Goal: Task Accomplishment & Management: Complete application form

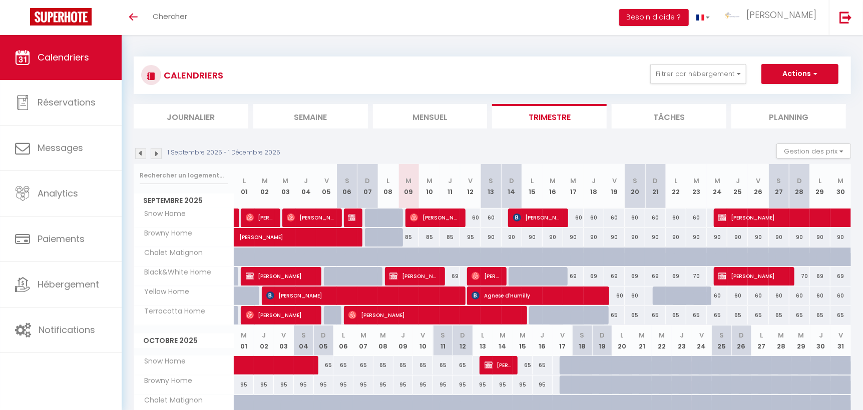
click at [139, 150] on img at bounding box center [140, 153] width 11 height 11
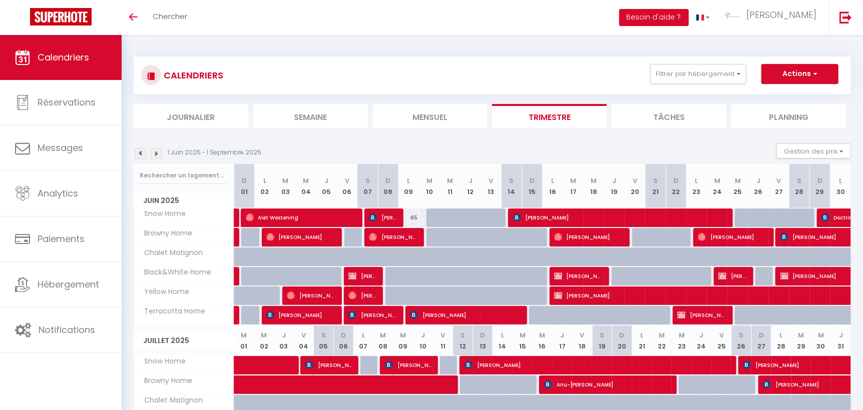
click at [140, 156] on img at bounding box center [140, 153] width 11 height 11
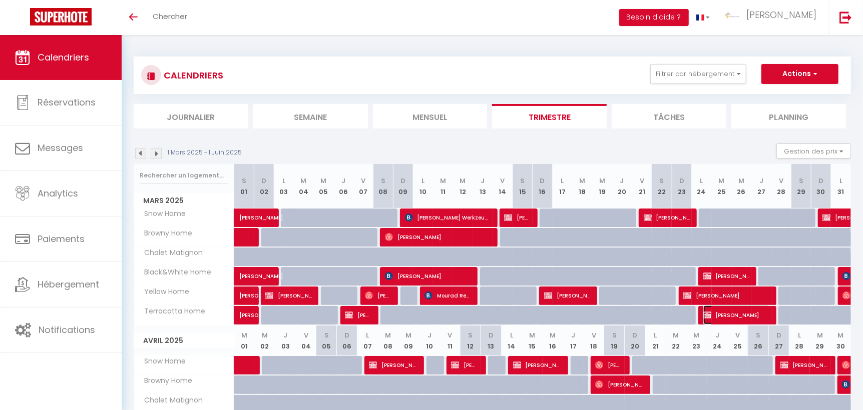
click at [731, 312] on span "[PERSON_NAME]" at bounding box center [736, 315] width 67 height 19
select select "OK"
select select "KO"
select select "0"
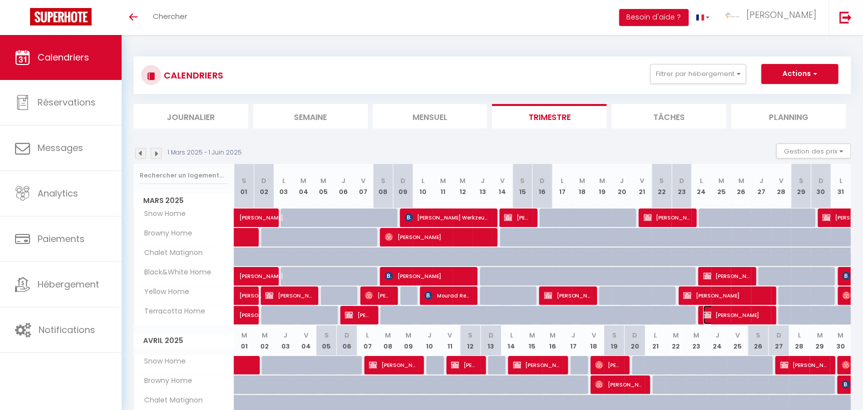
select select "1"
select select
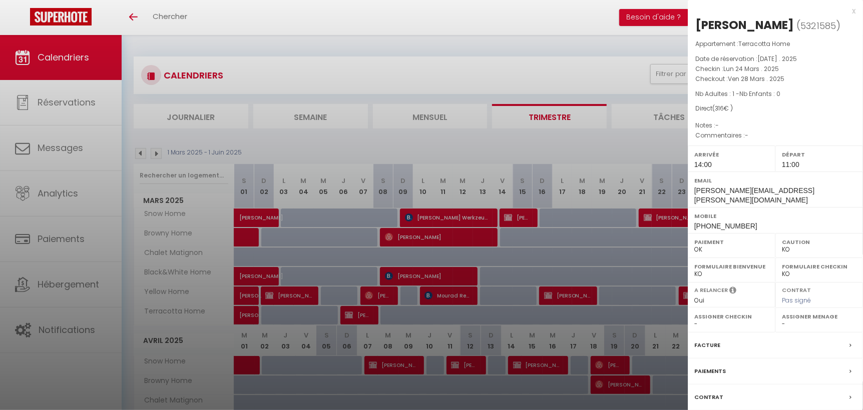
click at [714, 340] on label "Facture" at bounding box center [707, 345] width 26 height 11
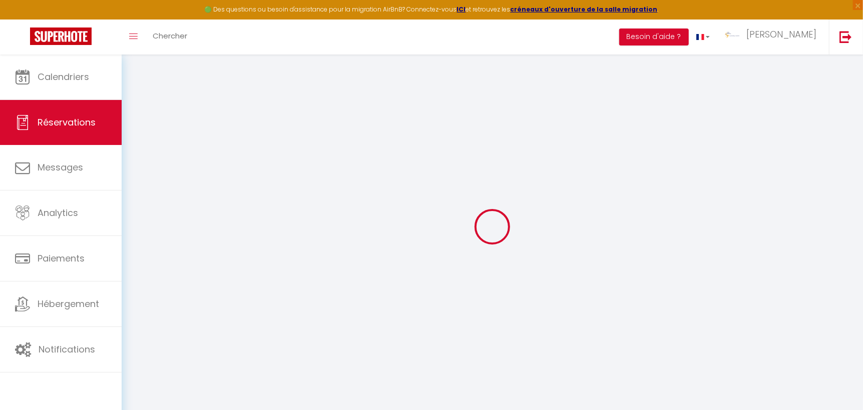
select select
checkbox input "false"
select index
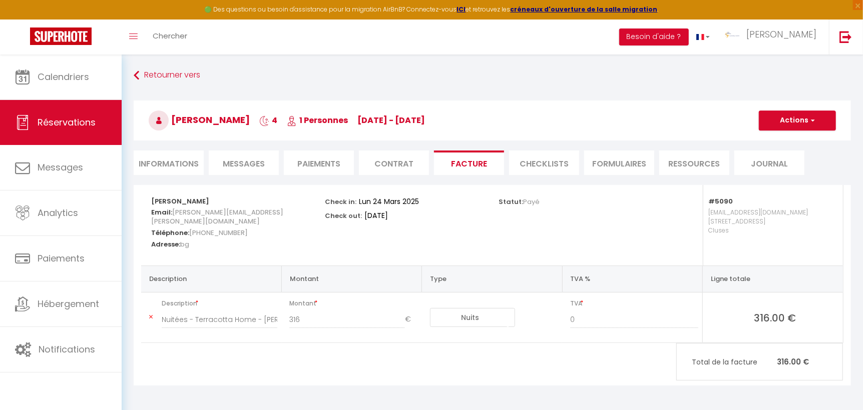
click at [195, 160] on li "Informations" at bounding box center [169, 163] width 70 height 25
select select
select index
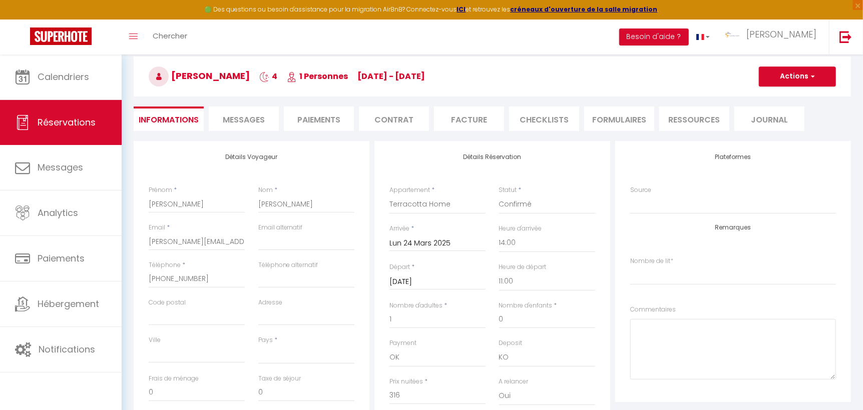
scroll to position [41, 0]
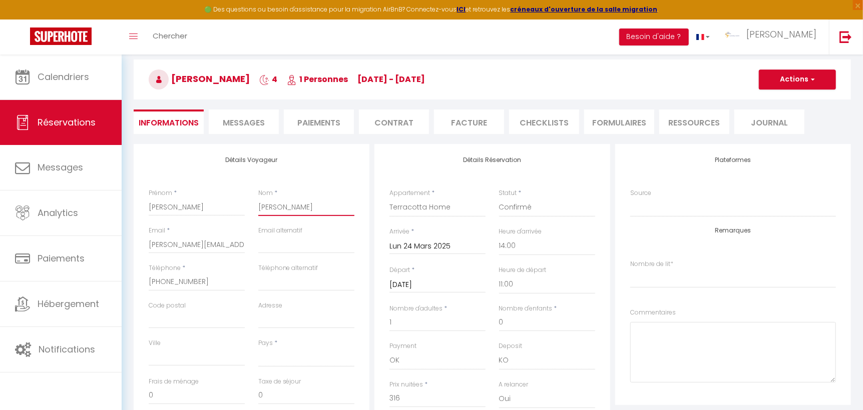
click at [269, 206] on input "[PERSON_NAME]" at bounding box center [306, 207] width 96 height 18
click at [186, 243] on input "[PERSON_NAME][EMAIL_ADDRESS][PERSON_NAME][DOMAIN_NAME]" at bounding box center [197, 245] width 96 height 18
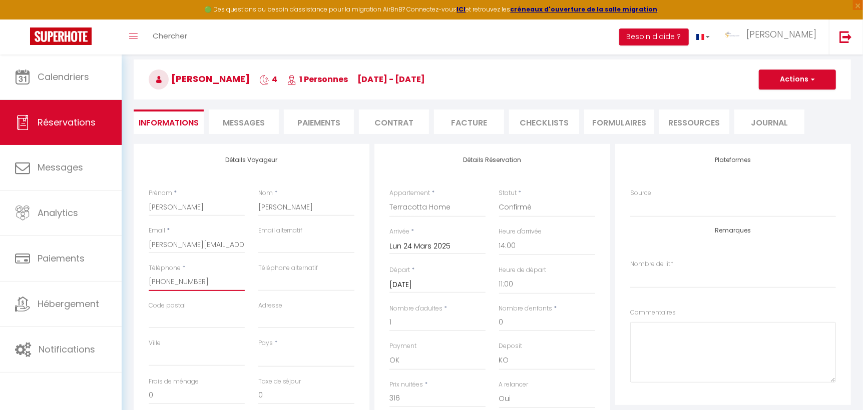
click at [173, 279] on input "[PHONE_NUMBER]" at bounding box center [197, 282] width 96 height 18
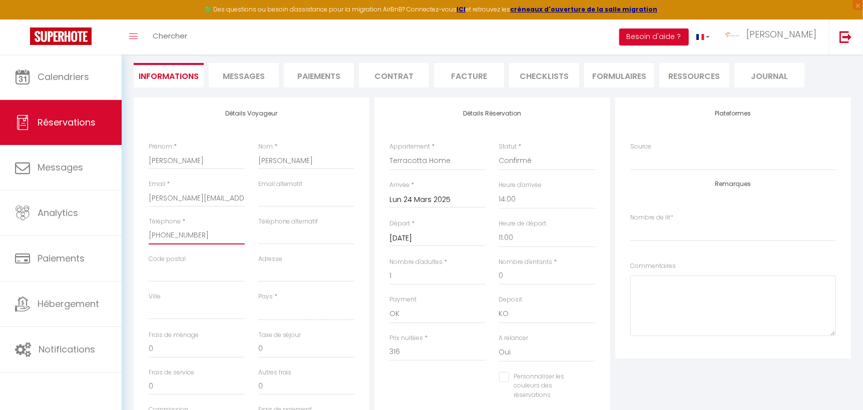
scroll to position [90, 0]
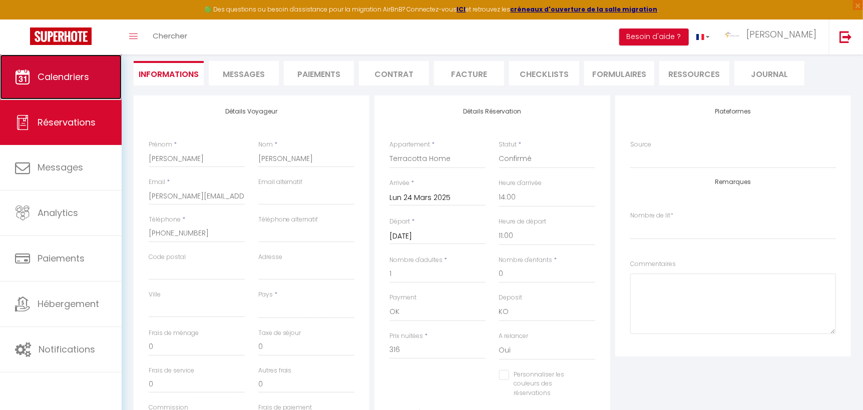
click at [72, 80] on span "Calendriers" at bounding box center [64, 77] width 52 height 13
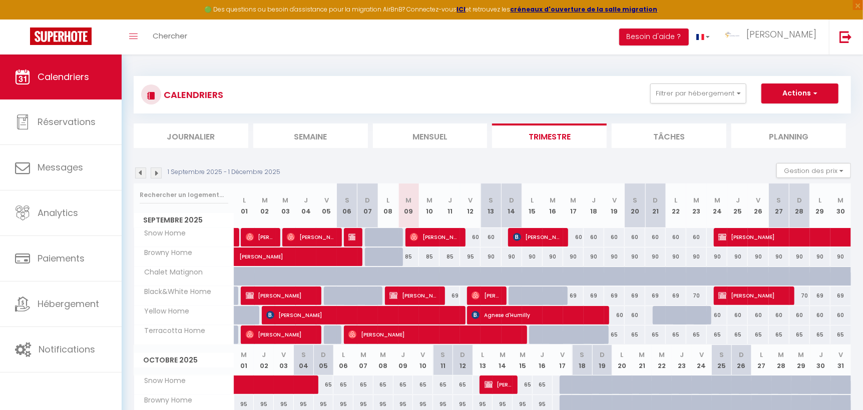
click at [144, 175] on img at bounding box center [140, 173] width 11 height 11
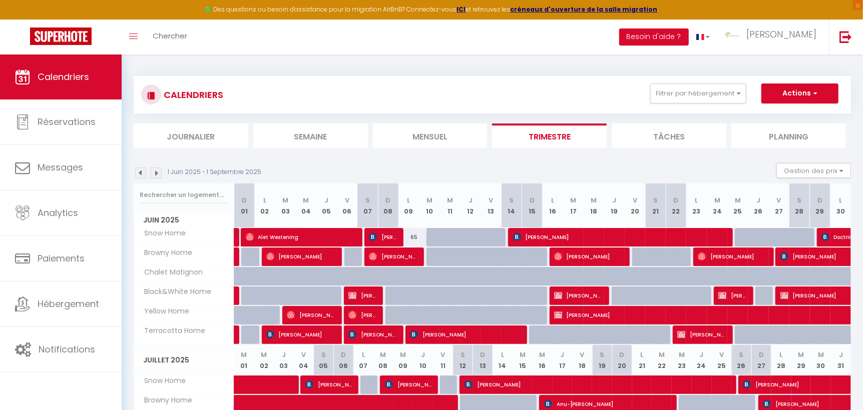
click at [142, 175] on img at bounding box center [140, 173] width 11 height 11
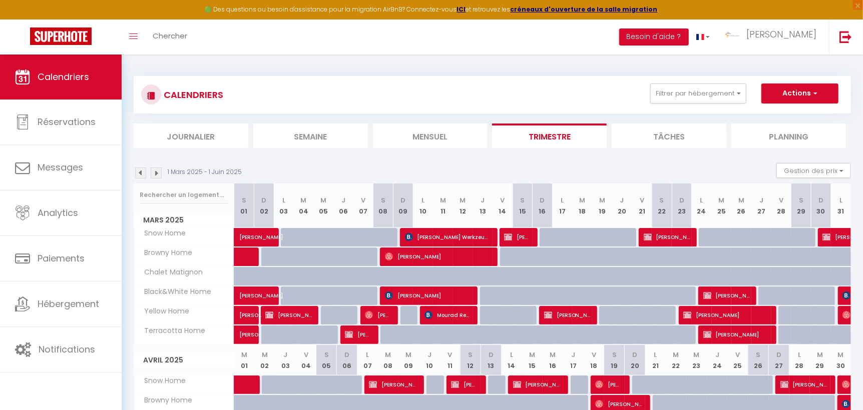
click at [140, 175] on img at bounding box center [140, 173] width 11 height 11
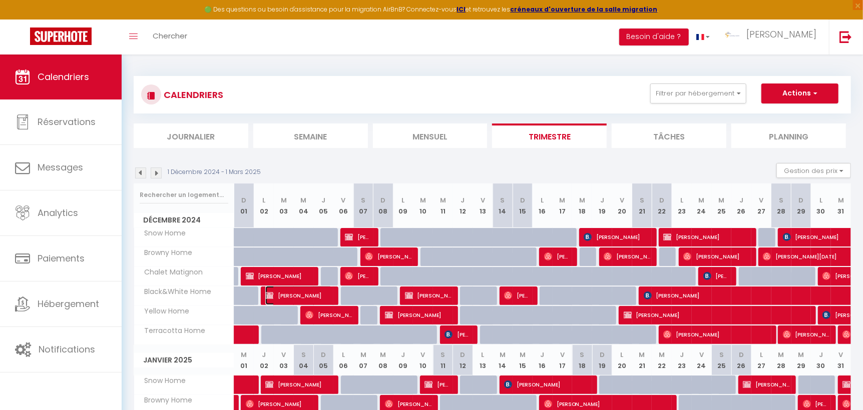
click at [312, 288] on span "[PERSON_NAME]" at bounding box center [298, 295] width 67 height 19
select select "OK"
select select "KO"
select select "0"
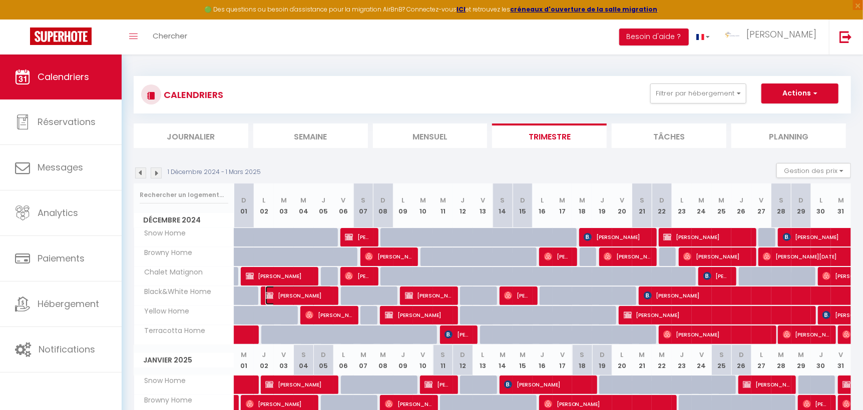
select select "1"
select select
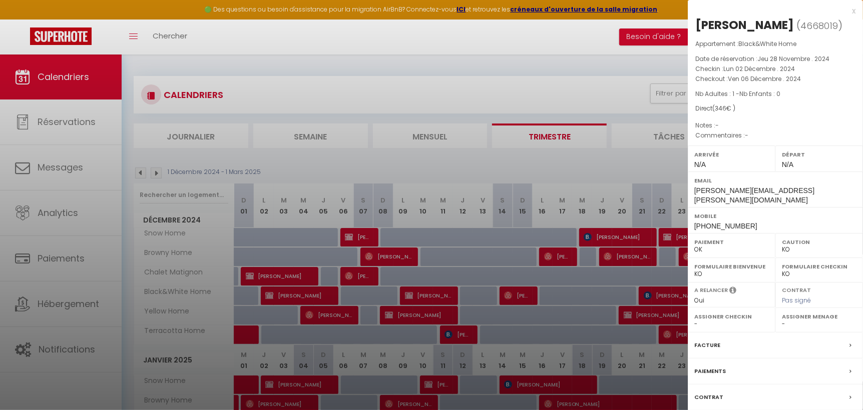
click at [705, 340] on label "Facture" at bounding box center [707, 345] width 26 height 11
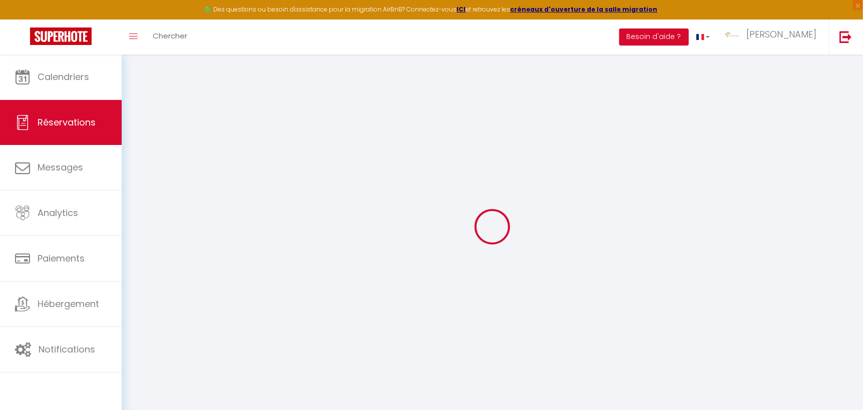
select select
checkbox input "false"
select index
select select
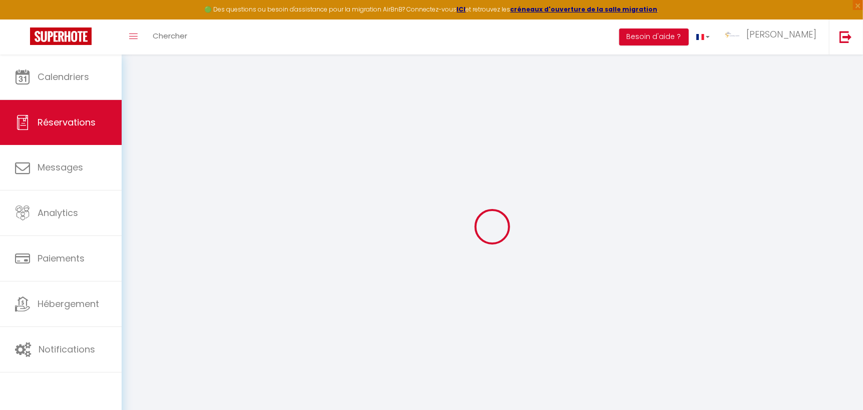
select select
checkbox input "false"
select index
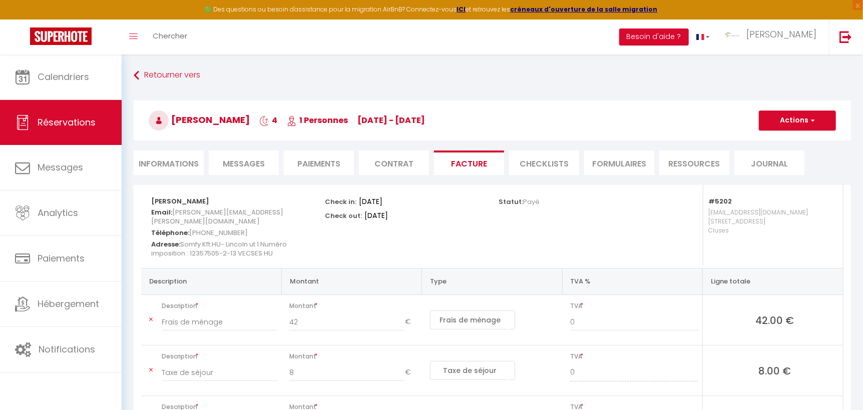
click at [165, 160] on li "Informations" at bounding box center [169, 163] width 70 height 25
select select
select index
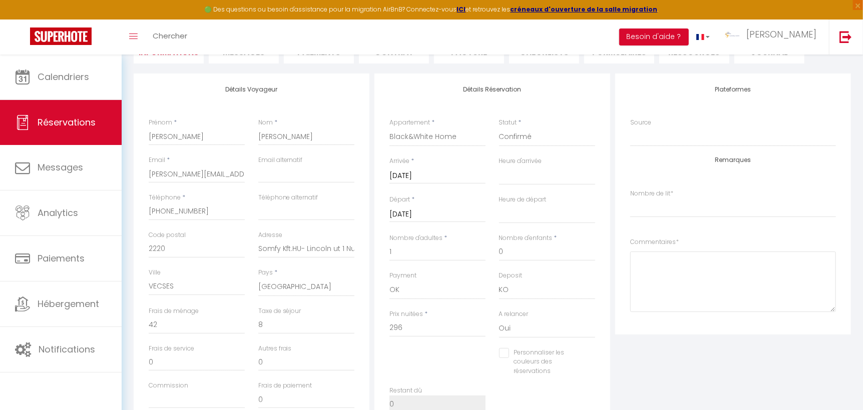
scroll to position [111, 0]
click at [278, 249] on input "Somfy Kft.HU- Lincoln ut 1 Numéro imposition : 12357505-2-13" at bounding box center [306, 250] width 96 height 18
click at [159, 248] on input "2220" at bounding box center [197, 250] width 96 height 18
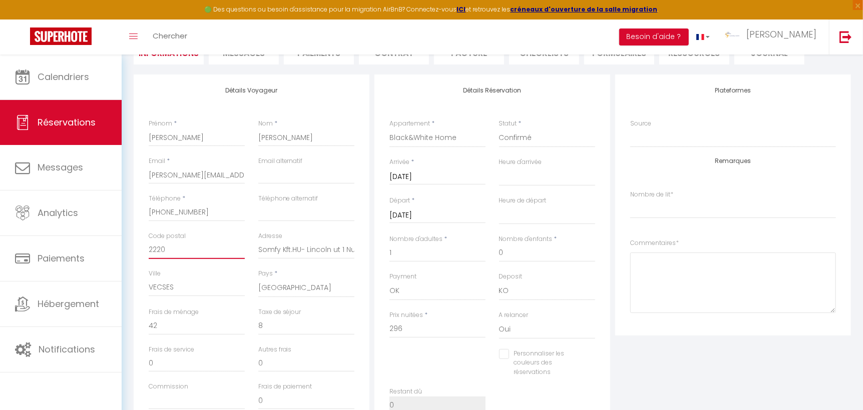
click at [159, 248] on input "2220" at bounding box center [197, 250] width 96 height 18
click at [162, 284] on input "VECSES" at bounding box center [197, 288] width 96 height 18
click at [273, 285] on select "[GEOGRAPHIC_DATA] [GEOGRAPHIC_DATA] [GEOGRAPHIC_DATA] [GEOGRAPHIC_DATA] [GEOGRA…" at bounding box center [306, 288] width 96 height 19
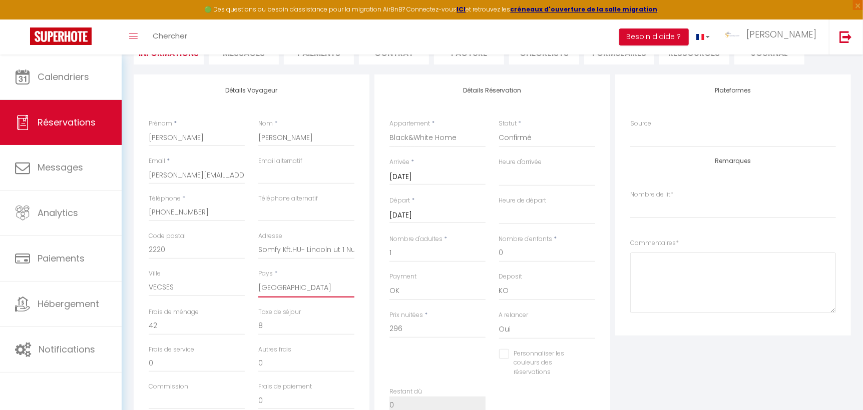
click at [273, 285] on select "[GEOGRAPHIC_DATA] [GEOGRAPHIC_DATA] [GEOGRAPHIC_DATA] [GEOGRAPHIC_DATA] [GEOGRA…" at bounding box center [306, 288] width 96 height 19
click at [275, 290] on select "[GEOGRAPHIC_DATA] [GEOGRAPHIC_DATA] [GEOGRAPHIC_DATA] [GEOGRAPHIC_DATA] [GEOGRA…" at bounding box center [306, 288] width 96 height 19
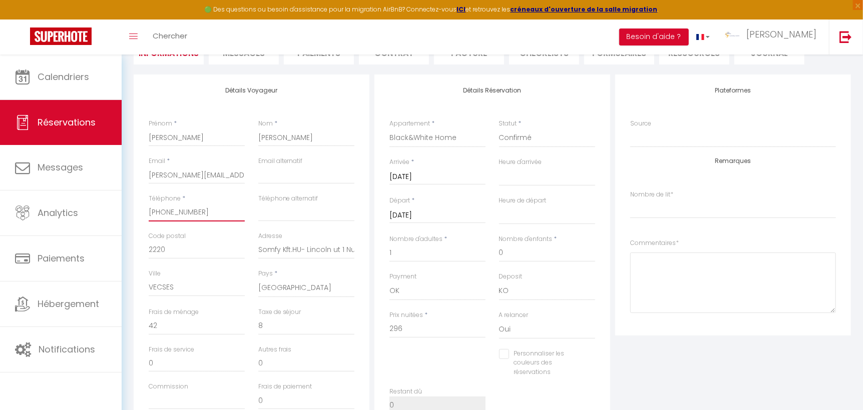
click at [177, 211] on input "[PHONE_NUMBER]" at bounding box center [197, 213] width 96 height 18
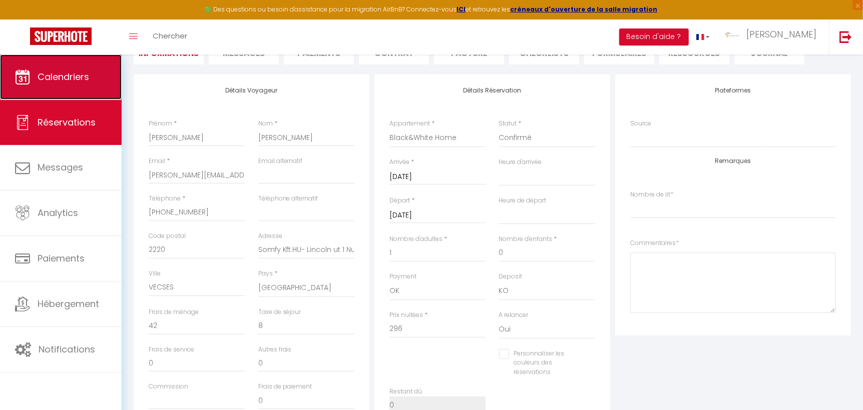
click at [76, 74] on span "Calendriers" at bounding box center [64, 77] width 52 height 13
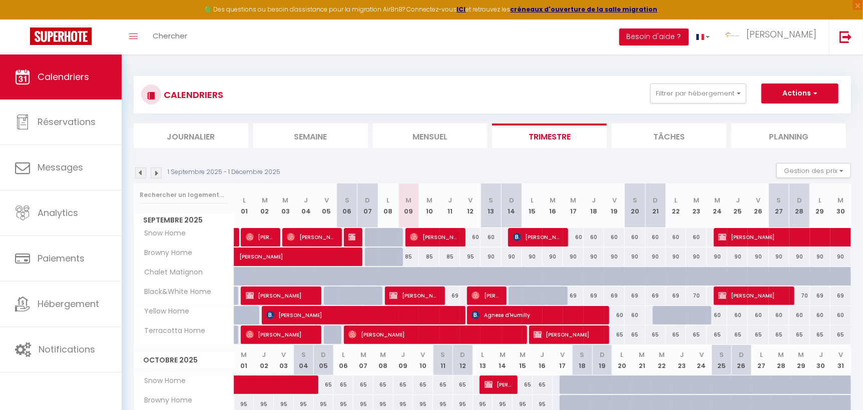
click at [139, 172] on img at bounding box center [140, 173] width 11 height 11
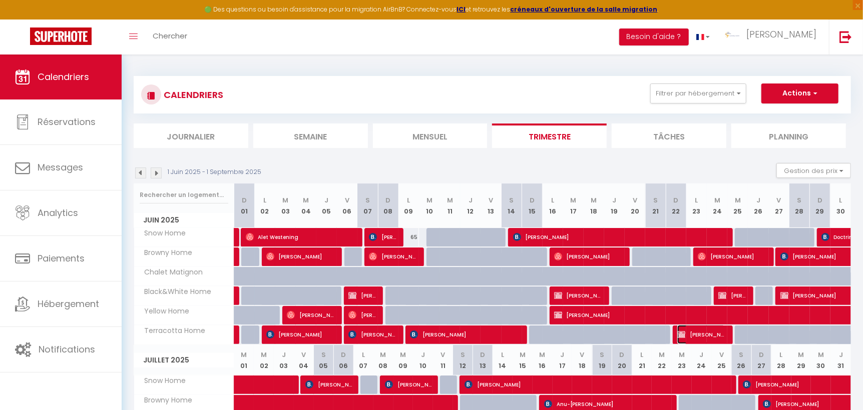
click at [710, 327] on span "[PERSON_NAME]" at bounding box center [701, 334] width 48 height 19
select select "OK"
select select "KO"
select select "0"
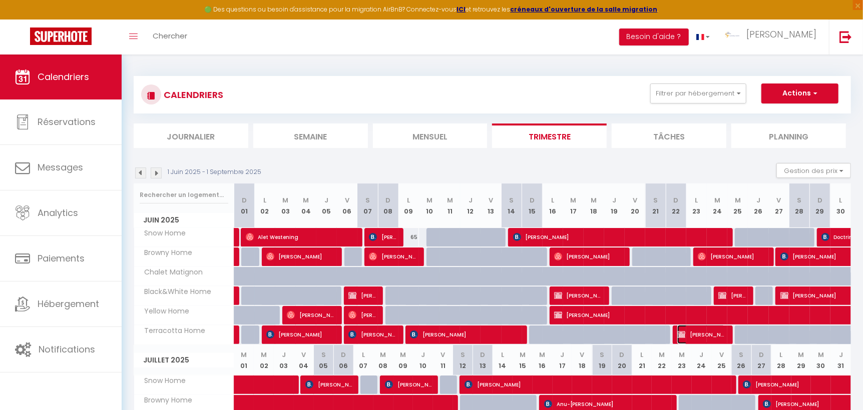
select select "1"
select select
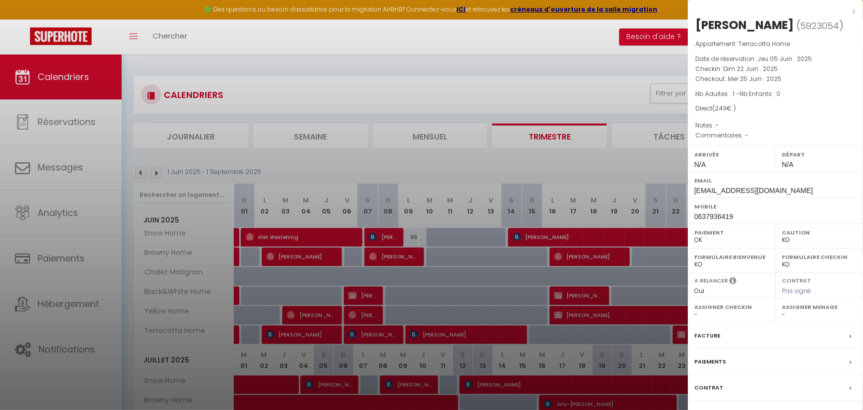
click at [854, 9] on div "x" at bounding box center [772, 11] width 168 height 12
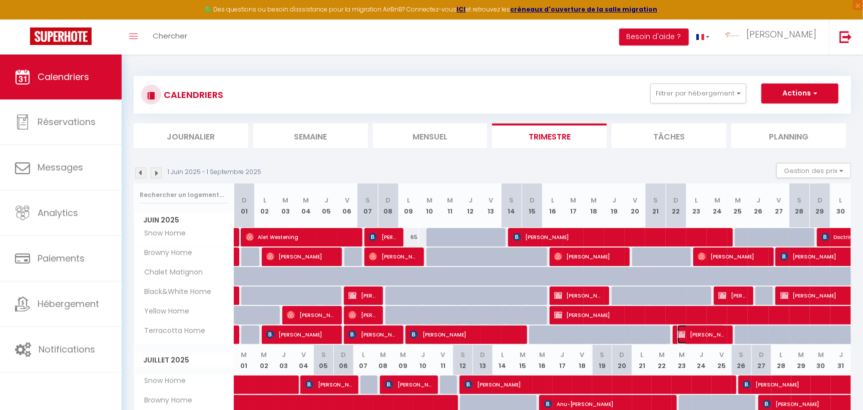
click at [699, 330] on span "[PERSON_NAME]" at bounding box center [701, 334] width 48 height 19
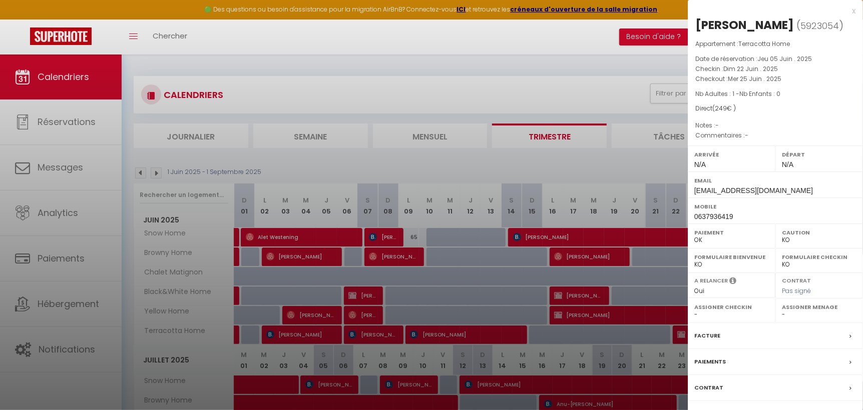
click at [785, 349] on div "Facture" at bounding box center [775, 336] width 175 height 26
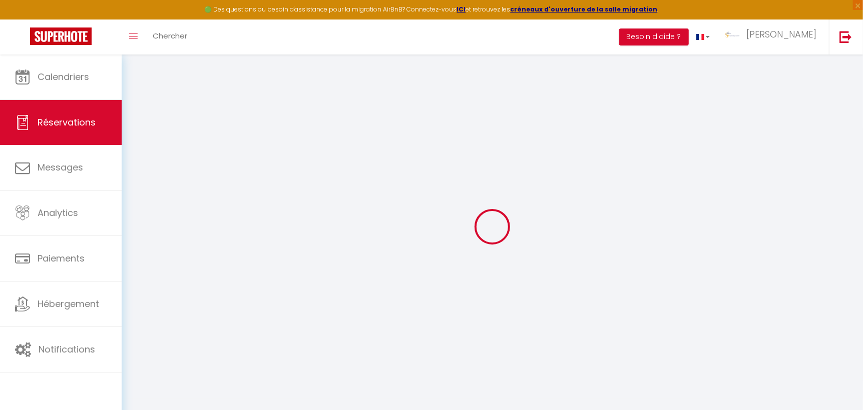
select select
checkbox input "false"
select index
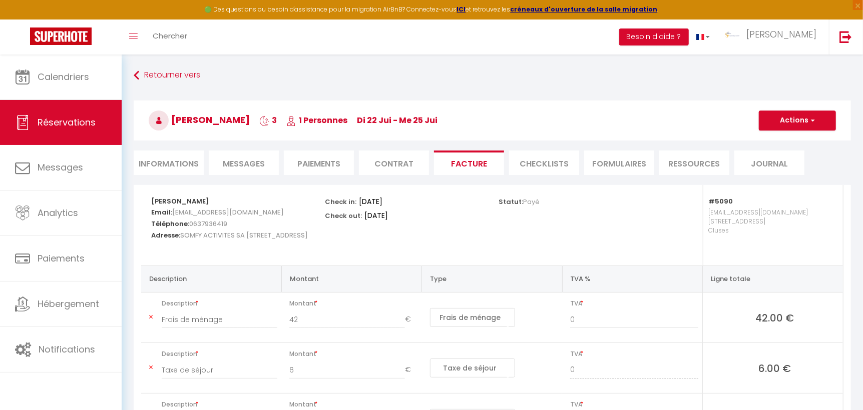
click at [169, 166] on li "Informations" at bounding box center [169, 163] width 70 height 25
select select
select index
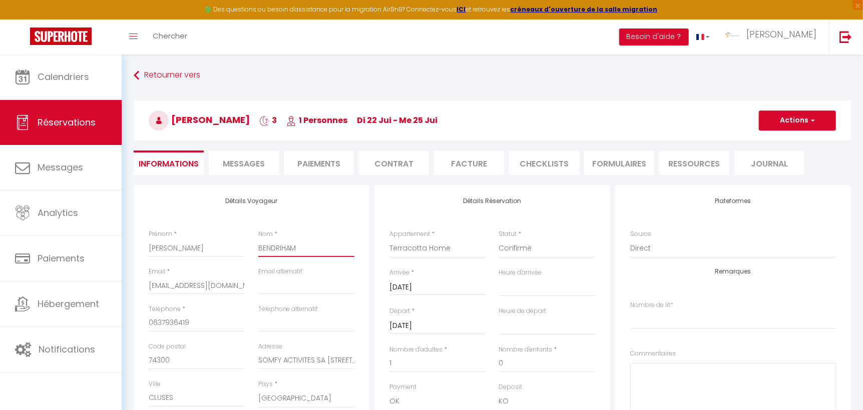
click at [274, 246] on input "BENDRIHAM" at bounding box center [306, 248] width 96 height 18
click at [211, 285] on input "[EMAIL_ADDRESS][DOMAIN_NAME]" at bounding box center [197, 286] width 96 height 18
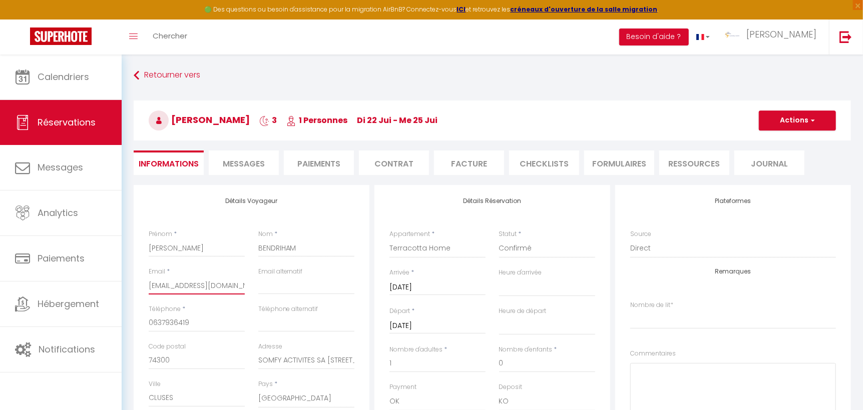
click at [211, 285] on input "[EMAIL_ADDRESS][DOMAIN_NAME]" at bounding box center [197, 286] width 96 height 18
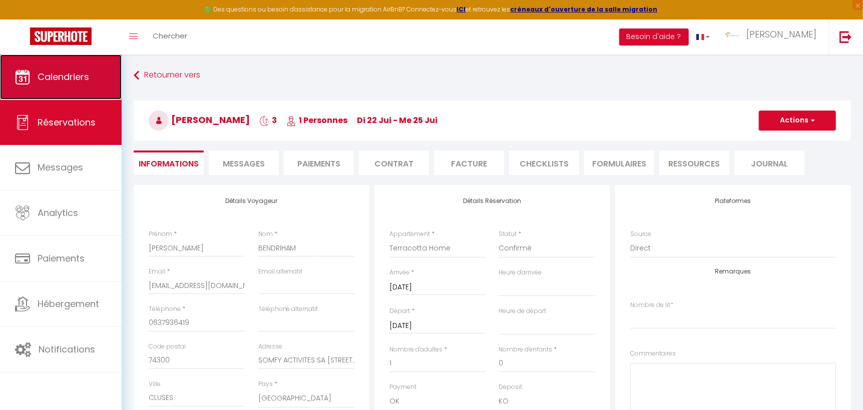
click at [78, 74] on span "Calendriers" at bounding box center [64, 77] width 52 height 13
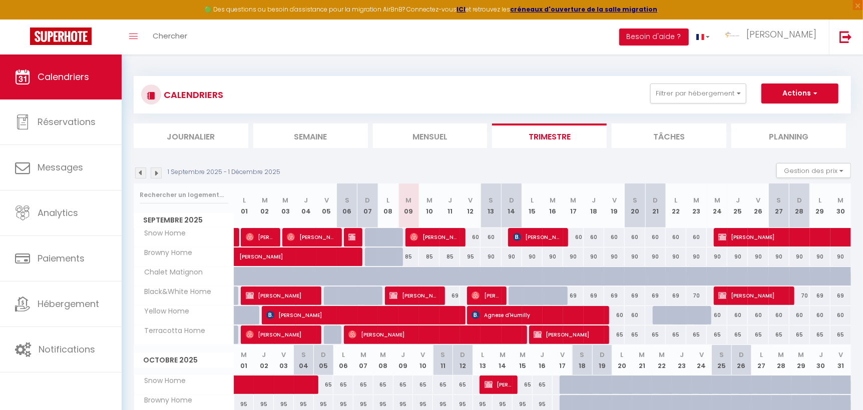
click at [139, 169] on img at bounding box center [140, 173] width 11 height 11
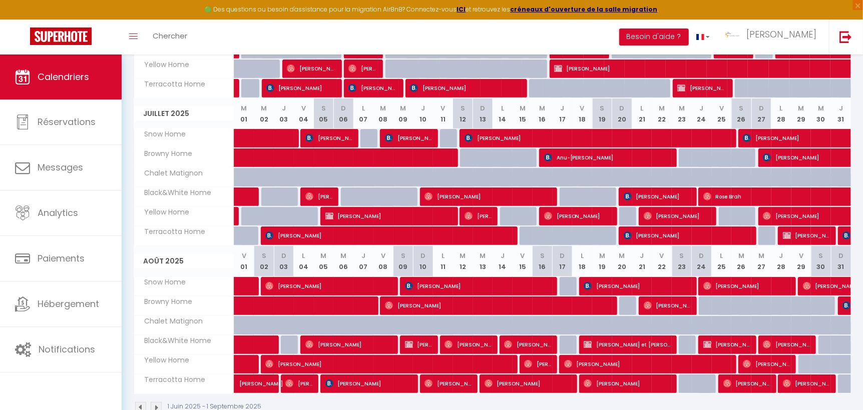
scroll to position [250, 0]
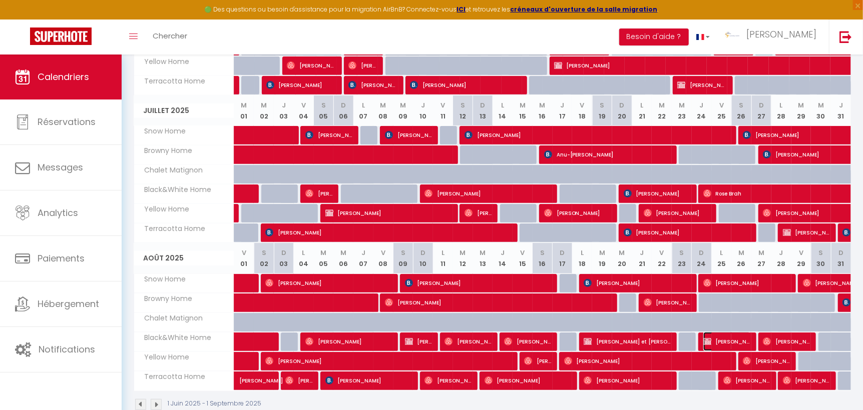
click at [732, 336] on span "[PERSON_NAME]" at bounding box center [727, 341] width 48 height 19
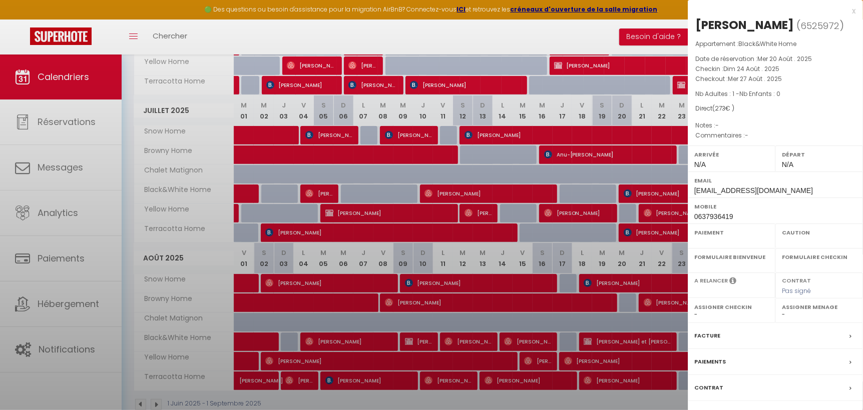
select select "OK"
select select "KO"
select select "0"
select select "1"
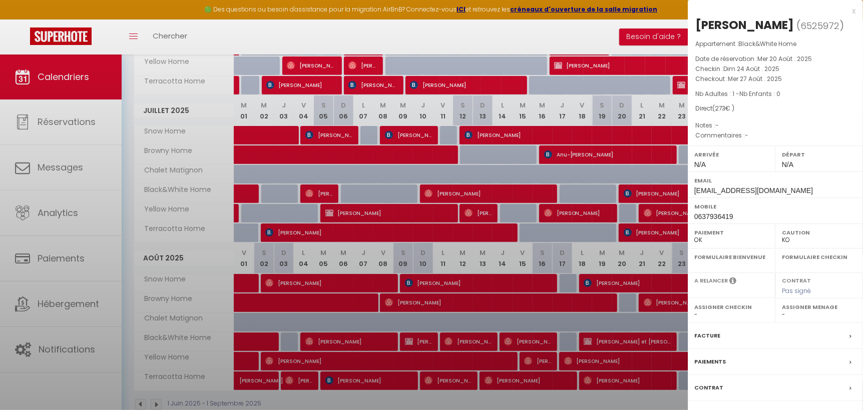
select select
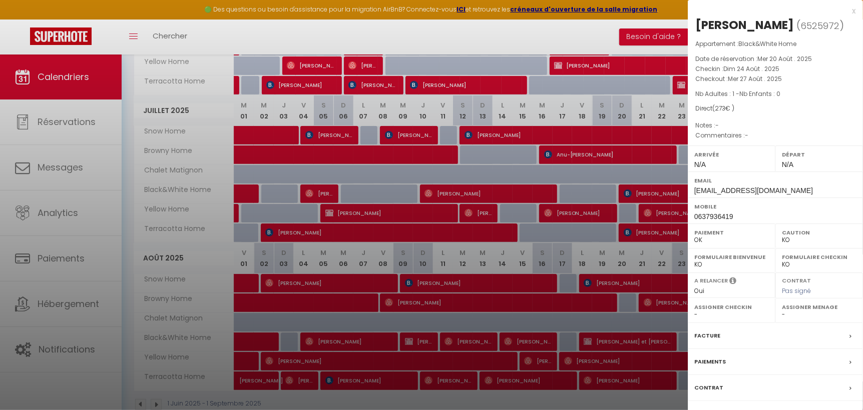
click at [712, 341] on label "Facture" at bounding box center [707, 336] width 26 height 11
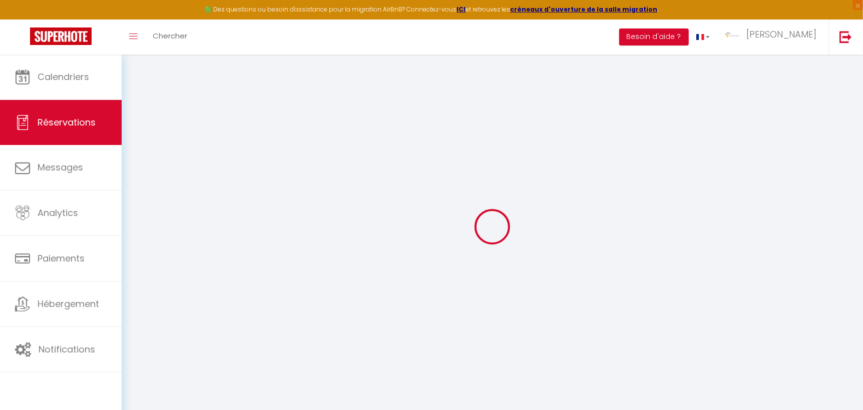
select select
checkbox input "false"
select index
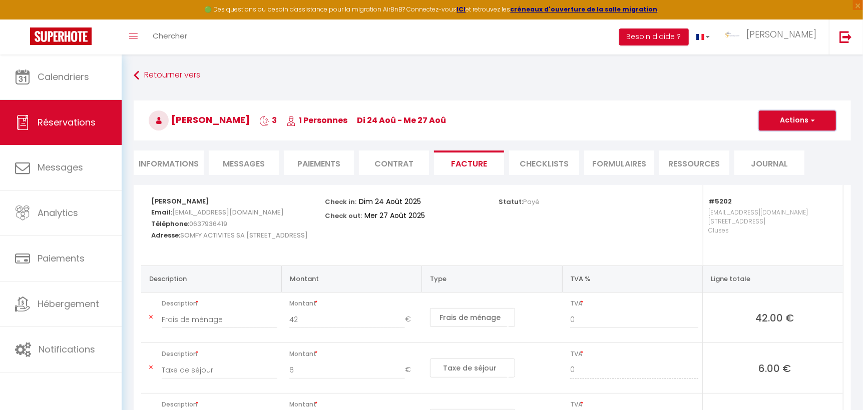
click at [813, 123] on span "button" at bounding box center [811, 120] width 6 height 9
click at [173, 161] on li "Informations" at bounding box center [169, 163] width 70 height 25
select select
select index
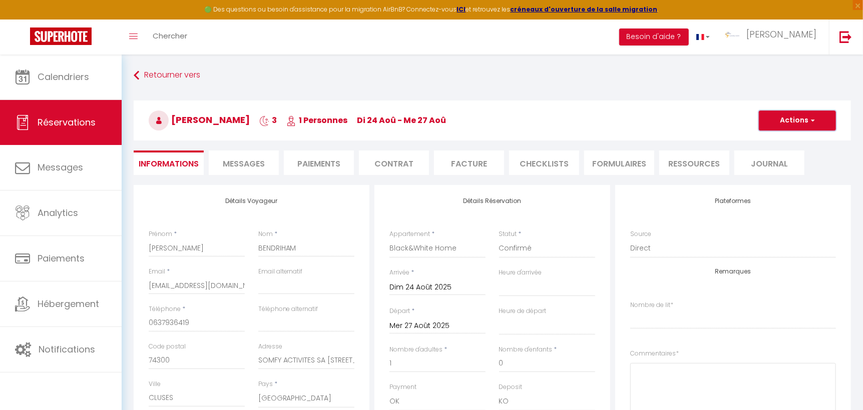
click at [813, 118] on span "button" at bounding box center [811, 120] width 6 height 9
click at [788, 156] on link "Dupliquer" at bounding box center [787, 155] width 79 height 13
type input "0"
select select
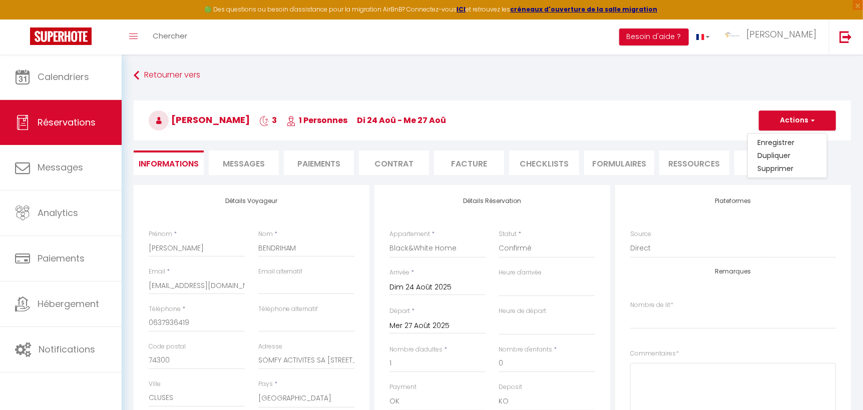
select select
checkbox input "false"
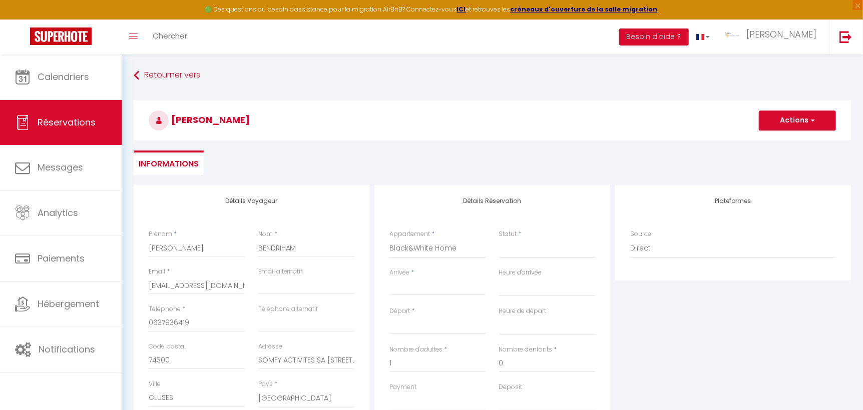
click at [401, 286] on input "Arrivée" at bounding box center [437, 287] width 96 height 13
click at [512, 252] on select "Confirmé Non Confirmé [PERSON_NAME] par le voyageur No Show Request" at bounding box center [547, 248] width 96 height 19
select select "1"
click at [499, 239] on select "Confirmé Non Confirmé [PERSON_NAME] par le voyageur No Show Request" at bounding box center [547, 248] width 96 height 19
select select
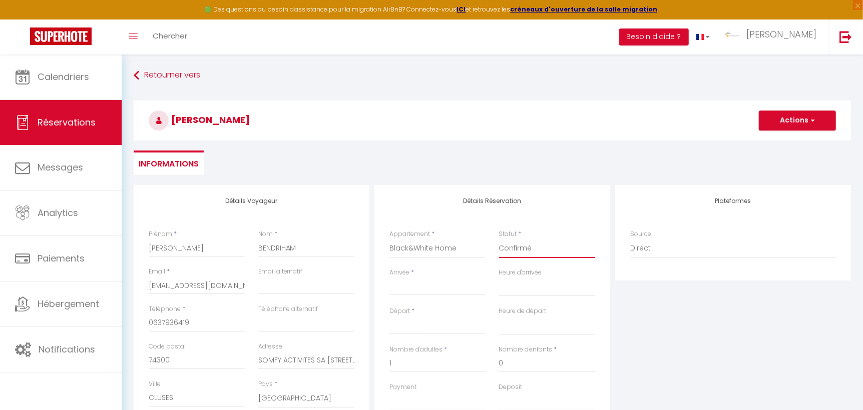
select select
checkbox input "false"
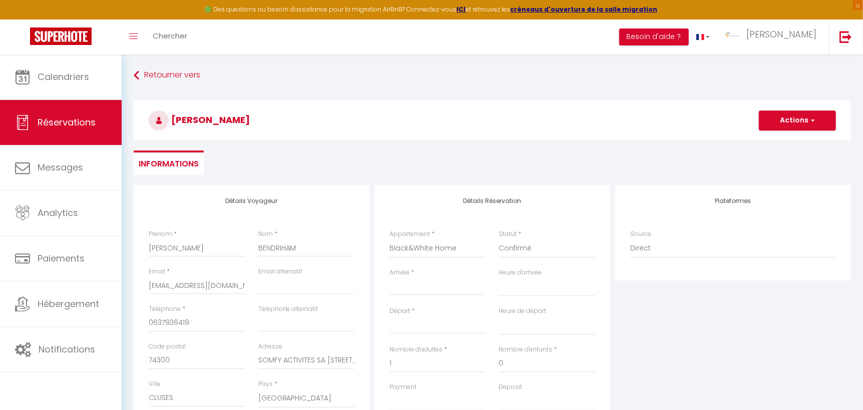
click at [403, 292] on input "Arrivée" at bounding box center [437, 287] width 96 height 13
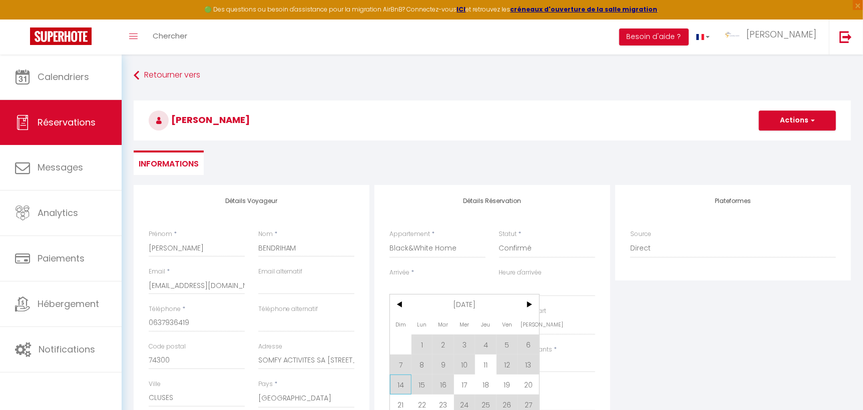
click at [396, 386] on span "14" at bounding box center [401, 385] width 22 height 20
type input "Dim 14 Septembre 2025"
select select
type input "Lun 15 Septembre 2025"
select select
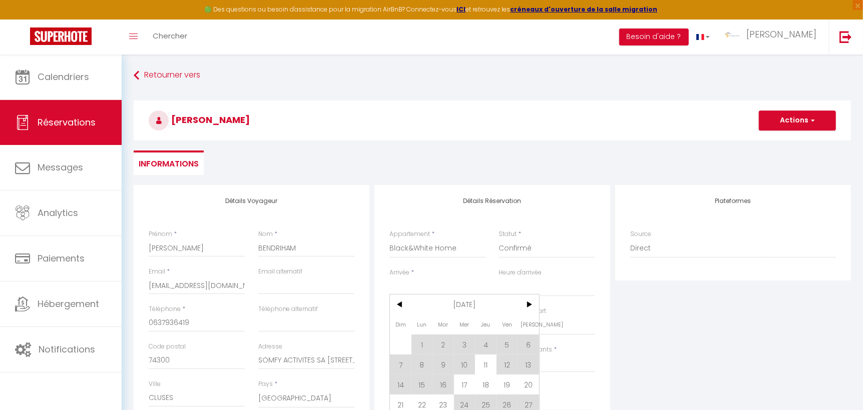
select select
checkbox input "false"
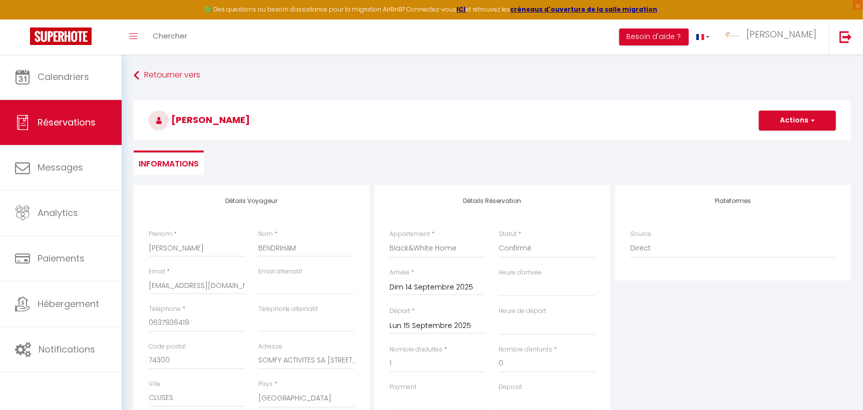
click at [438, 326] on input "Lun 15 Septembre 2025" at bounding box center [437, 326] width 96 height 13
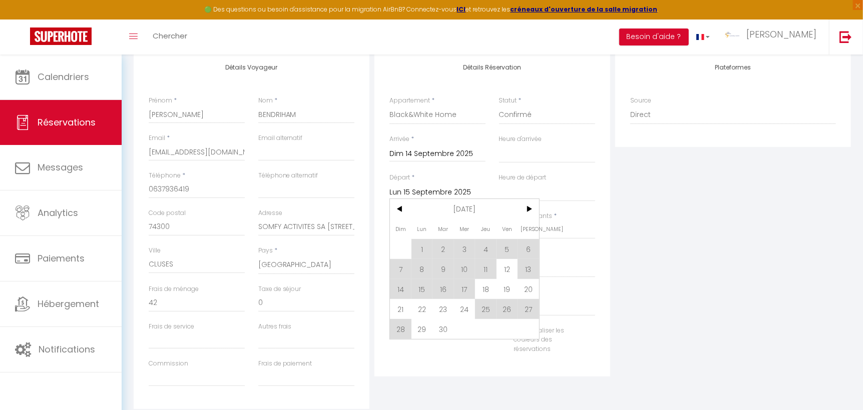
scroll to position [141, 0]
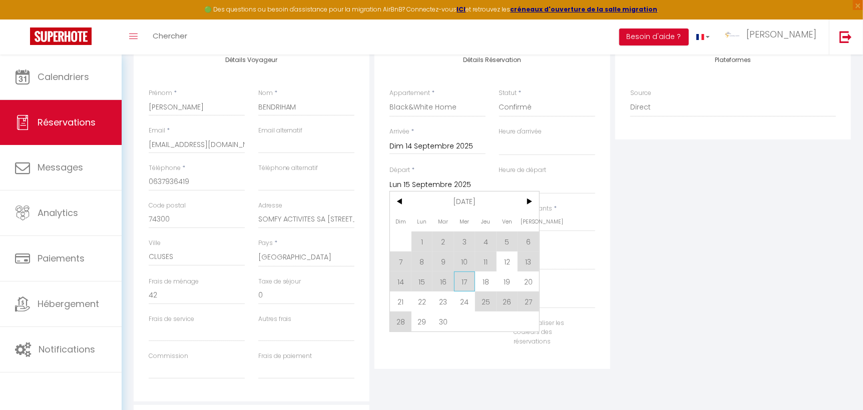
click at [462, 282] on span "17" at bounding box center [465, 282] width 22 height 20
select select
type input "Mer 17 Septembre 2025"
select select
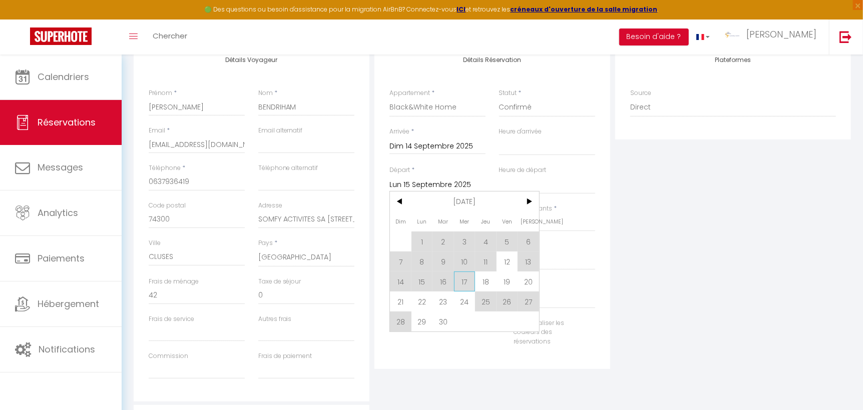
select select
checkbox input "false"
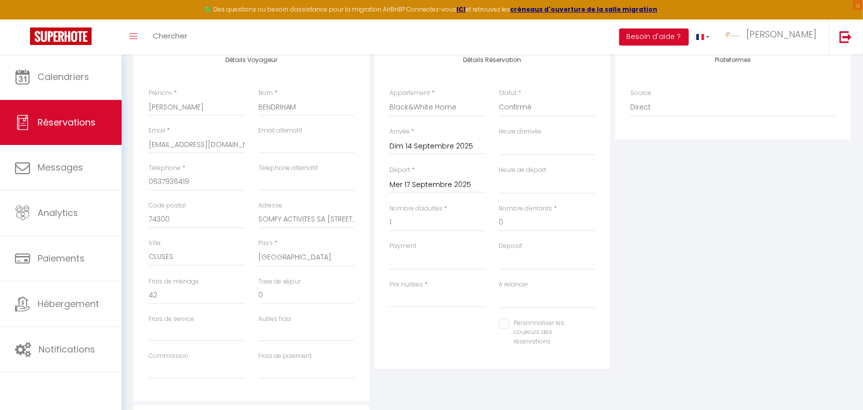
type input "0"
select select
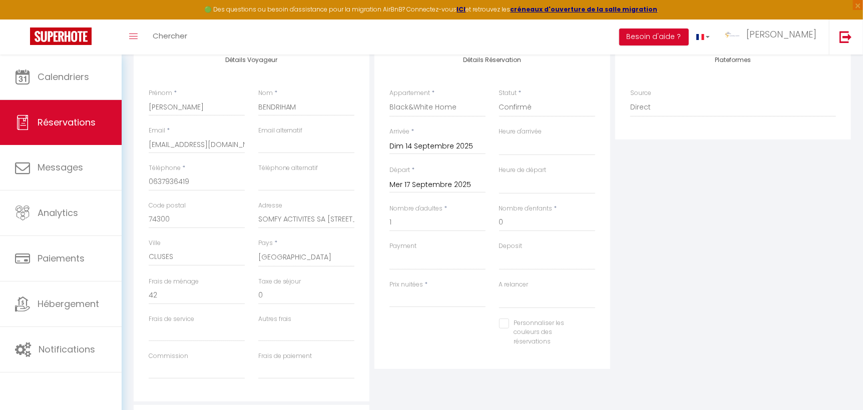
type input "0"
select select
checkbox input "false"
click at [403, 296] on input "0" at bounding box center [437, 299] width 96 height 18
type input "225"
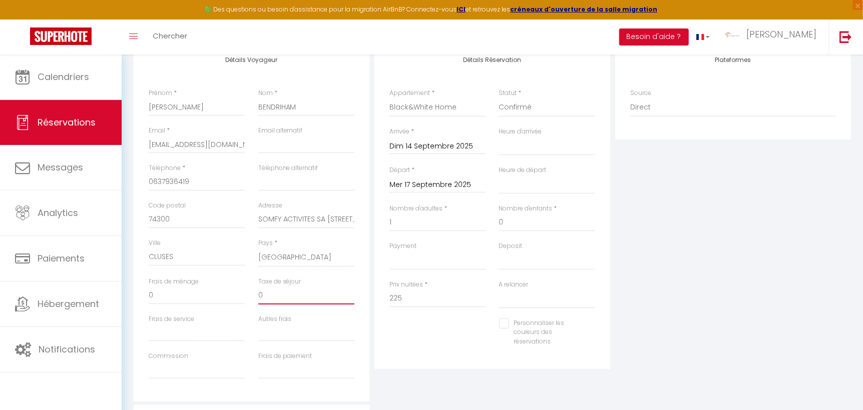
click at [265, 293] on input "0" at bounding box center [306, 296] width 96 height 18
select select
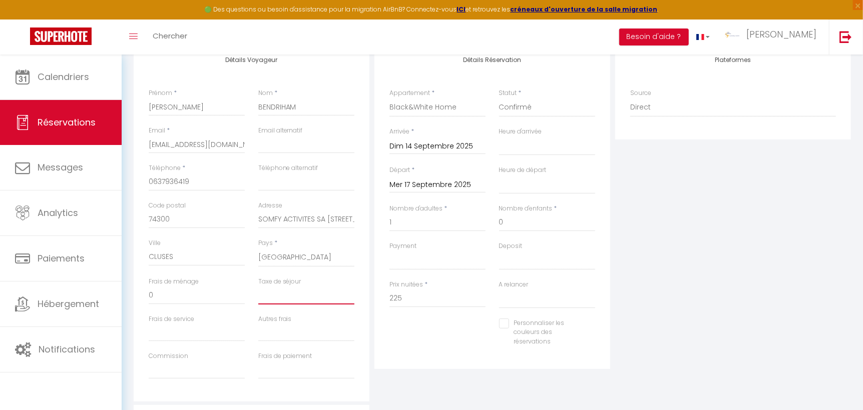
select select
checkbox input "false"
type input "6"
select select
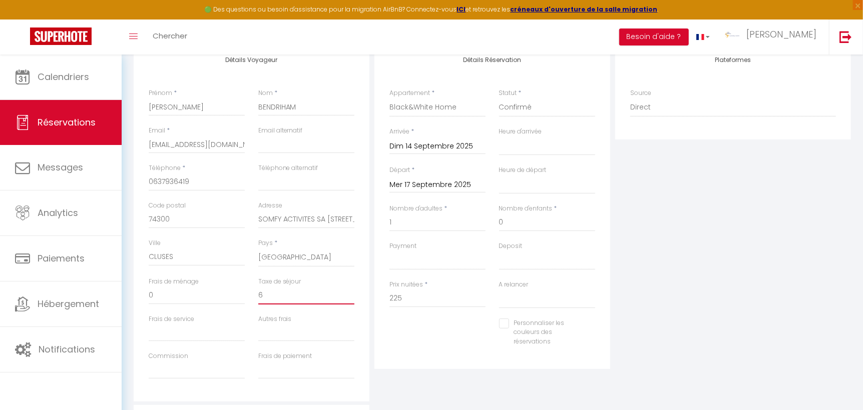
select select
checkbox input "false"
type input "6"
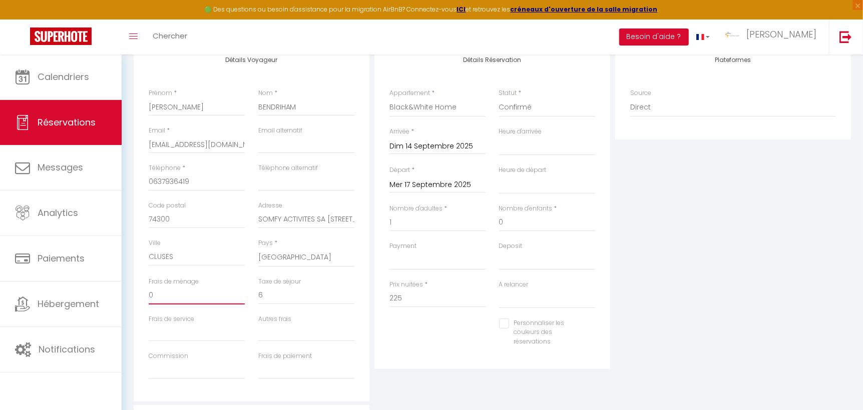
click at [160, 292] on input "0" at bounding box center [197, 296] width 96 height 18
select select
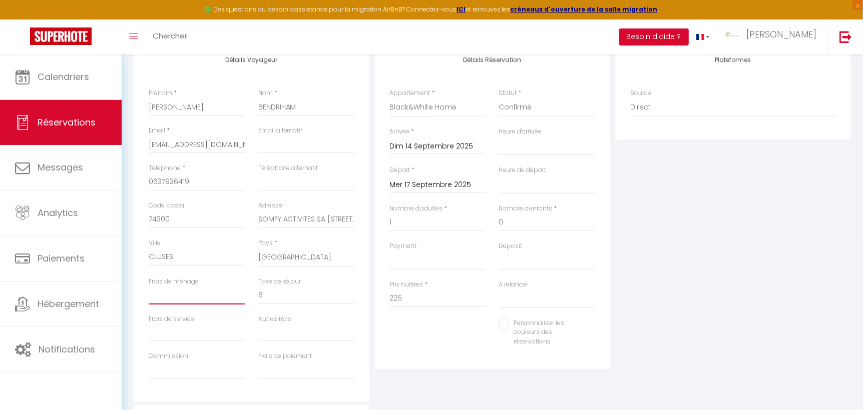
select select
checkbox input "false"
type input "4"
select select
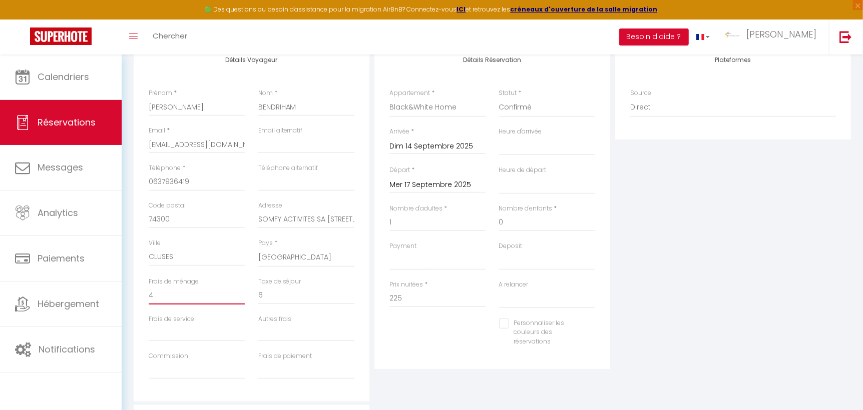
select select
checkbox input "false"
type input "42"
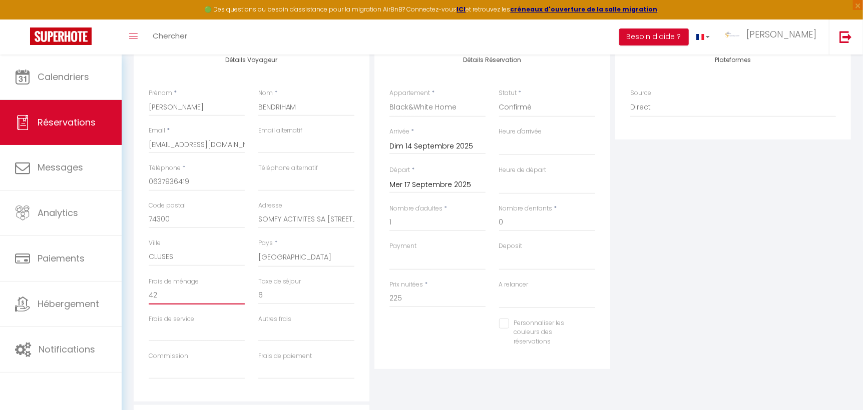
select select
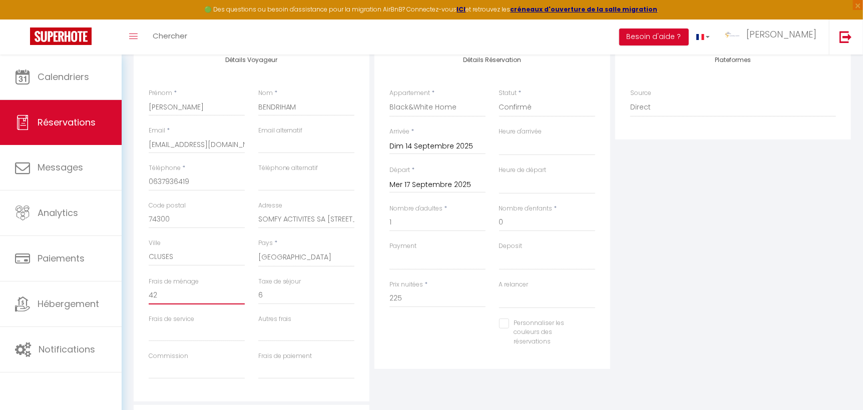
checkbox input "false"
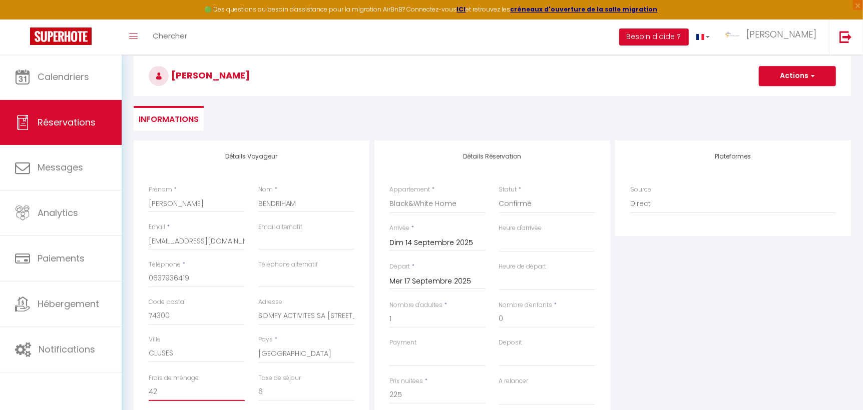
scroll to position [0, 0]
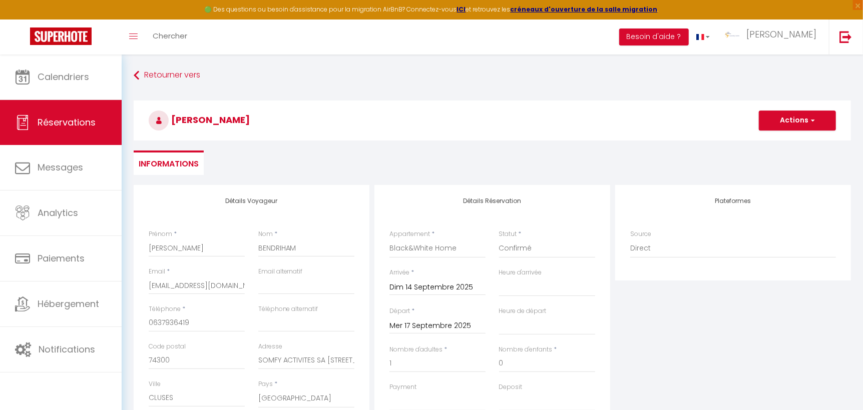
type input "42"
click at [815, 122] on button "Actions" at bounding box center [797, 121] width 77 height 20
click at [792, 143] on link "Enregistrer" at bounding box center [787, 142] width 79 height 13
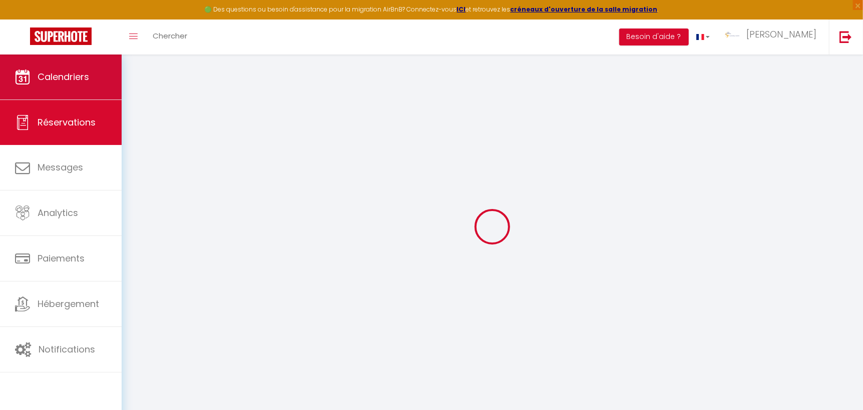
select select "not_cancelled"
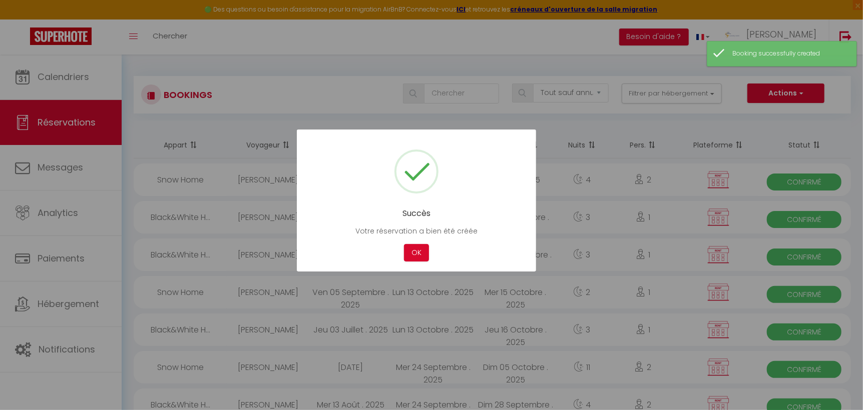
click at [95, 84] on div at bounding box center [431, 205] width 863 height 410
click at [62, 72] on div at bounding box center [431, 205] width 863 height 410
click at [422, 249] on button "OK" at bounding box center [416, 253] width 25 height 18
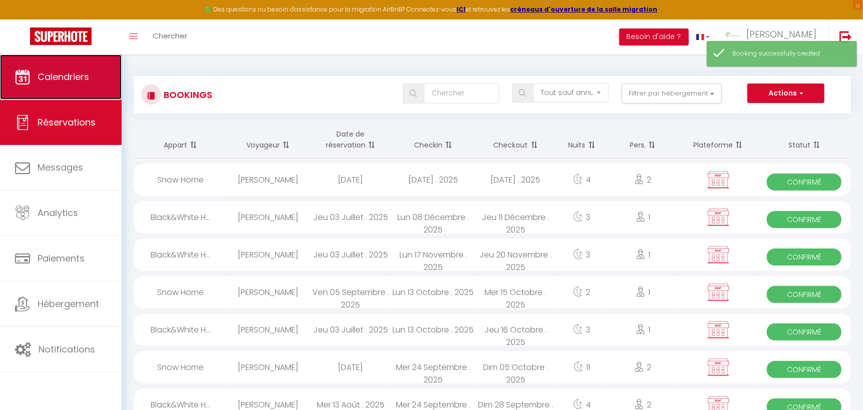
click at [100, 77] on link "Calendriers" at bounding box center [61, 77] width 122 height 45
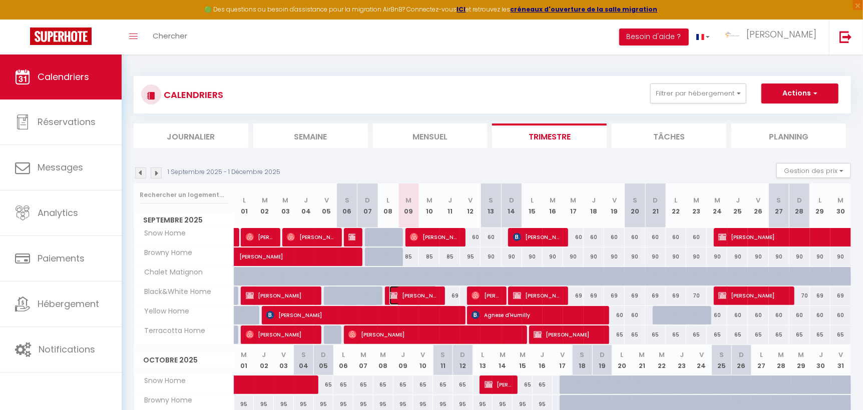
click at [405, 294] on span "[PERSON_NAME]" at bounding box center [413, 295] width 48 height 19
select select "OK"
select select "KO"
select select "0"
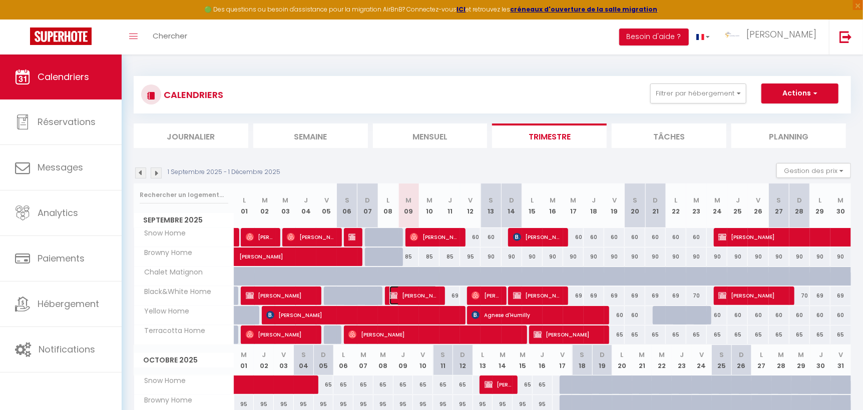
select select "1"
select select
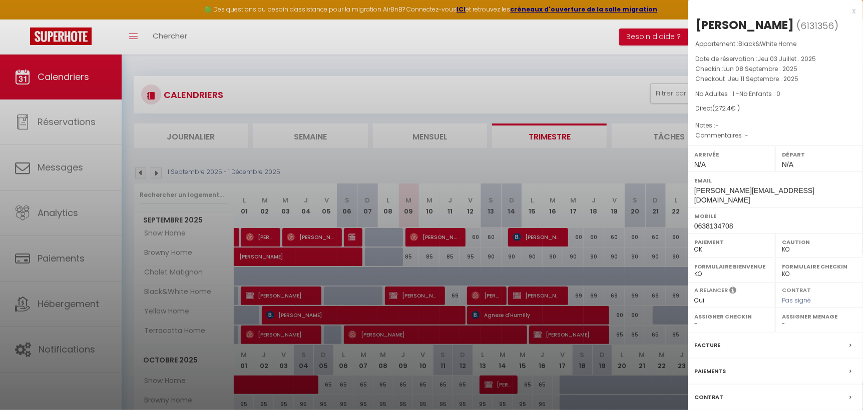
click at [713, 340] on label "Facture" at bounding box center [707, 345] width 26 height 11
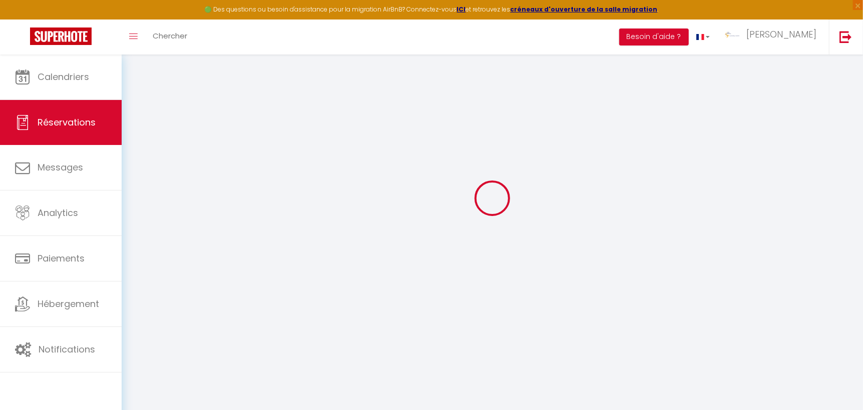
scroll to position [54, 0]
select select
checkbox input "false"
select index
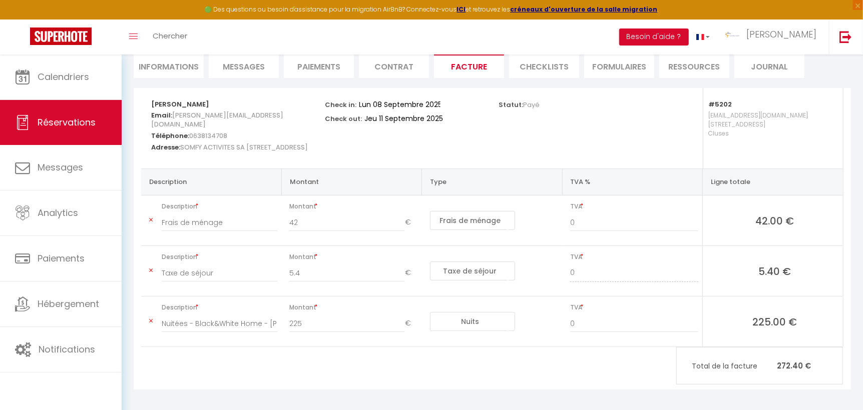
scroll to position [101, 0]
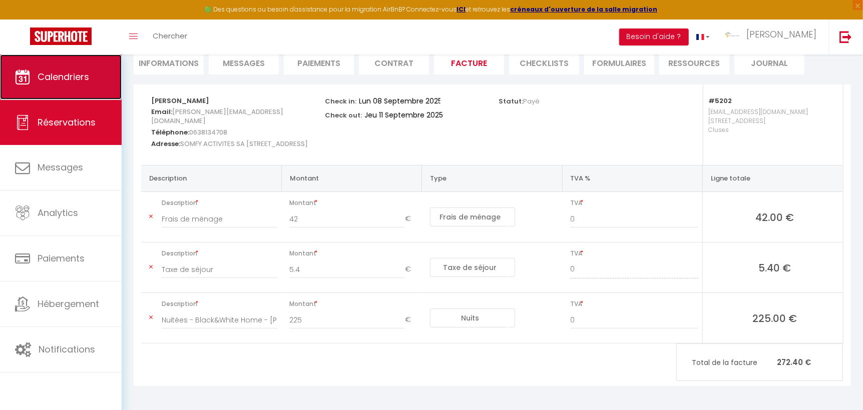
click at [62, 71] on span "Calendriers" at bounding box center [64, 77] width 52 height 13
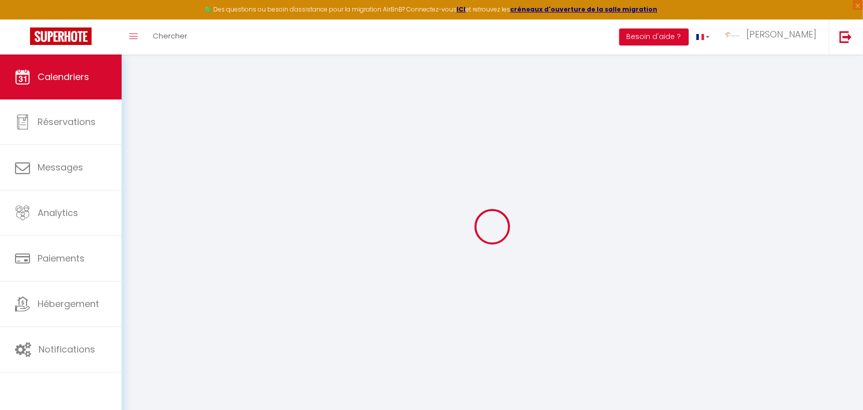
select select
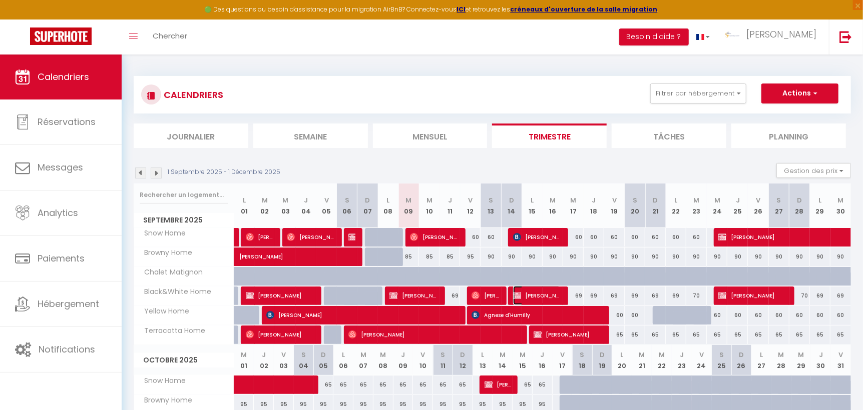
click at [543, 295] on span "[PERSON_NAME]" at bounding box center [537, 295] width 48 height 19
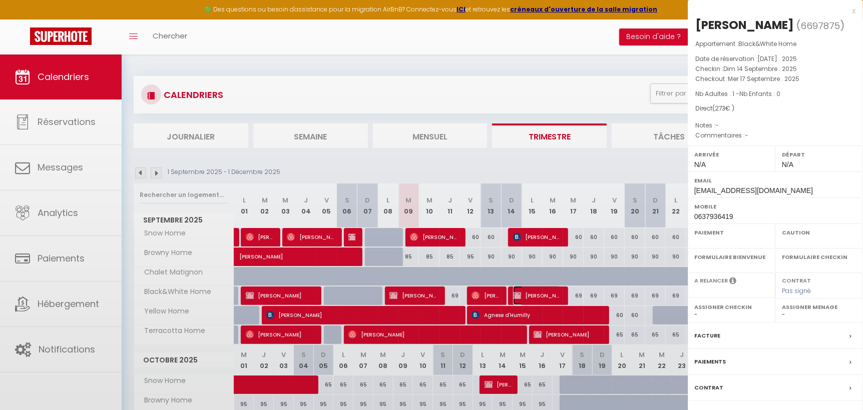
select select "OK"
select select "KO"
select select "0"
select select "1"
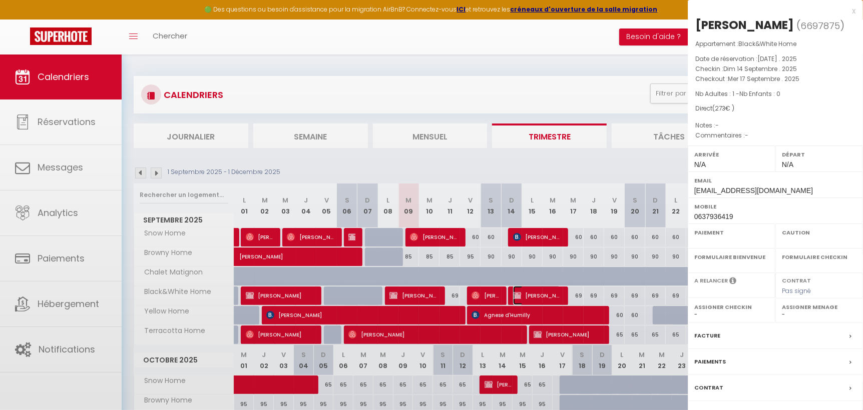
select select
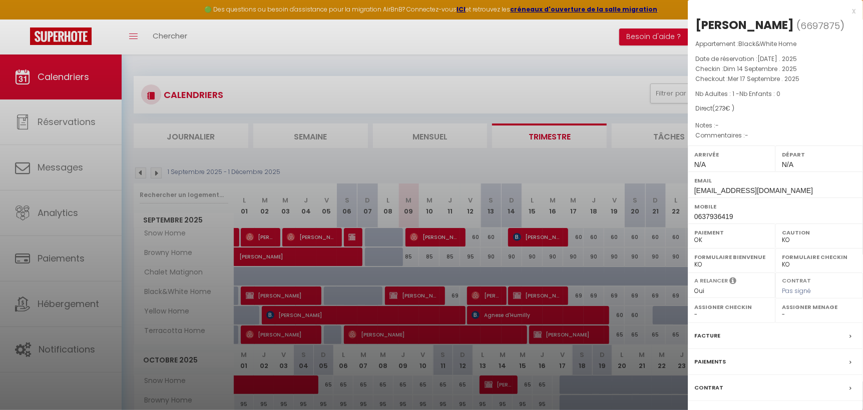
click at [706, 341] on label "Facture" at bounding box center [707, 336] width 26 height 11
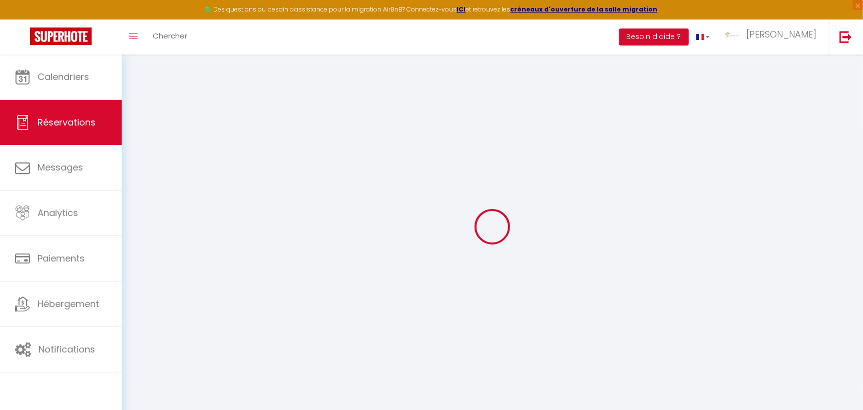
select select
checkbox input "false"
select index
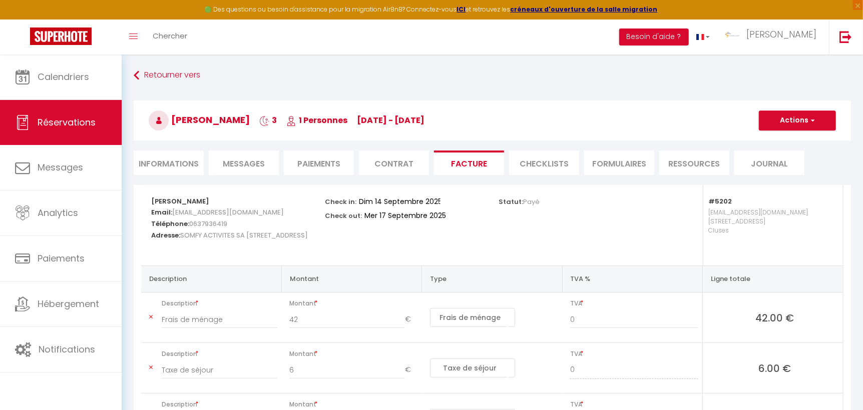
click at [310, 164] on li "Paiements" at bounding box center [319, 163] width 70 height 25
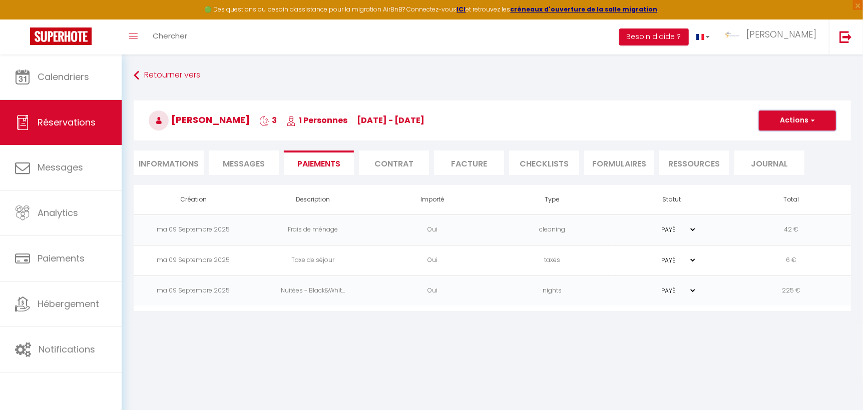
click at [815, 124] on button "Actions" at bounding box center [797, 121] width 77 height 20
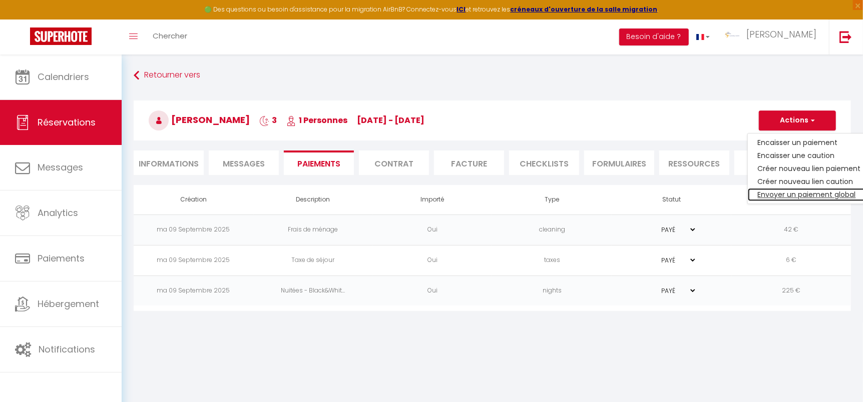
click at [795, 192] on link "Envoyer un paiement global" at bounding box center [809, 194] width 123 height 13
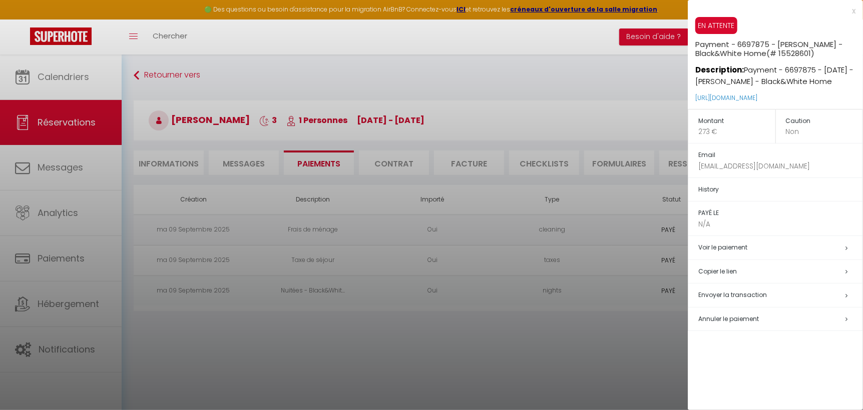
click at [734, 293] on span "Envoyer la transaction" at bounding box center [732, 295] width 69 height 9
select select "fr"
type input "[EMAIL_ADDRESS][DOMAIN_NAME]"
type input "Demande de paiement"
type textarea "Bonjour, Nous vous invitons à cliquer sur le lien ci-dessous pour effectuer le …"
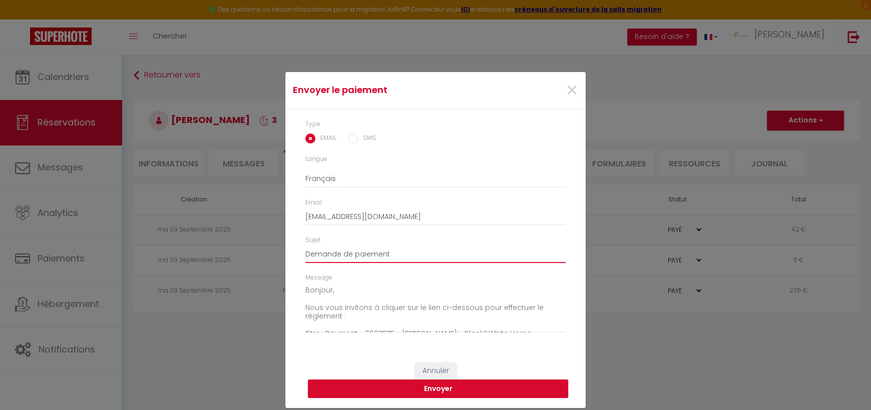
click at [419, 258] on input "Demande de paiement" at bounding box center [435, 254] width 260 height 18
click at [491, 254] on input "Demande de paiement sejour black and white du" at bounding box center [435, 254] width 260 height 18
type input "Demande de paiement sejour black and white du [DATE] au [DATE]"
click at [450, 388] on button "Envoyer" at bounding box center [438, 389] width 260 height 19
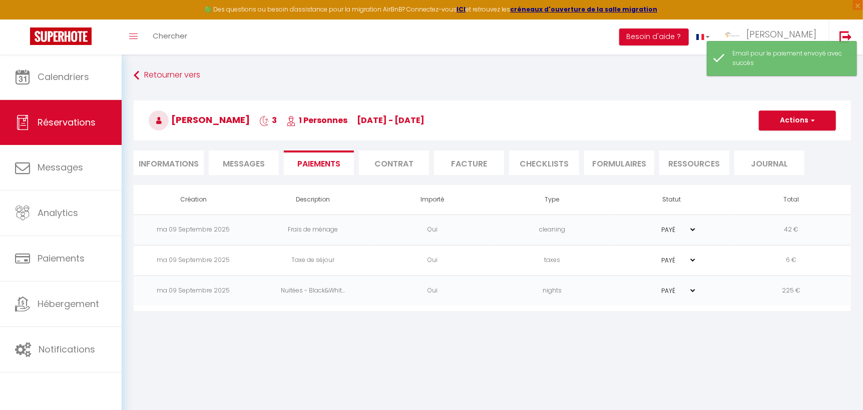
click at [464, 165] on li "Facture" at bounding box center [469, 163] width 70 height 25
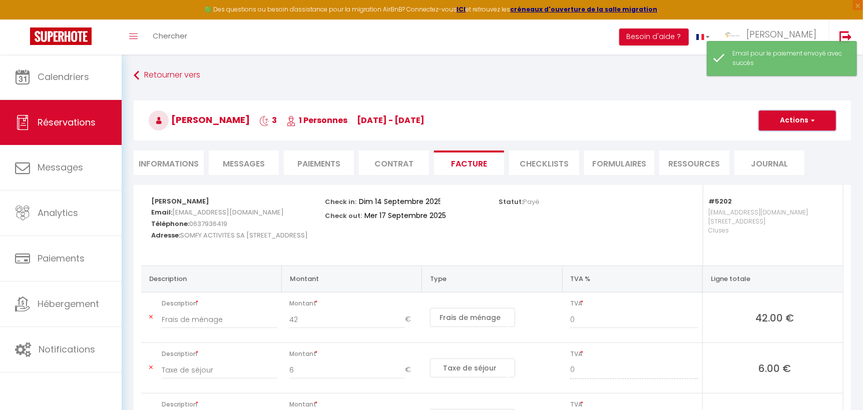
click at [813, 122] on span "button" at bounding box center [811, 120] width 6 height 9
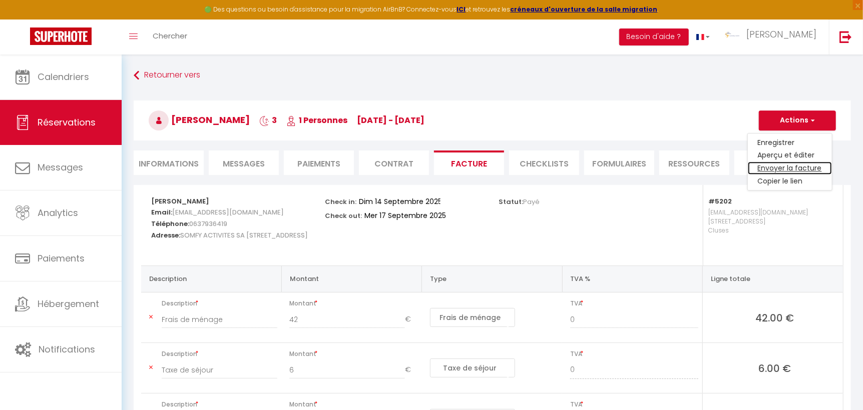
click at [783, 172] on link "Envoyer la facture" at bounding box center [790, 168] width 84 height 13
type input "[EMAIL_ADDRESS][DOMAIN_NAME]"
select select "fr"
type input "Votre facture 6697875 - Black&White Home"
type textarea "Bonjour, Voici le lien pour télécharger votre facture : [URL][DOMAIN_NAME] Déta…"
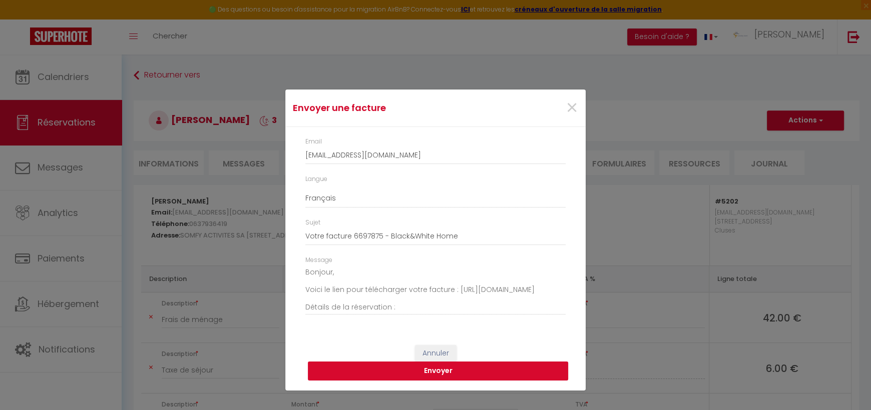
click at [435, 375] on button "Envoyer" at bounding box center [438, 371] width 260 height 19
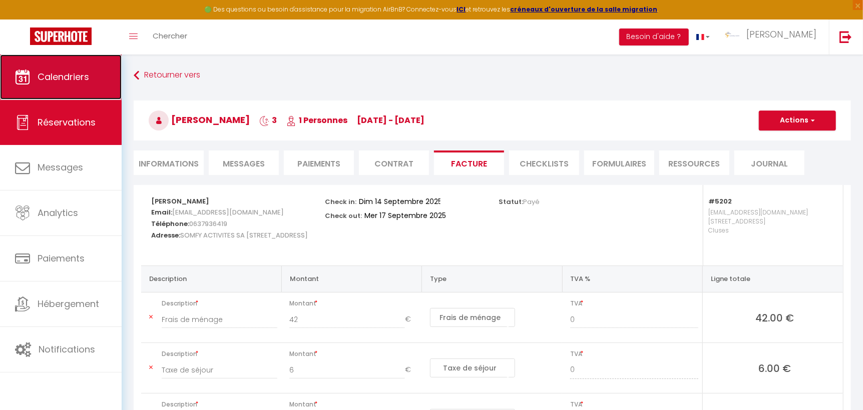
click at [74, 78] on span "Calendriers" at bounding box center [64, 77] width 52 height 13
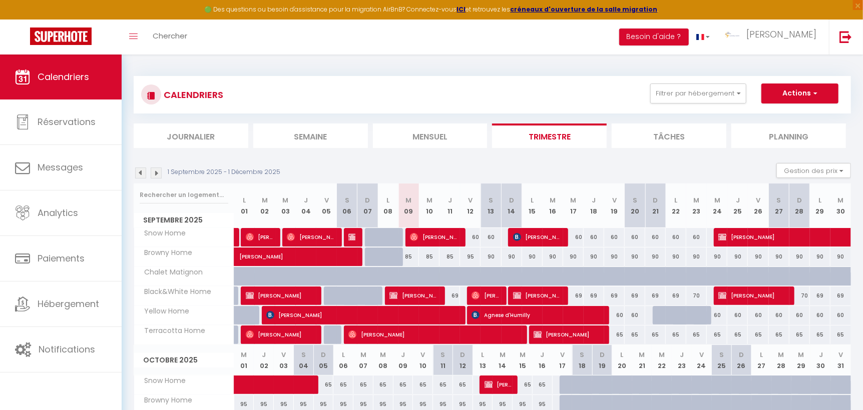
click at [655, 313] on div at bounding box center [663, 315] width 21 height 19
type input "60"
type input "Dim 21 Septembre 2025"
type input "Lun 22 Septembre 2025"
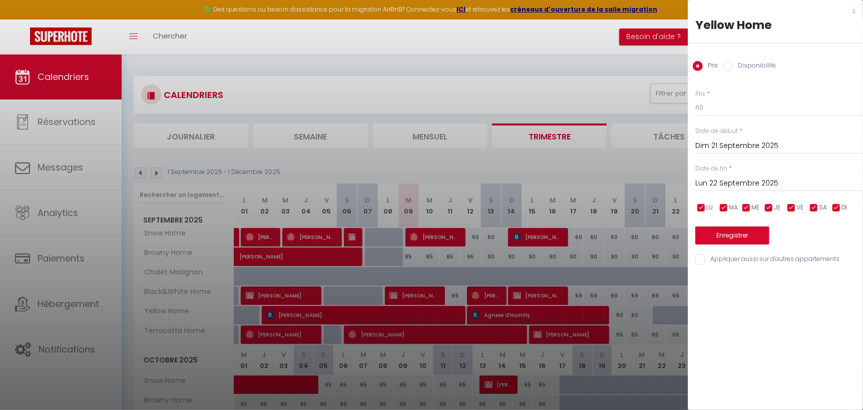
click at [853, 10] on div "x" at bounding box center [772, 11] width 168 height 12
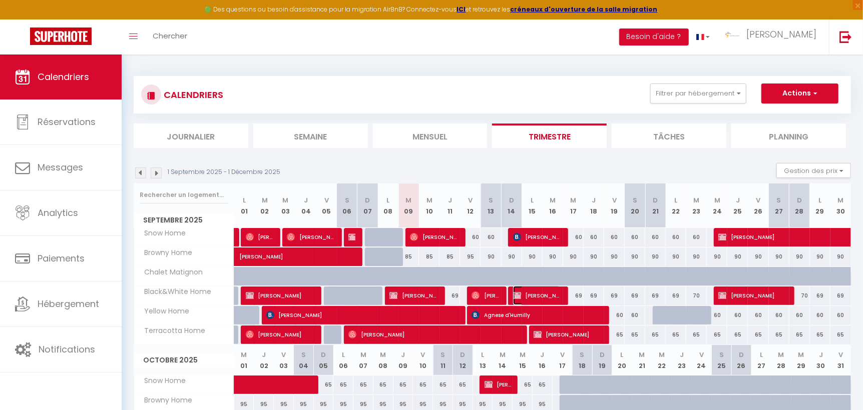
click at [541, 292] on span "[PERSON_NAME]" at bounding box center [537, 295] width 48 height 19
select select "OK"
select select "KO"
select select "0"
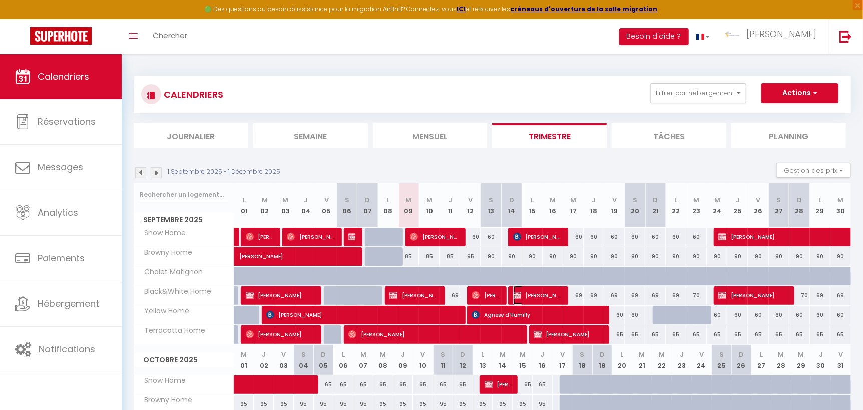
select select "1"
select select
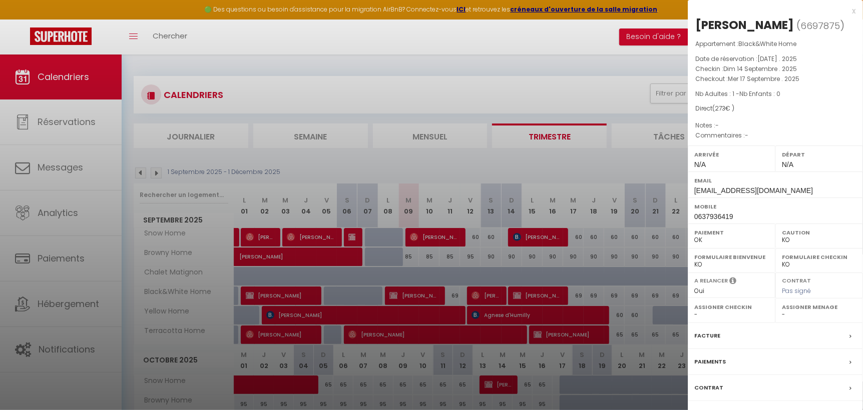
click at [708, 341] on label "Facture" at bounding box center [707, 336] width 26 height 11
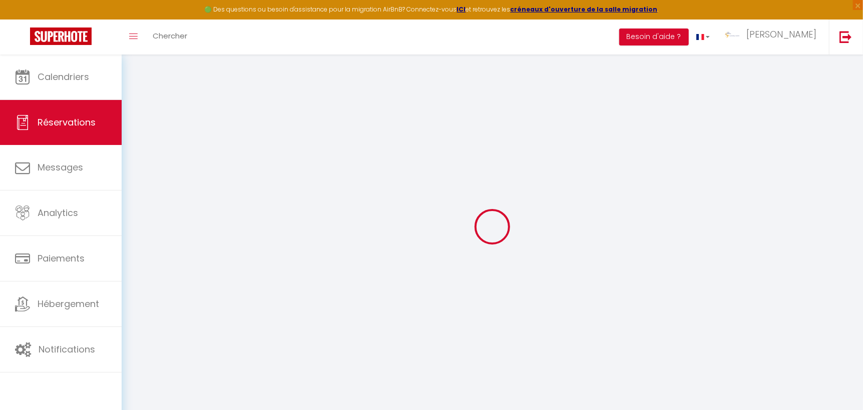
select select "cleaning"
select select "taxes"
select select
checkbox input "false"
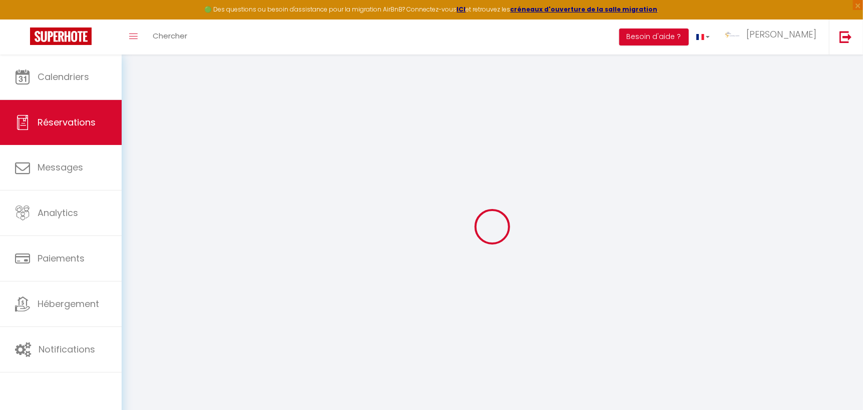
select index
select select
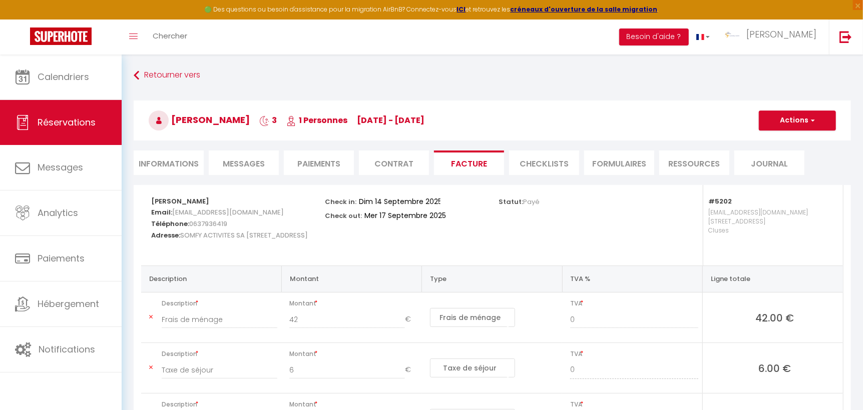
click at [178, 157] on li "Informations" at bounding box center [169, 163] width 70 height 25
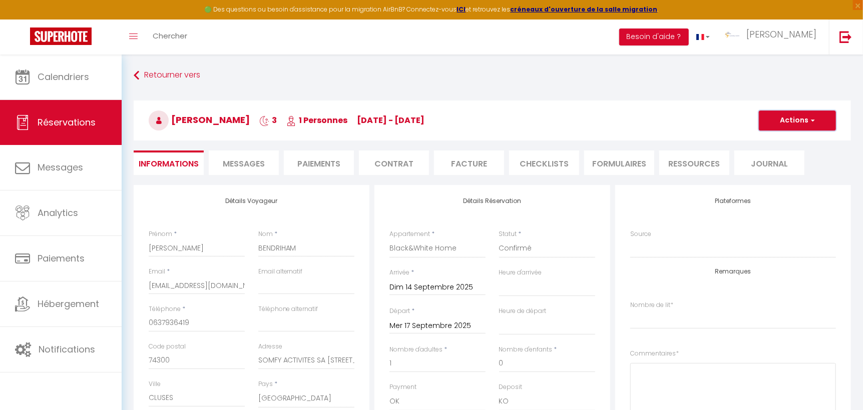
click at [815, 120] on button "Actions" at bounding box center [797, 121] width 77 height 20
click at [780, 155] on link "Dupliquer" at bounding box center [787, 155] width 79 height 13
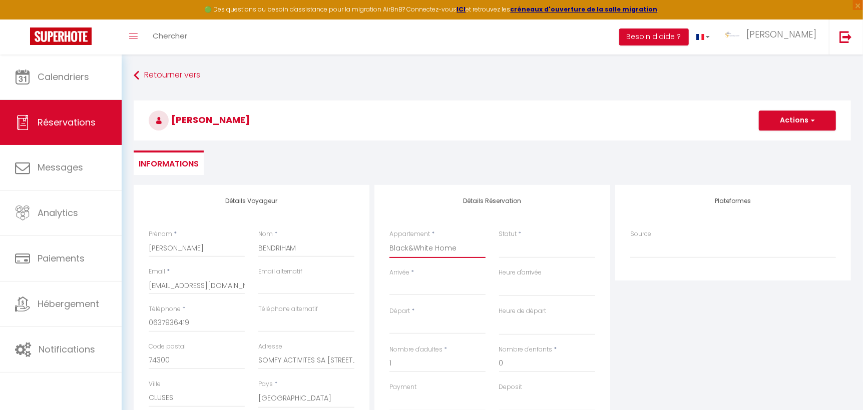
click at [445, 247] on select "Black&White Home Yellow Home Terracotta Home Chalet Matignon Browny Home Snow H…" at bounding box center [437, 248] width 96 height 19
click at [389, 239] on select "Black&White Home Yellow Home Terracotta Home Chalet Matignon Browny Home Snow H…" at bounding box center [437, 248] width 96 height 19
click at [516, 250] on select "Confirmé Non Confirmé [PERSON_NAME] par le voyageur No Show Request" at bounding box center [547, 248] width 96 height 19
click at [499, 239] on select "Confirmé Non Confirmé [PERSON_NAME] par le voyageur No Show Request" at bounding box center [547, 248] width 96 height 19
click at [407, 289] on input "Arrivée" at bounding box center [437, 287] width 96 height 13
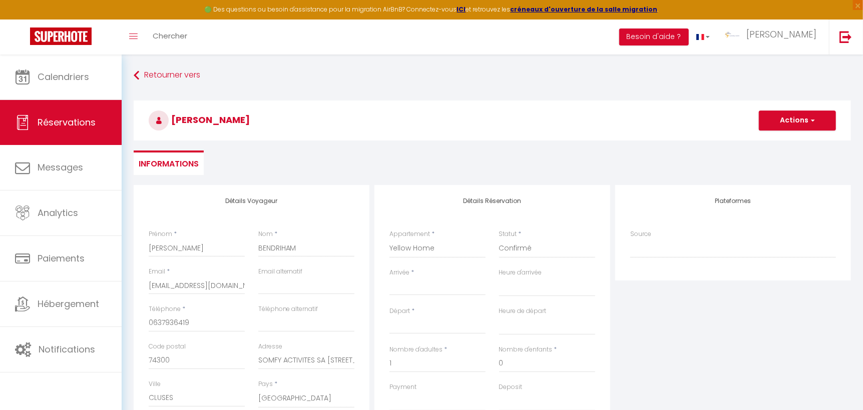
click at [445, 286] on input "Arrivée" at bounding box center [437, 287] width 96 height 13
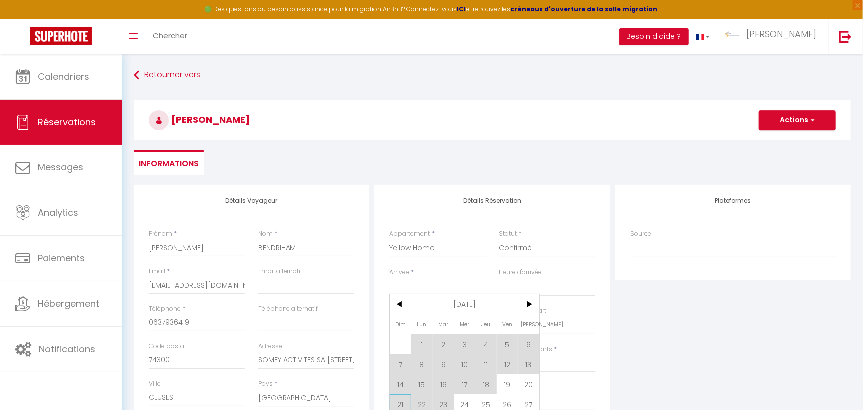
click at [400, 401] on span "21" at bounding box center [401, 405] width 22 height 20
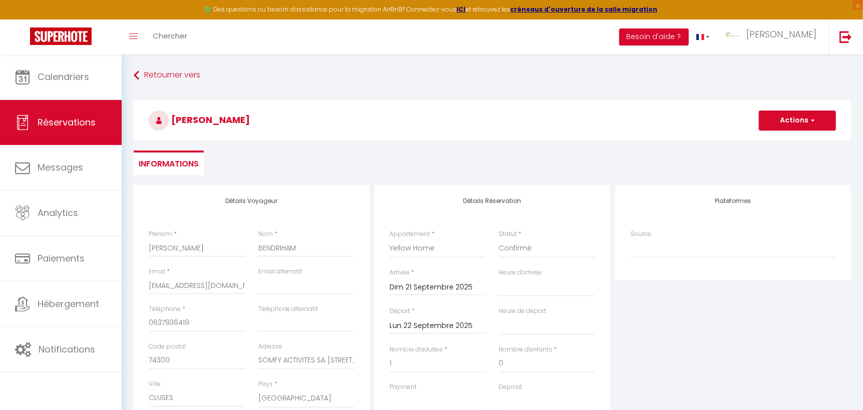
click at [414, 327] on input "Lun 22 Septembre 2025" at bounding box center [437, 326] width 96 height 13
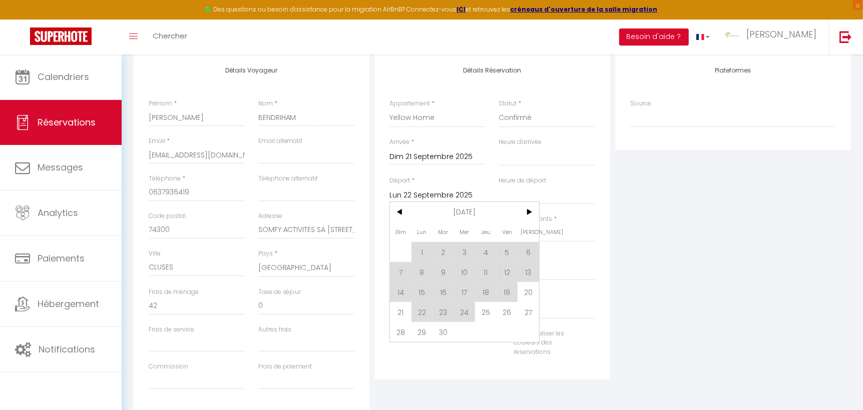
scroll to position [134, 0]
click at [465, 308] on span "24" at bounding box center [465, 309] width 22 height 20
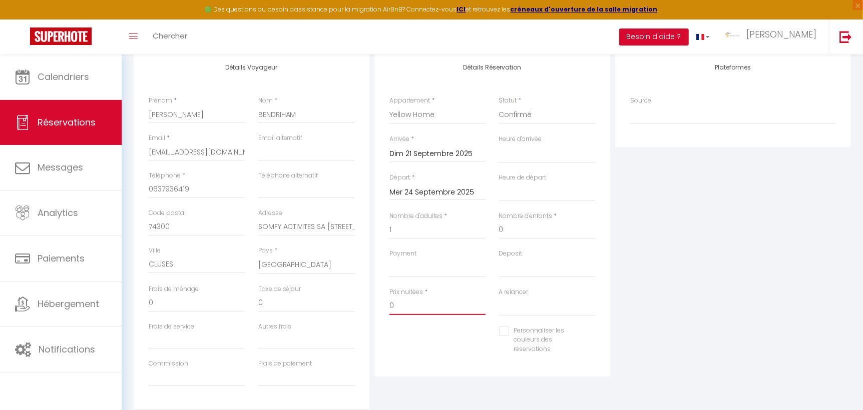
click at [396, 301] on input "0" at bounding box center [437, 306] width 96 height 18
click at [266, 301] on input "0" at bounding box center [306, 303] width 96 height 18
click at [160, 304] on input "0" at bounding box center [197, 303] width 96 height 18
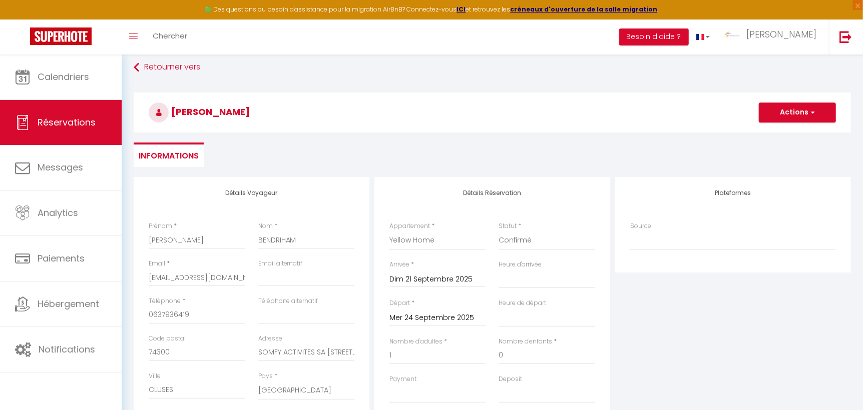
scroll to position [0, 0]
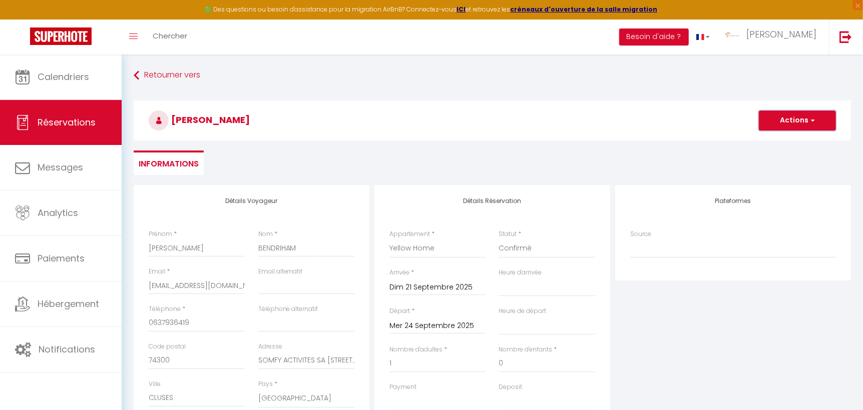
click at [814, 117] on span "button" at bounding box center [811, 120] width 6 height 9
click at [788, 142] on link "Enregistrer" at bounding box center [787, 142] width 79 height 13
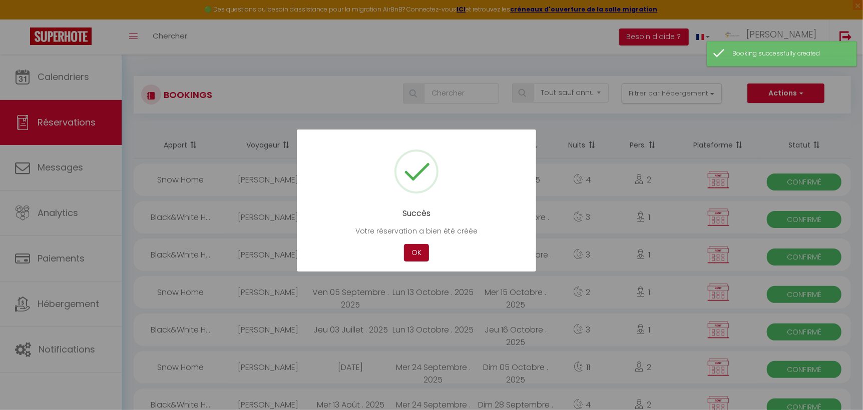
click at [413, 250] on button "OK" at bounding box center [416, 253] width 25 height 18
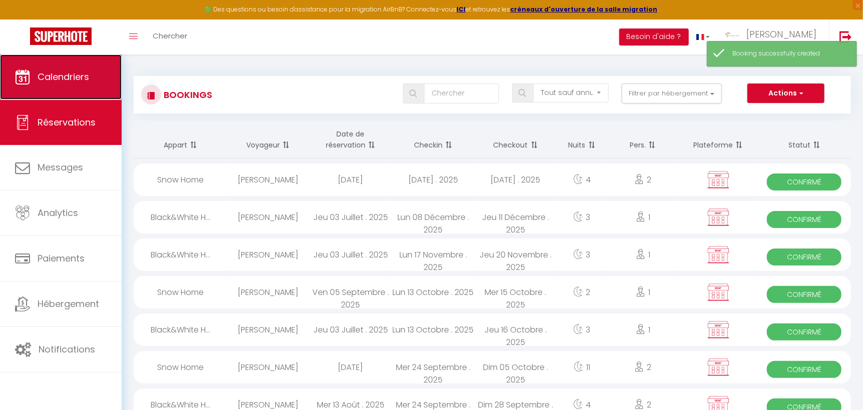
click at [83, 82] on span "Calendriers" at bounding box center [64, 77] width 52 height 13
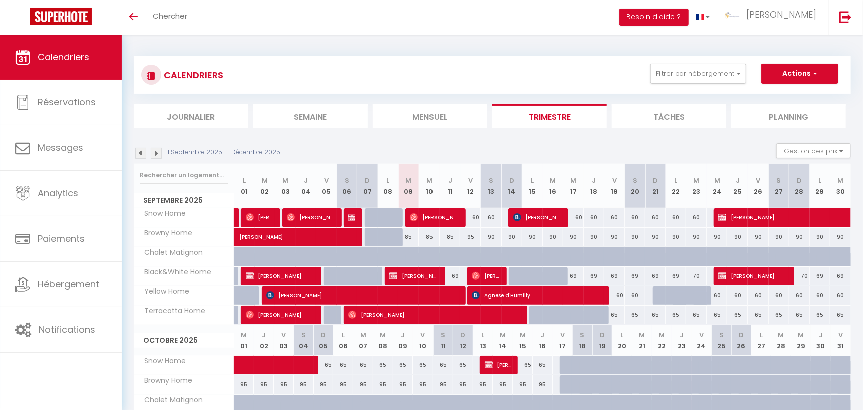
click at [530, 318] on div at bounding box center [539, 315] width 21 height 19
type input "65"
type input "Lun 15 Septembre 2025"
type input "Mar 16 Septembre 2025"
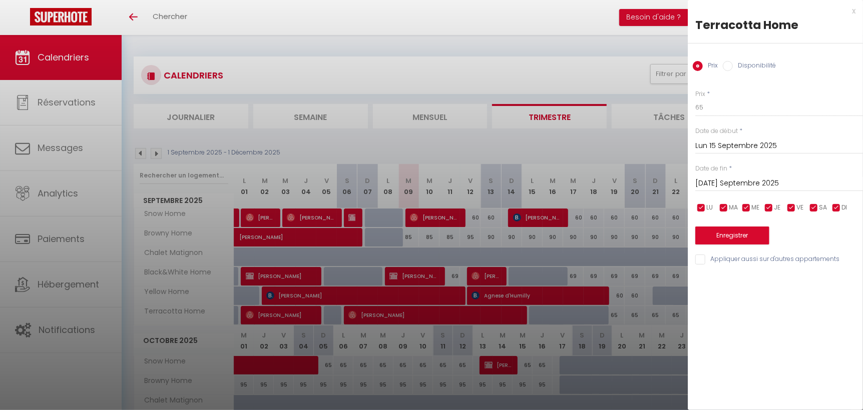
click at [855, 12] on div "x" at bounding box center [772, 11] width 168 height 12
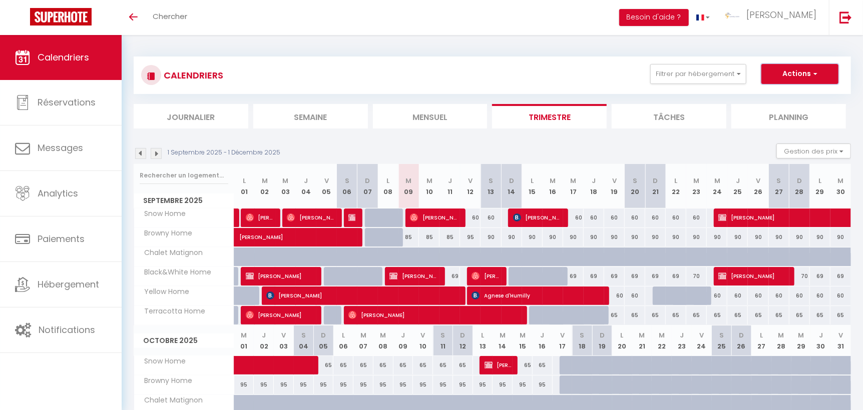
click at [822, 74] on button "Actions" at bounding box center [799, 74] width 77 height 20
click at [791, 96] on link "Nouvelle réservation" at bounding box center [789, 97] width 87 height 15
select select
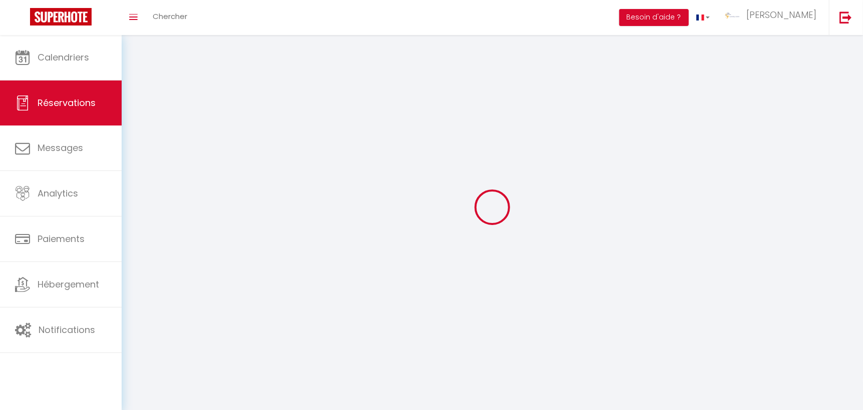
select select
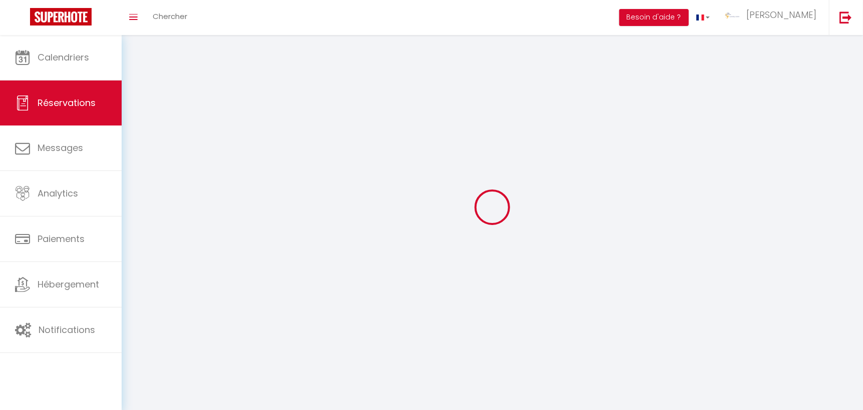
select select
checkbox input "false"
select select
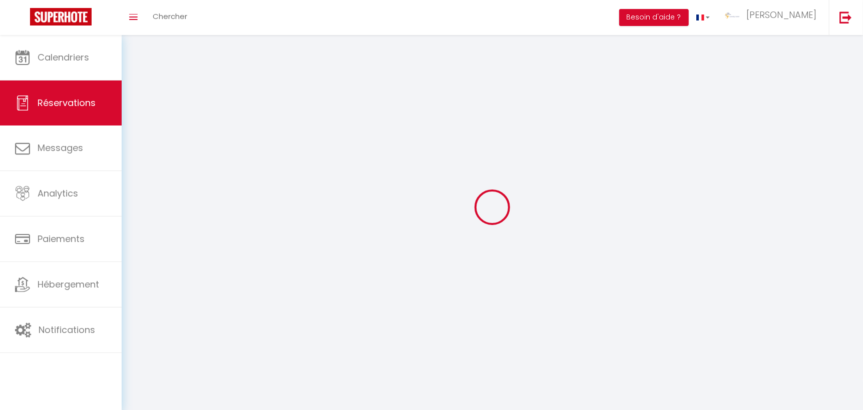
select select
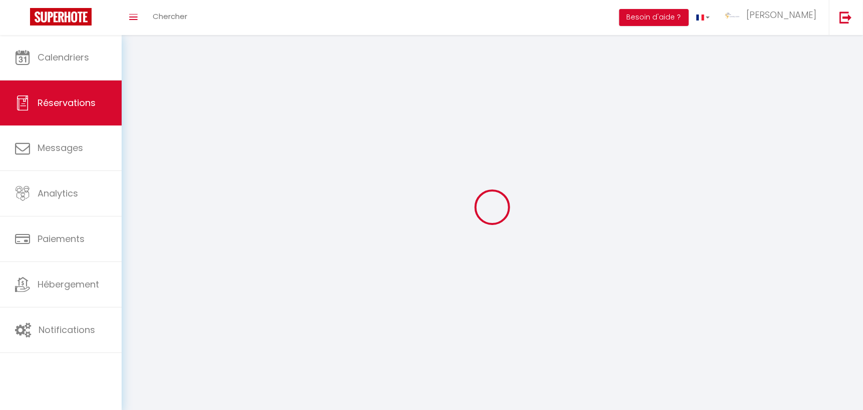
checkbox input "false"
select select
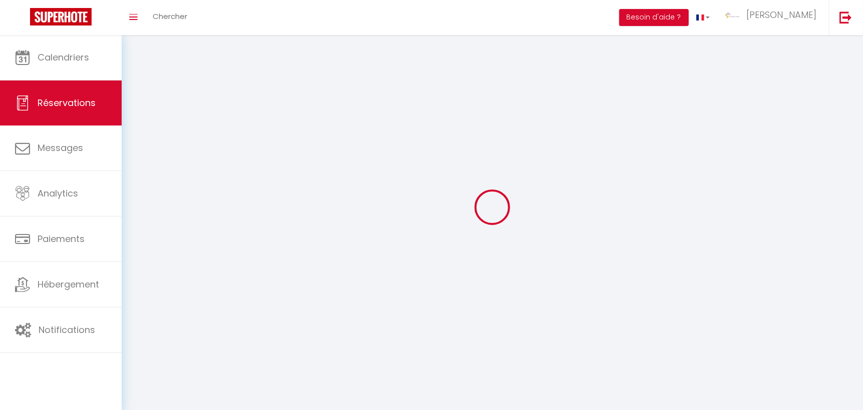
select select
checkbox input "false"
select select
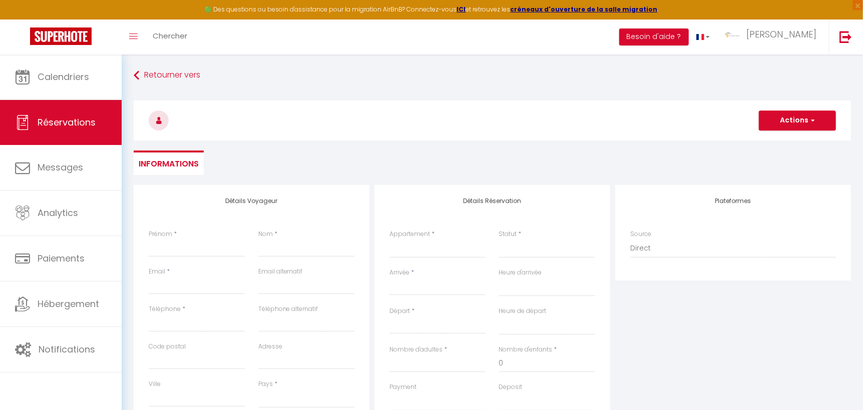
select select
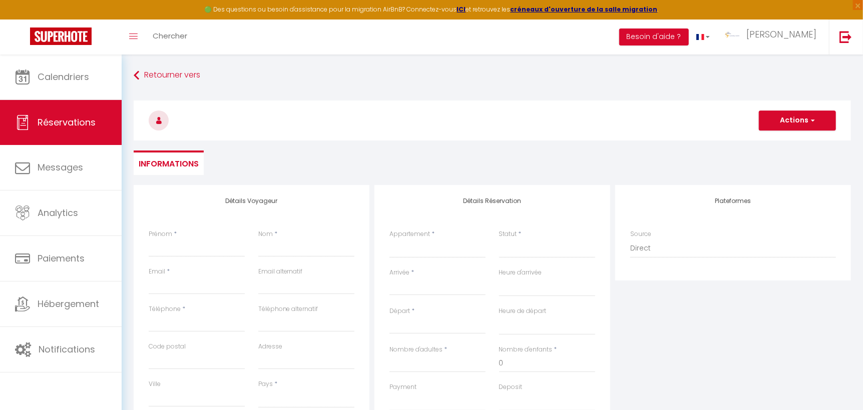
checkbox input "false"
select select
click at [175, 249] on input "Prénom" at bounding box center [197, 248] width 96 height 18
type input "A"
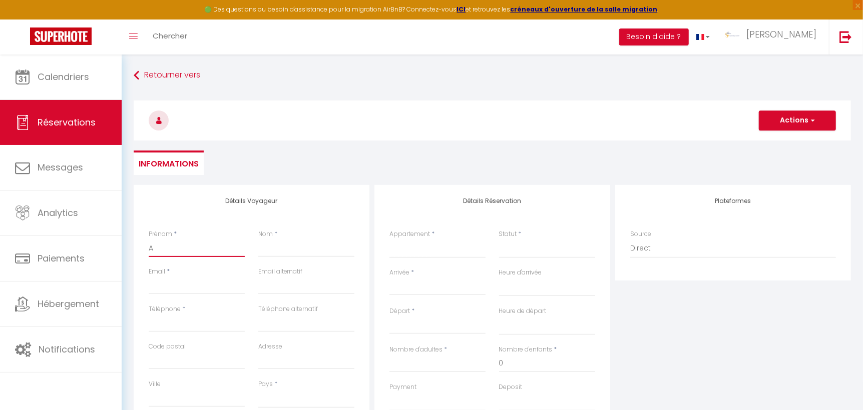
select select
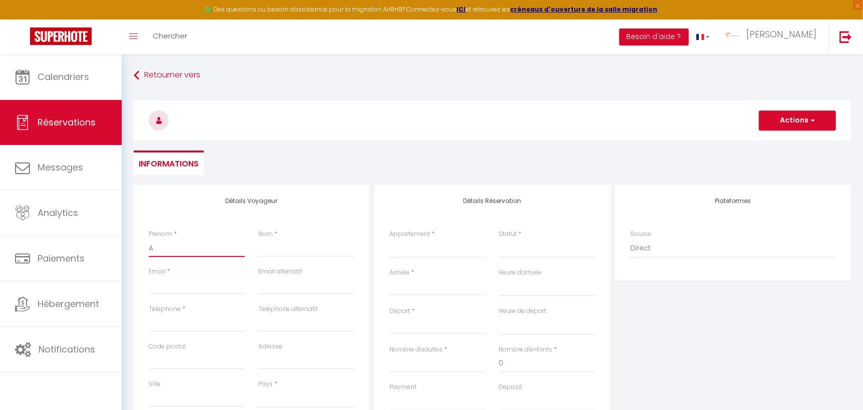
select select
checkbox input "false"
type input "Ag"
select select
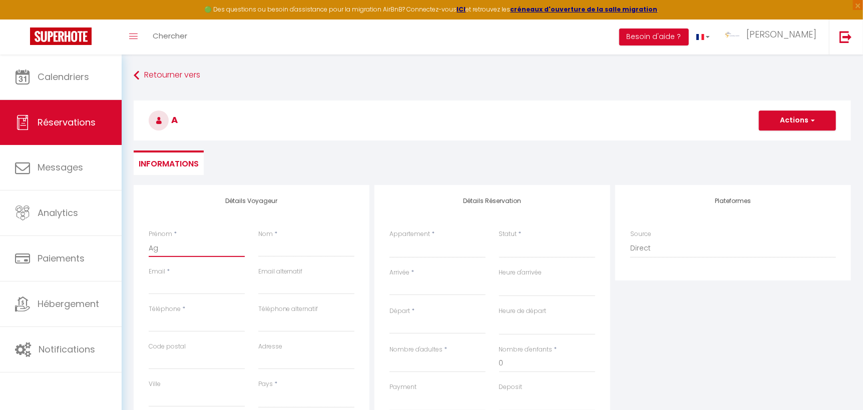
select select
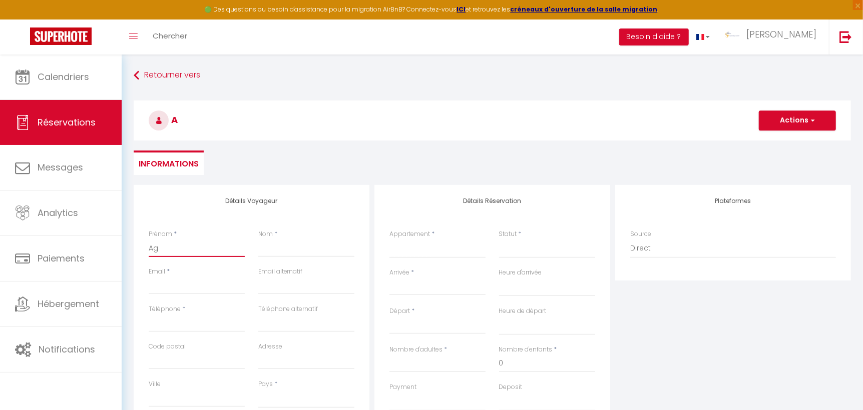
select select
checkbox input "false"
type input "Agn"
select select
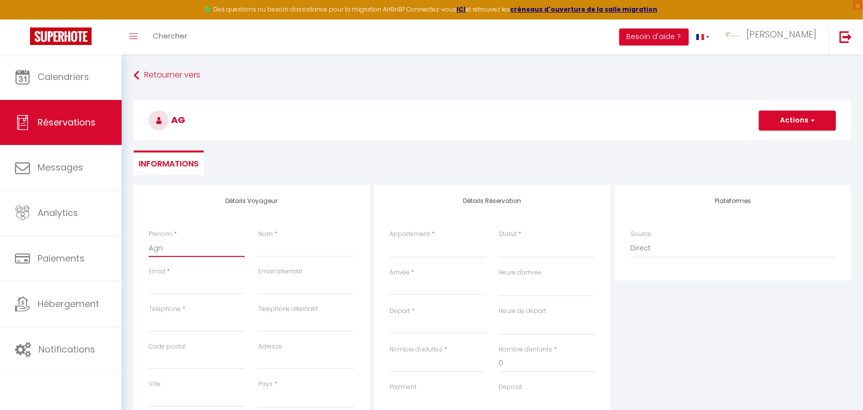
select select
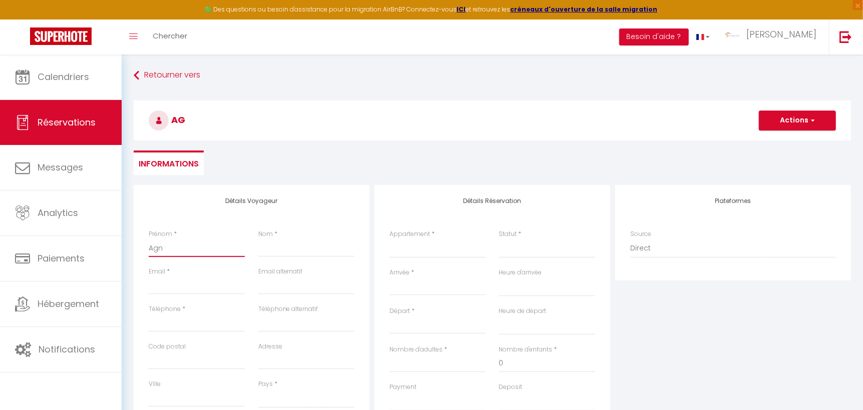
checkbox input "false"
type input "Agne"
select select
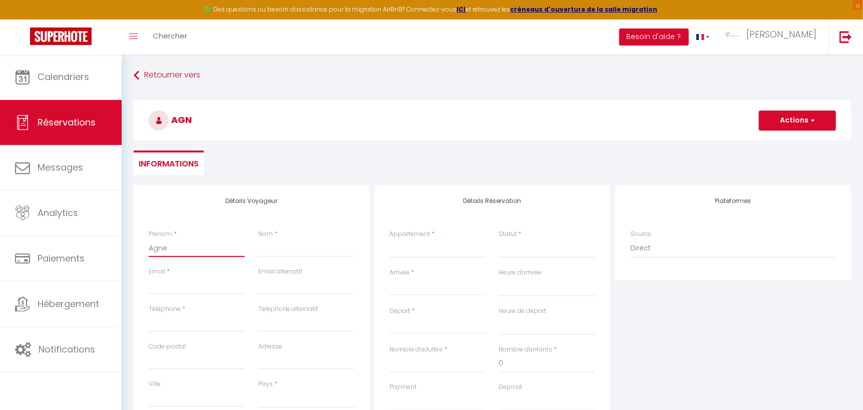
select select
checkbox input "false"
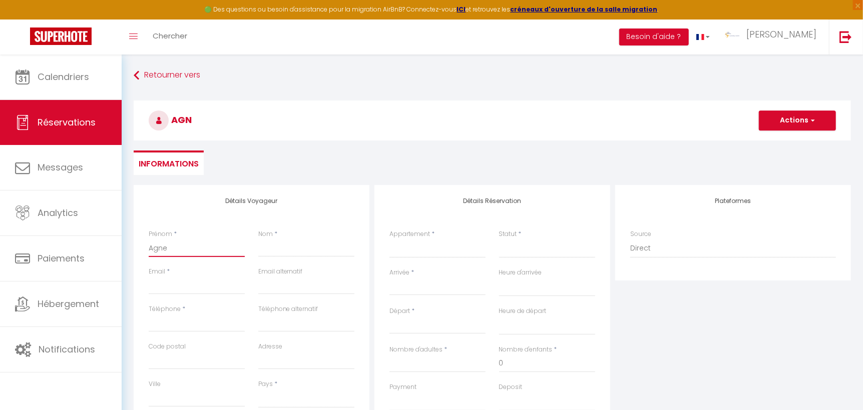
type input "[PERSON_NAME]"
select select
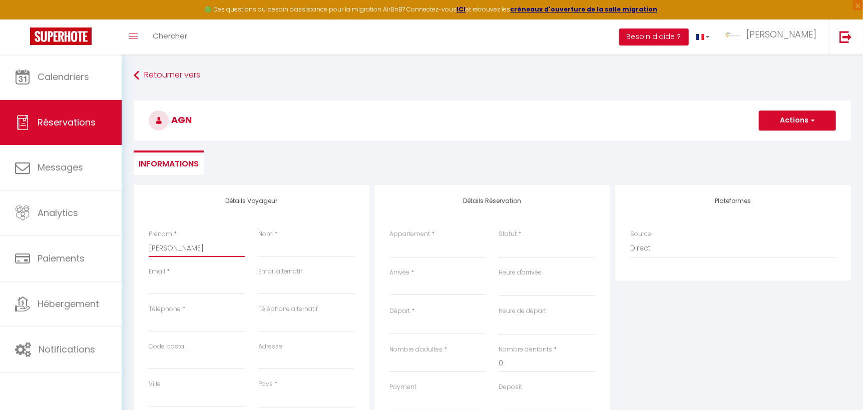
select select
checkbox input "false"
type input "[PERSON_NAME]"
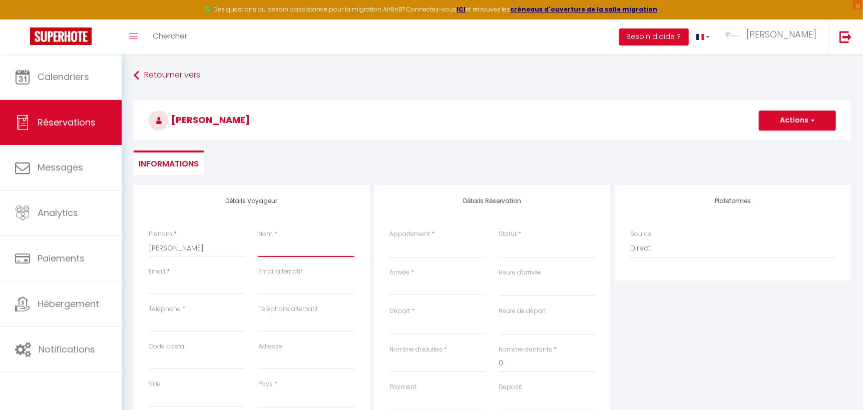
click at [274, 252] on input "Nom" at bounding box center [306, 248] width 96 height 18
paste input "[PERSON_NAME]"
type input "[PERSON_NAME]"
select select
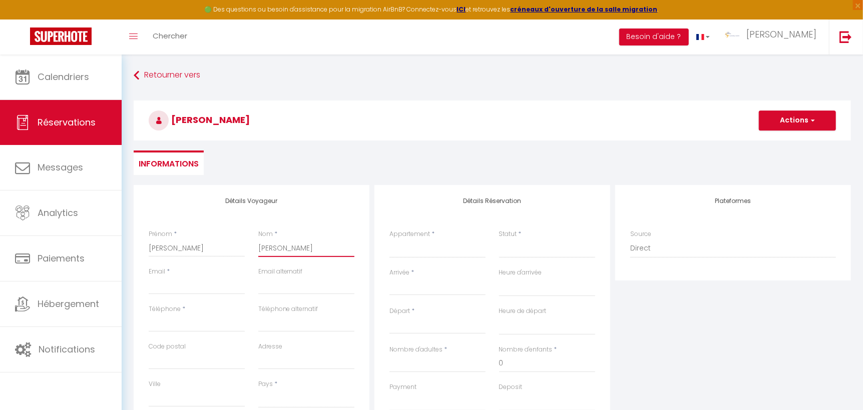
select select
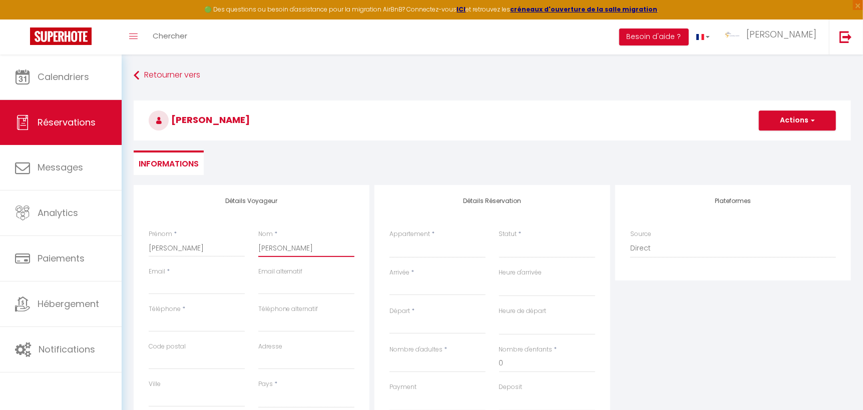
checkbox input "false"
type input "[PERSON_NAME]"
click at [158, 288] on input "Email client" at bounding box center [197, 286] width 96 height 18
click at [416, 248] on select "Black&White Home Yellow Home Terracotta Home Chalet Matignon Browny Home Snow H…" at bounding box center [437, 248] width 96 height 19
select select "5090"
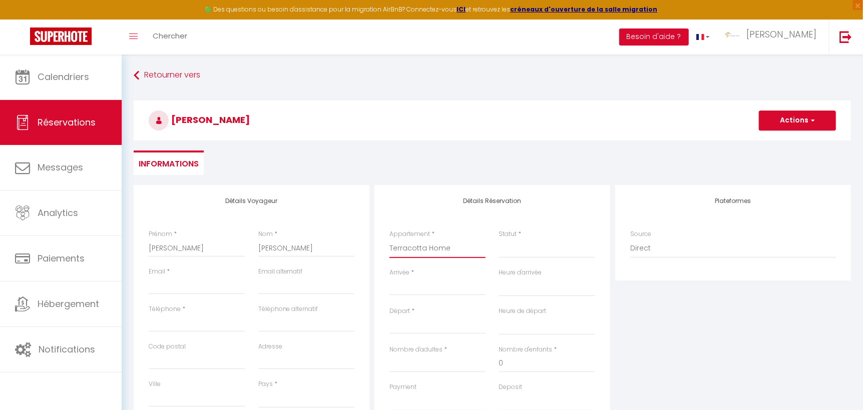
click at [389, 239] on select "Black&White Home Yellow Home Terracotta Home Chalet Matignon Browny Home Snow H…" at bounding box center [437, 248] width 96 height 19
select select
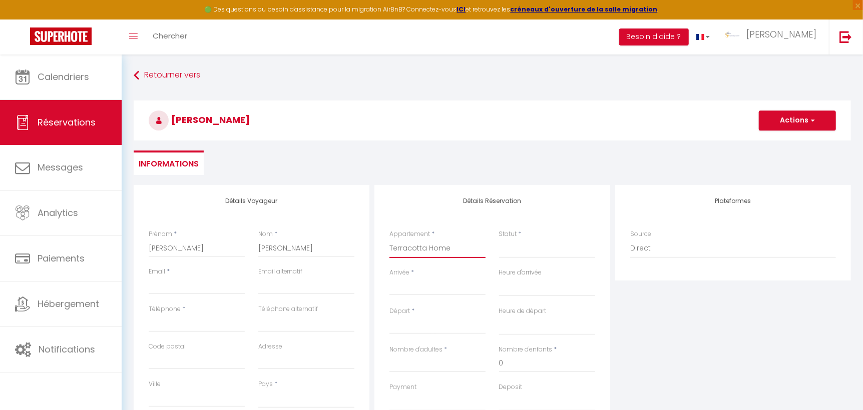
select select
checkbox input "false"
click at [413, 286] on input "Arrivée" at bounding box center [437, 287] width 96 height 13
select select
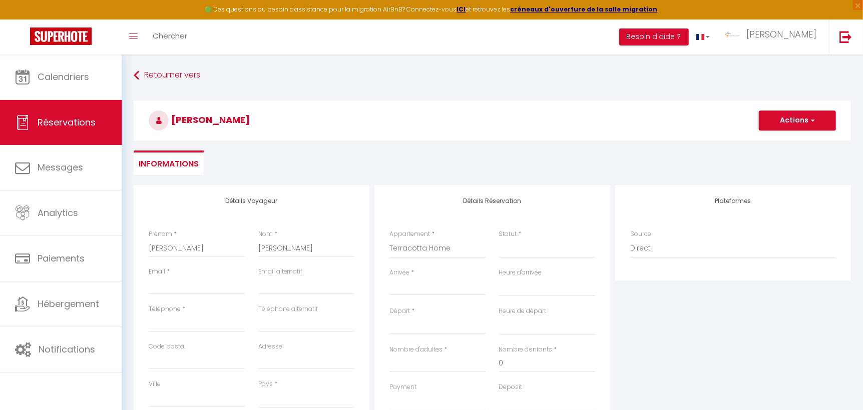
select select
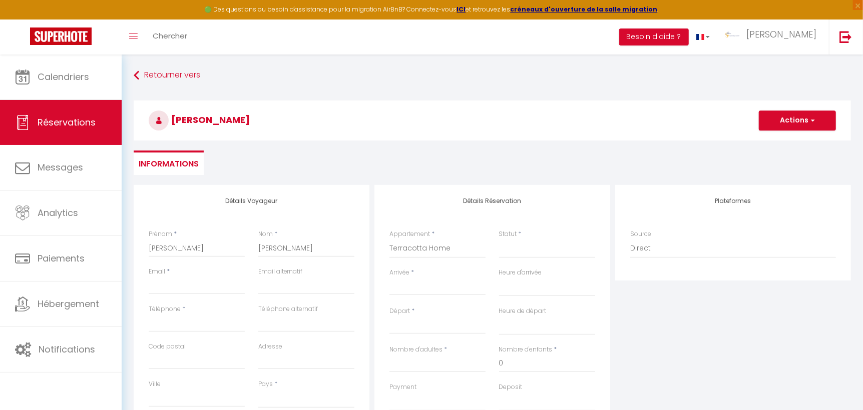
checkbox input "false"
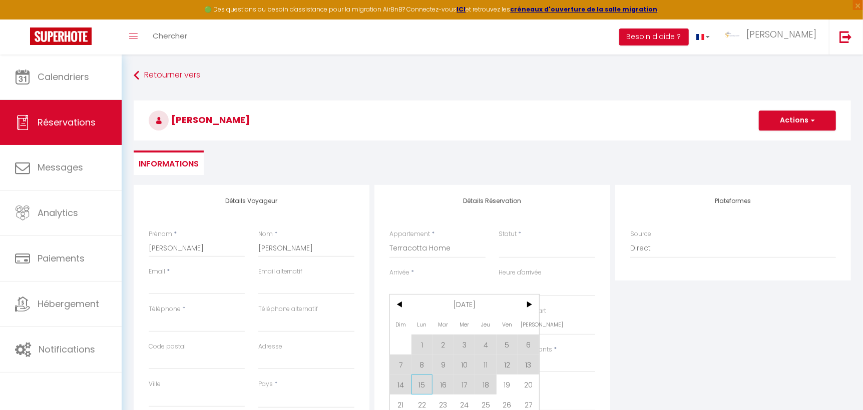
click at [422, 383] on span "15" at bounding box center [422, 385] width 22 height 20
select select
type input "Lun 15 Septembre 2025"
select select
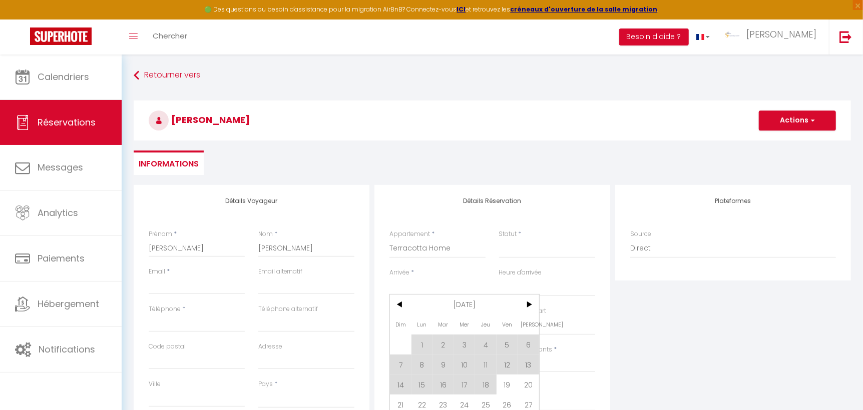
type input "Mar 16 Septembre 2025"
select select
checkbox input "false"
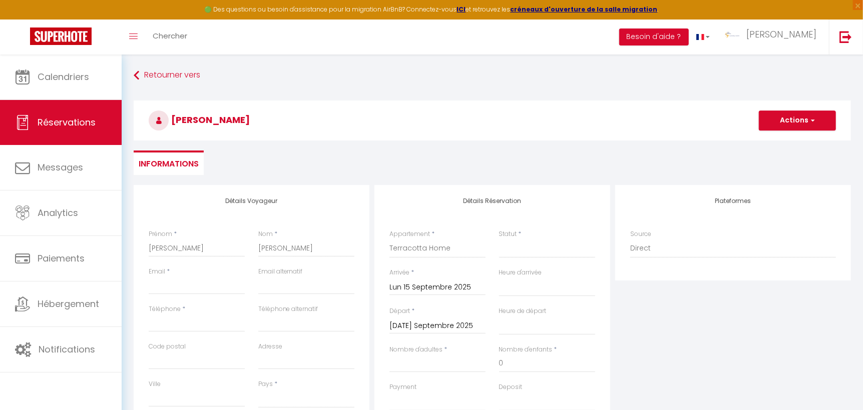
click at [417, 324] on input "Mar 16 Septembre 2025" at bounding box center [437, 326] width 96 height 13
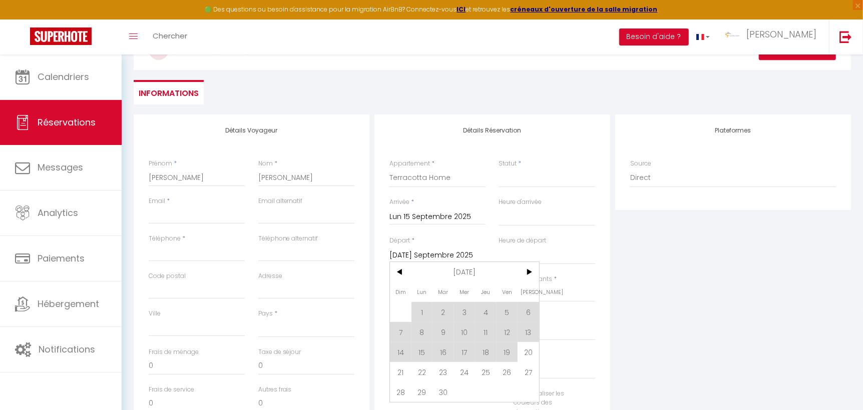
scroll to position [71, 0]
click at [508, 355] on span "19" at bounding box center [507, 352] width 22 height 20
select select
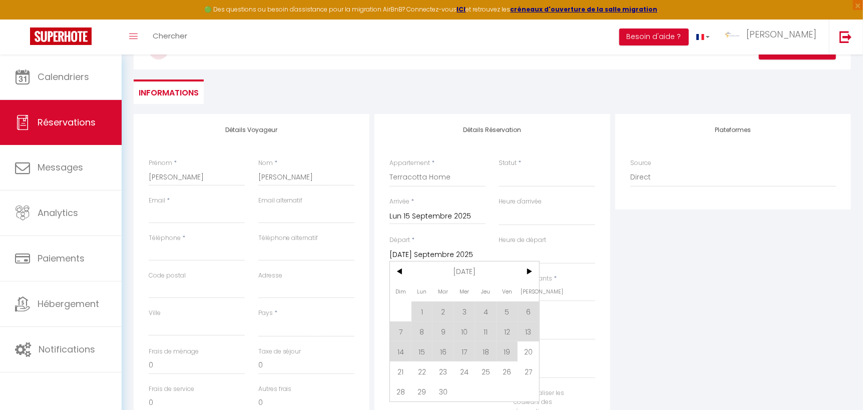
type input "Ven 19 Septembre 2025"
select select
checkbox input "false"
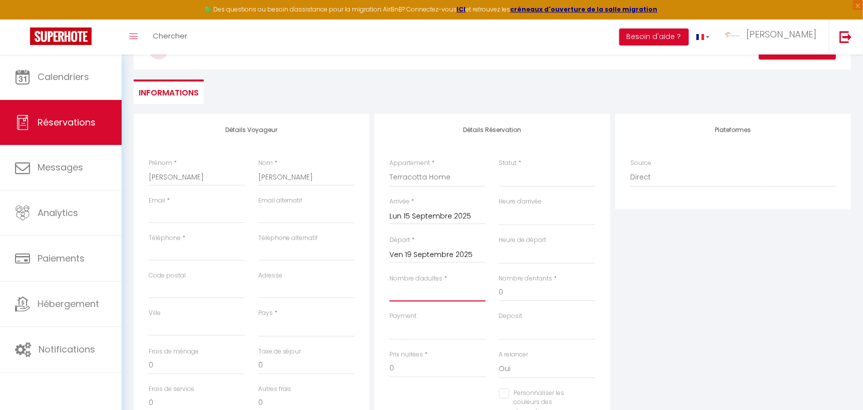
click at [414, 299] on input "Nombre d'adultes" at bounding box center [437, 293] width 96 height 18
type input "1"
select select
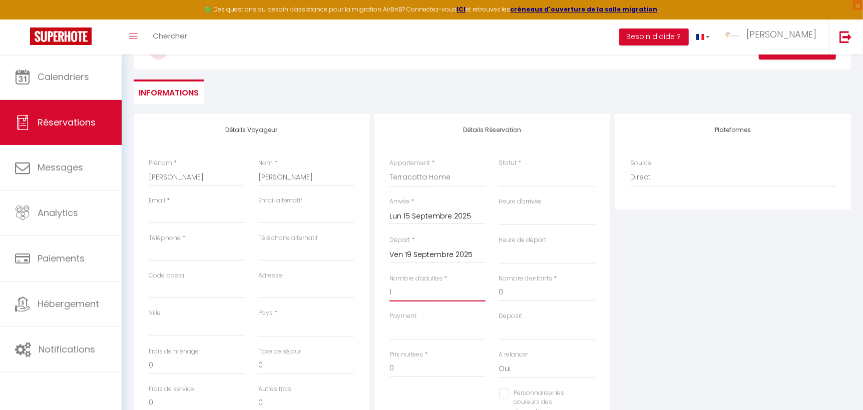
select select
checkbox input "false"
select select
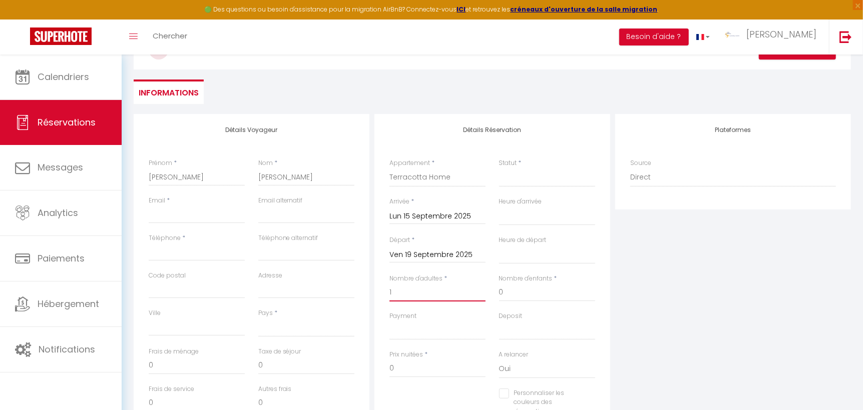
select select
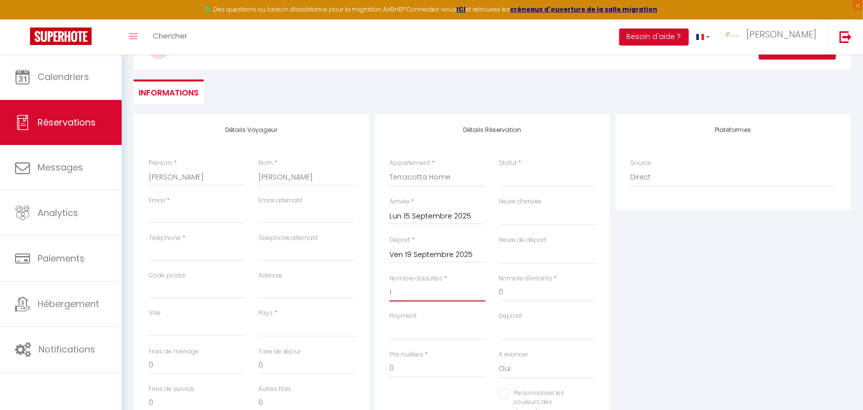
checkbox input "false"
type input "1"
click at [524, 175] on select "Confirmé Non Confirmé [PERSON_NAME] par le voyageur No Show Request" at bounding box center [547, 177] width 96 height 19
select select "1"
click at [499, 168] on select "Confirmé Non Confirmé [PERSON_NAME] par le voyageur No Show Request" at bounding box center [547, 177] width 96 height 19
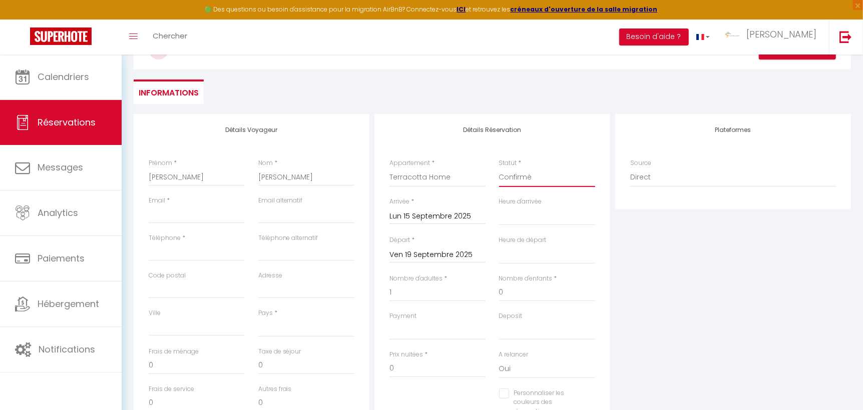
select select
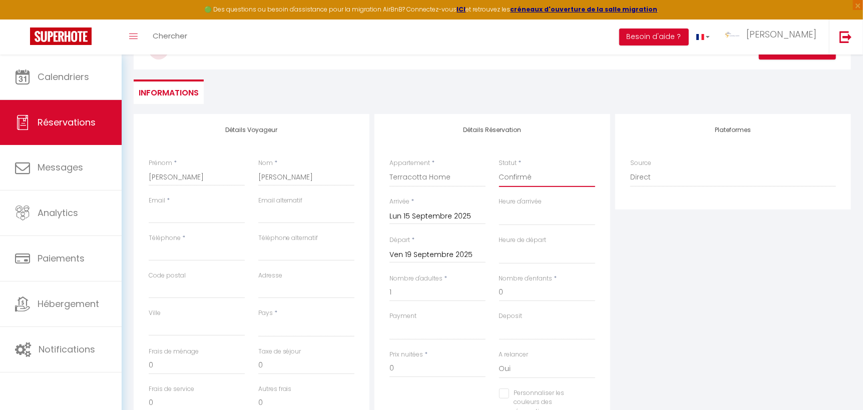
checkbox input "false"
click at [177, 214] on input "Email client" at bounding box center [197, 215] width 96 height 18
paste input "[PERSON_NAME][EMAIL_ADDRESS][PERSON_NAME][DOMAIN_NAME]"
type input "[PERSON_NAME][EMAIL_ADDRESS][PERSON_NAME][DOMAIN_NAME]"
select select
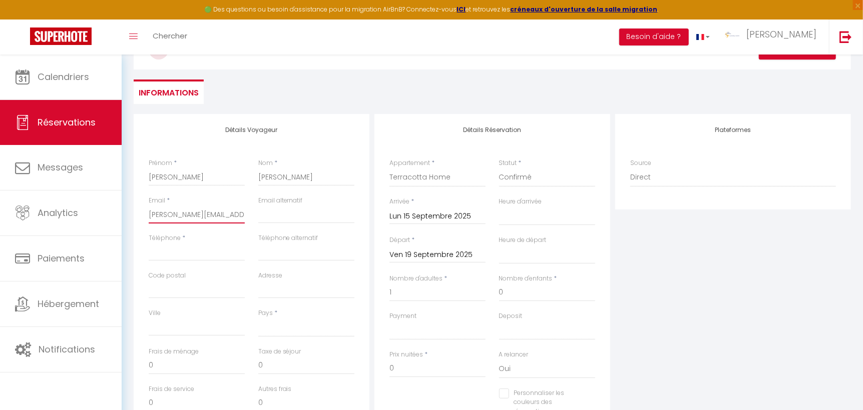
select select
checkbox input "false"
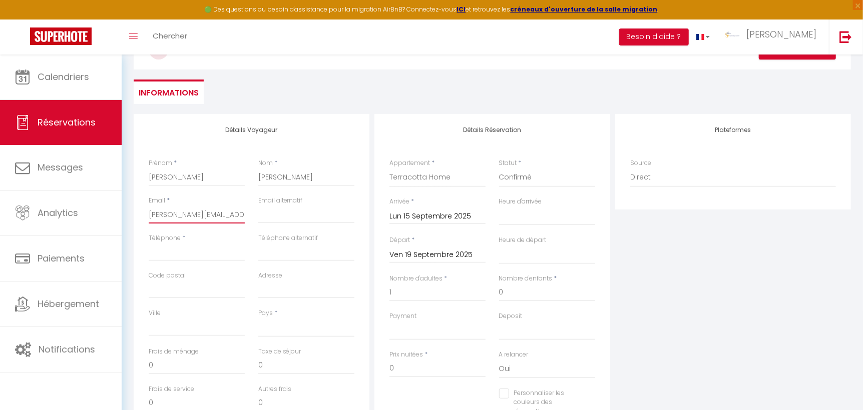
type input "[PERSON_NAME][EMAIL_ADDRESS][PERSON_NAME][DOMAIN_NAME]"
click at [183, 252] on input "Téléphone" at bounding box center [197, 252] width 96 height 18
paste input "36306781736"
type input "36306781736"
select select
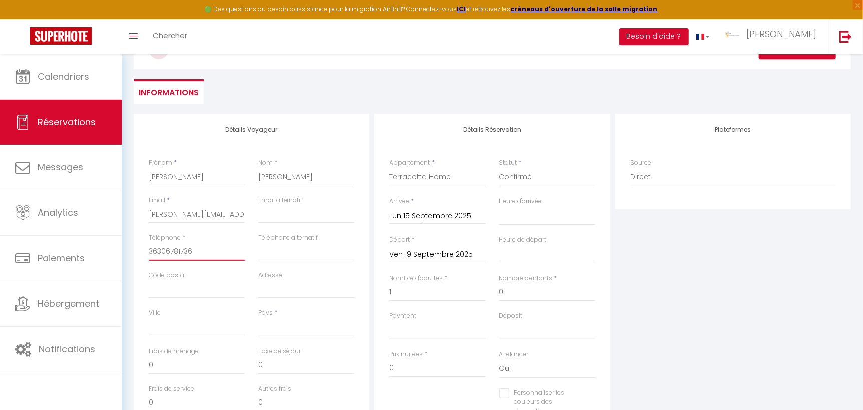
select select
checkbox input "false"
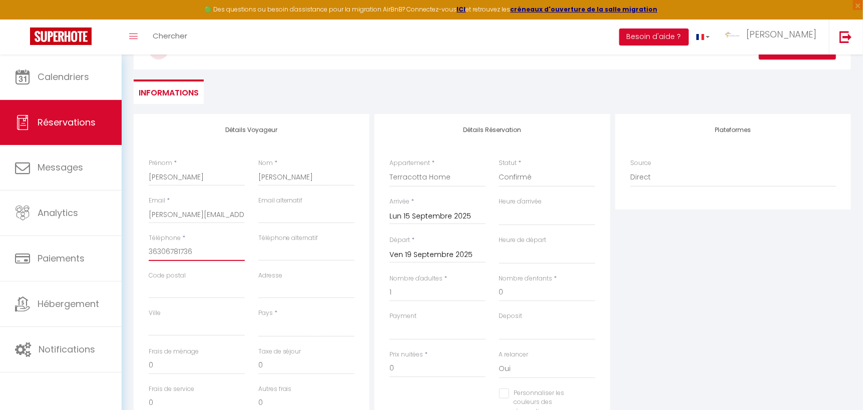
type input "36306781736"
click at [275, 248] on input "Téléphone alternatif" at bounding box center [306, 252] width 96 height 18
click at [274, 286] on input "Adresse" at bounding box center [306, 290] width 96 height 18
paste input "Somfy Kft.HU- Lincoln ut 1 Numéro imposition : 12357505-2-13"
type input "Somfy Kft.HU- Lincoln ut 1 Numéro imposition : 12357505-2-13"
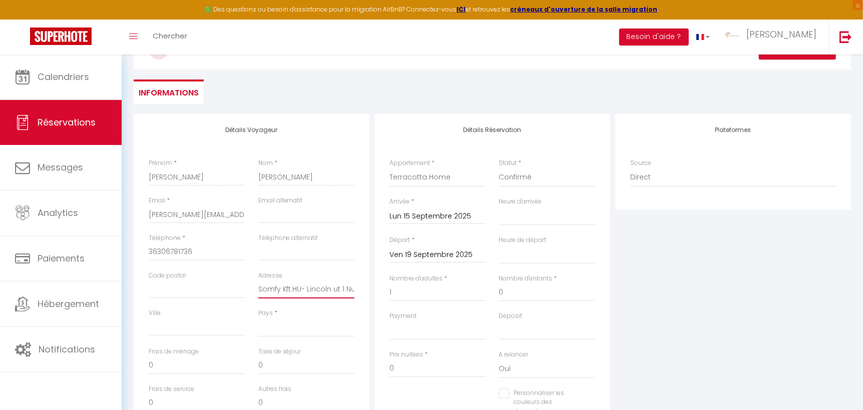
select select
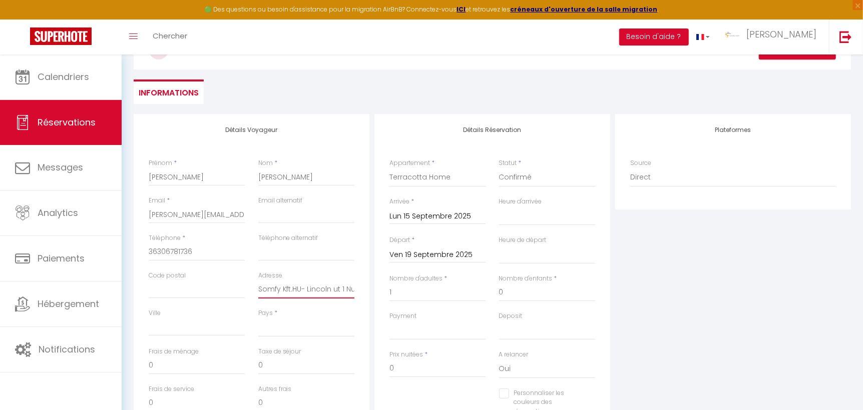
checkbox input "false"
type input "Somfy Kft.HU- Lincoln ut 1 Numéro imposition : 12357505-2-13"
click at [168, 290] on input "Code postal" at bounding box center [197, 290] width 96 height 18
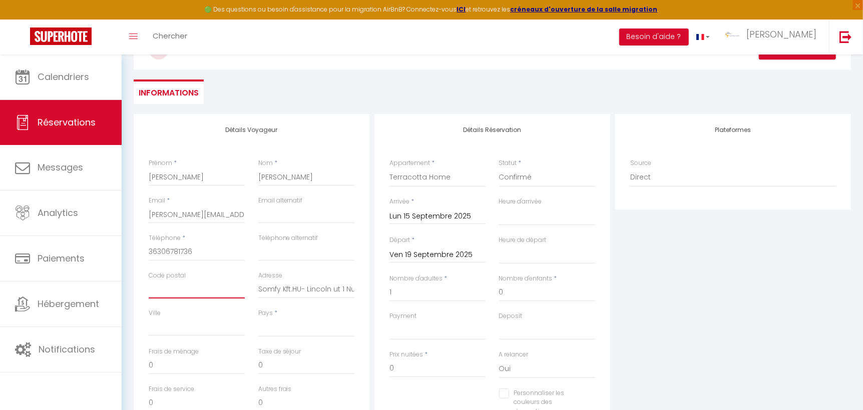
paste input "2220"
type input "2220"
select select
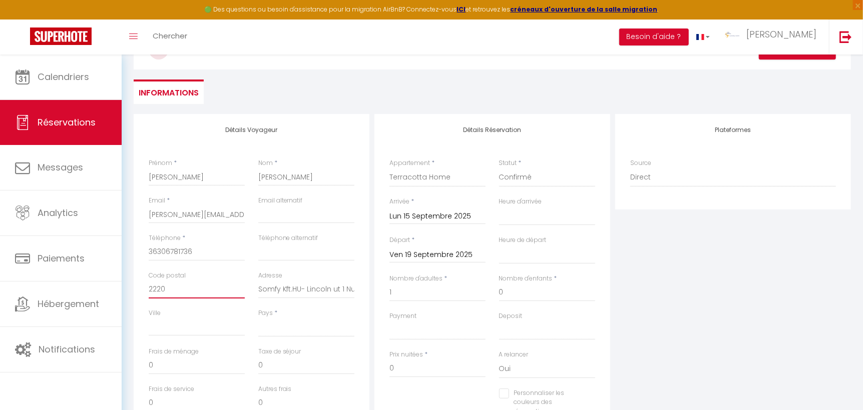
select select
checkbox input "false"
type input "2220"
click at [163, 329] on input "Ville" at bounding box center [197, 327] width 96 height 18
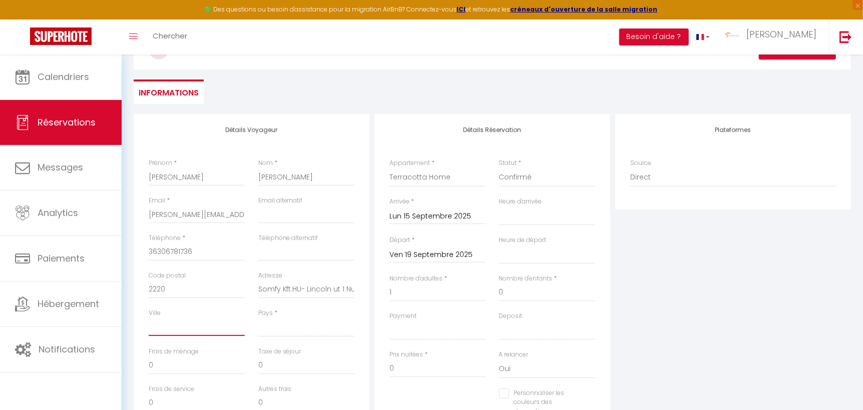
paste input "VECSES"
type input "VECSES"
select select
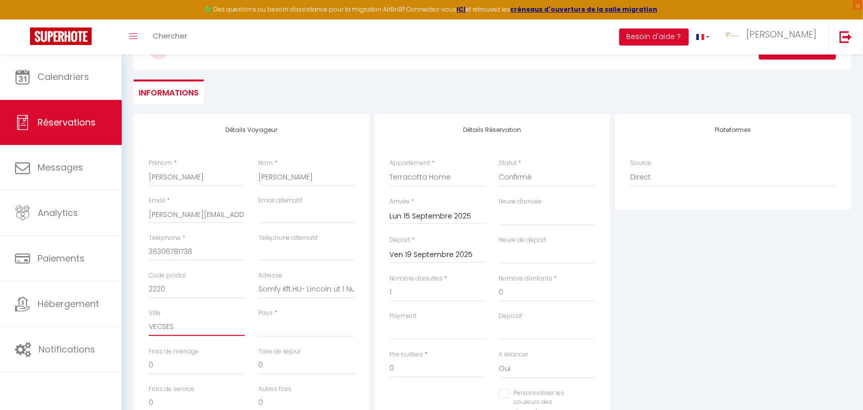
select select
checkbox input "false"
type input "VECSES"
click at [278, 330] on select "[GEOGRAPHIC_DATA] [GEOGRAPHIC_DATA] [GEOGRAPHIC_DATA] [GEOGRAPHIC_DATA] [GEOGRA…" at bounding box center [306, 327] width 96 height 19
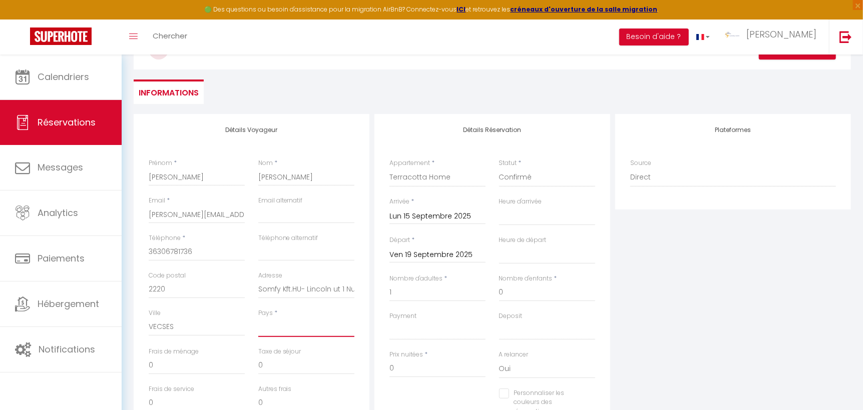
select select "HU"
select select
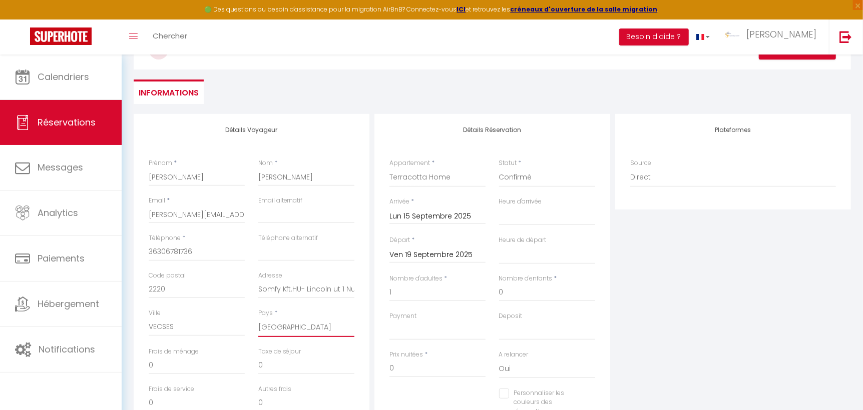
checkbox input "false"
click at [278, 327] on select "[GEOGRAPHIC_DATA] [GEOGRAPHIC_DATA] [GEOGRAPHIC_DATA] [GEOGRAPHIC_DATA] [GEOGRA…" at bounding box center [306, 327] width 96 height 19
click at [166, 252] on input "36306781736" at bounding box center [197, 252] width 96 height 18
click at [177, 251] on input "36306781736" at bounding box center [197, 252] width 96 height 18
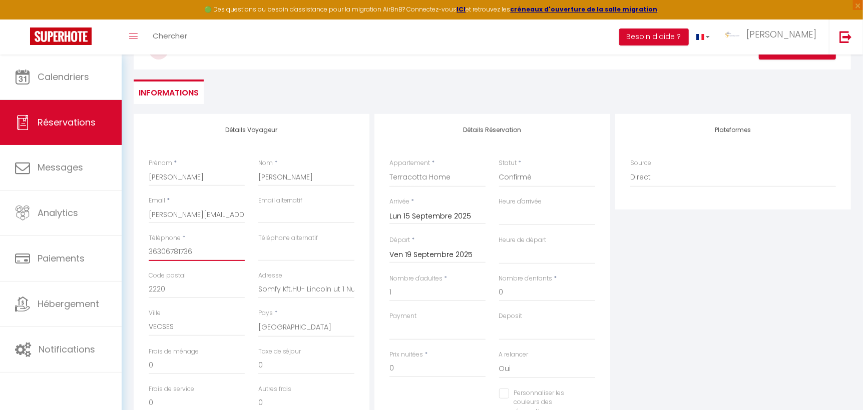
click at [177, 251] on input "36306781736" at bounding box center [197, 252] width 96 height 18
paste input "+"
type input "[PHONE_NUMBER]"
select select
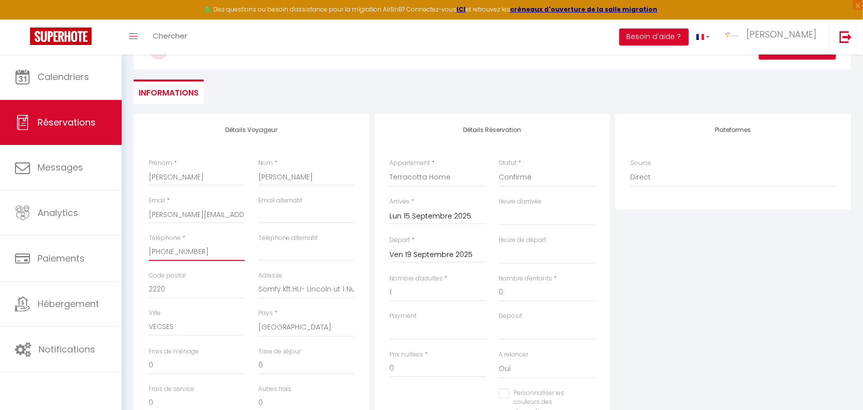
select select
click at [395, 369] on input "0" at bounding box center [437, 369] width 96 height 18
click at [265, 366] on input "0" at bounding box center [306, 366] width 96 height 18
click at [182, 365] on input "0" at bounding box center [197, 366] width 96 height 18
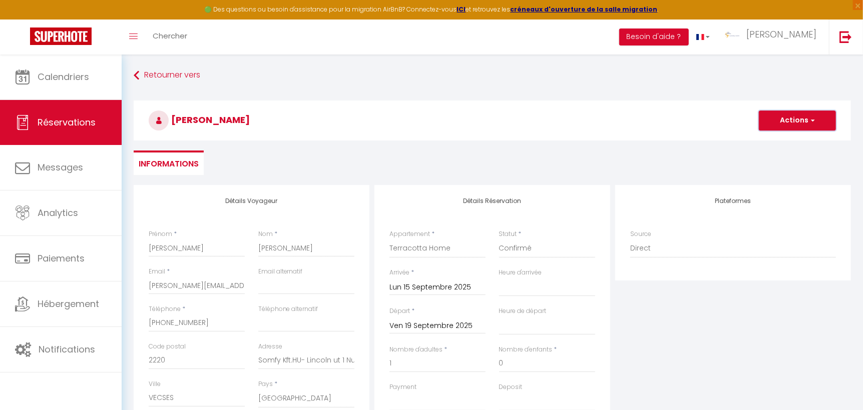
click at [814, 120] on span "button" at bounding box center [811, 120] width 6 height 9
click at [791, 141] on link "Enregistrer" at bounding box center [787, 142] width 79 height 13
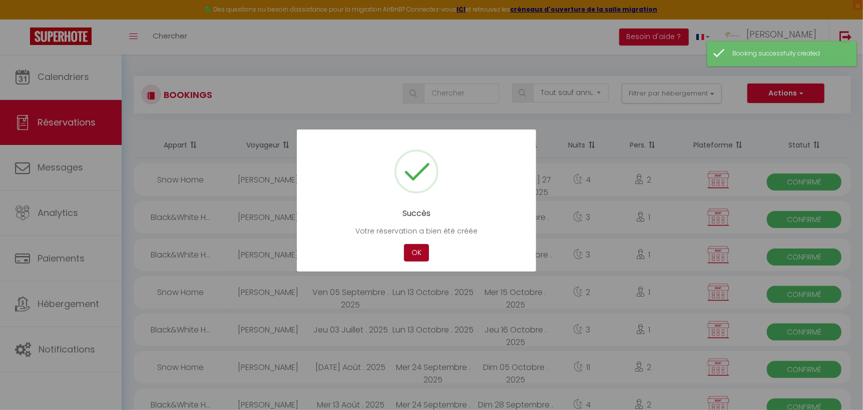
click at [411, 253] on button "OK" at bounding box center [416, 253] width 25 height 18
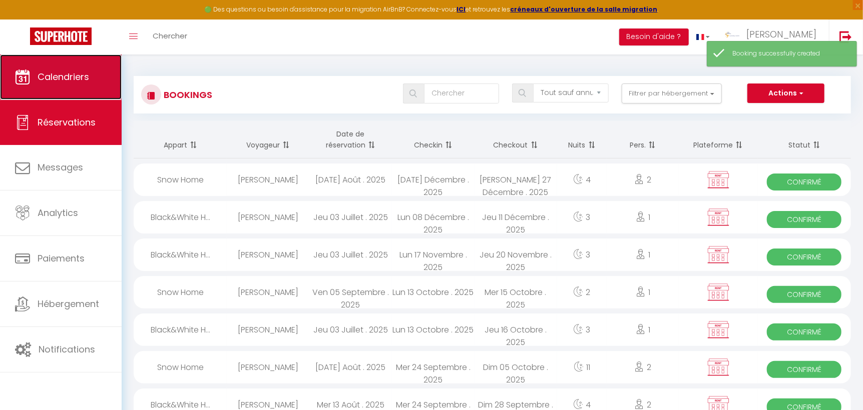
click at [77, 75] on span "Calendriers" at bounding box center [64, 77] width 52 height 13
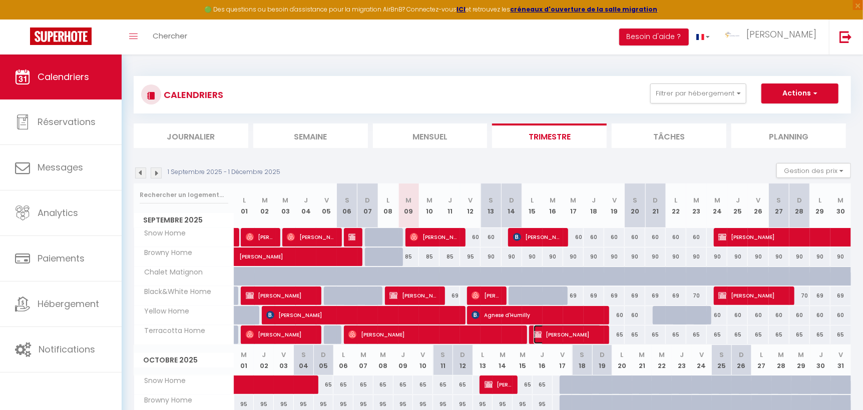
click at [562, 333] on span "[PERSON_NAME]" at bounding box center [567, 334] width 69 height 19
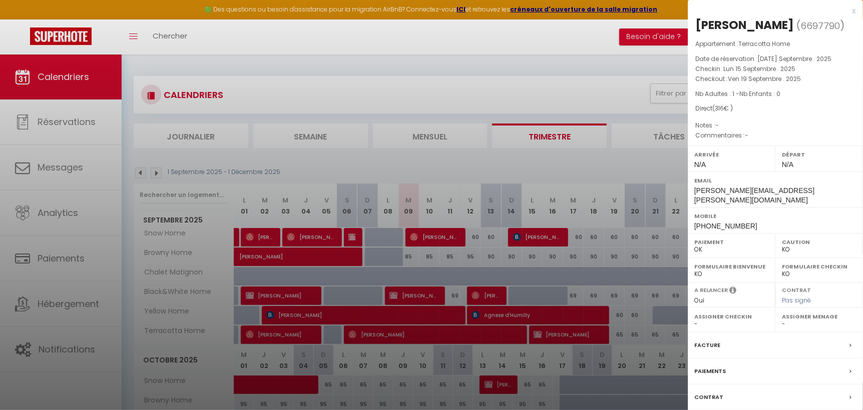
click at [709, 366] on label "Paiements" at bounding box center [710, 371] width 32 height 11
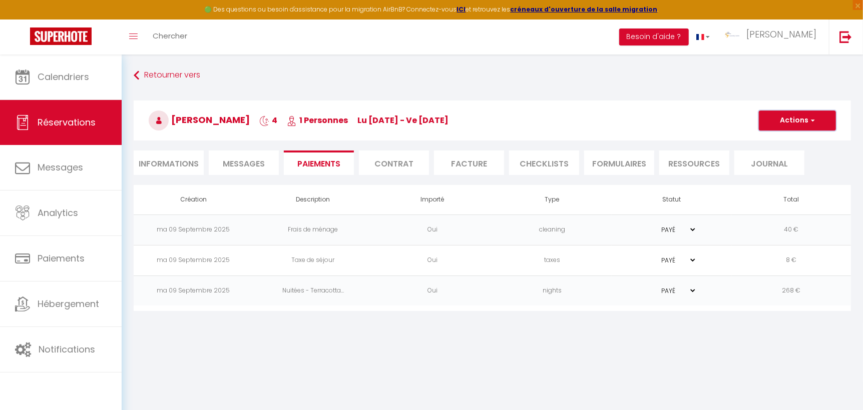
click at [814, 120] on span "button" at bounding box center [811, 120] width 6 height 9
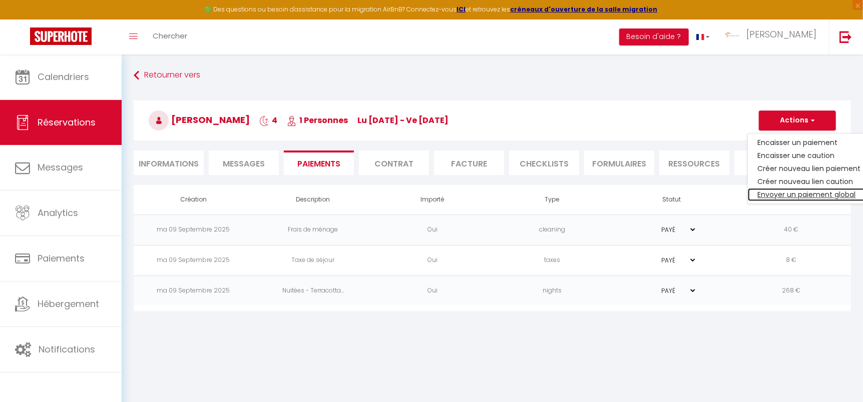
click at [797, 193] on link "Envoyer un paiement global" at bounding box center [809, 194] width 123 height 13
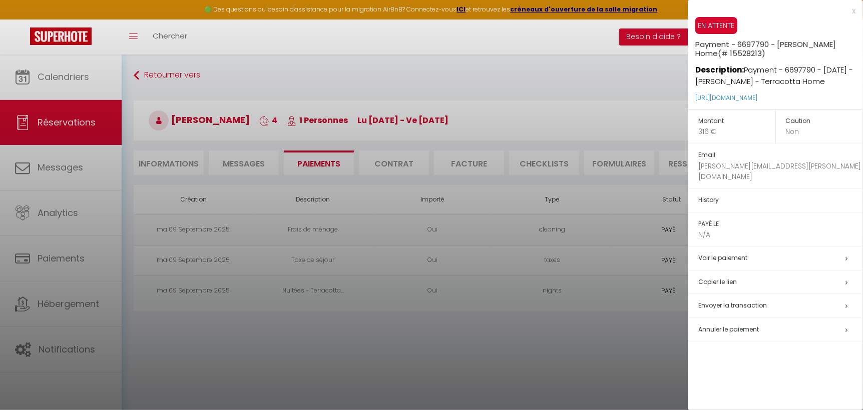
click at [744, 301] on span "Envoyer la transaction" at bounding box center [732, 305] width 69 height 9
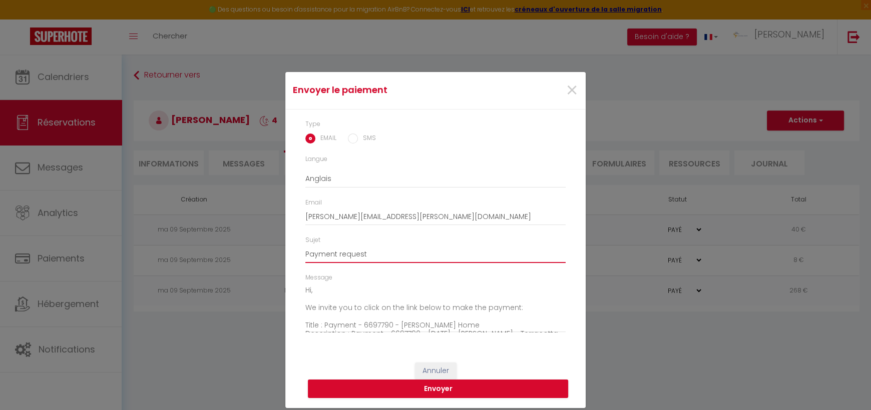
click at [388, 252] on input "Payment request" at bounding box center [435, 254] width 260 height 18
click at [351, 255] on input "Payment request TERRACOTTA HOME CLUSES sept 2025" at bounding box center [435, 254] width 260 height 18
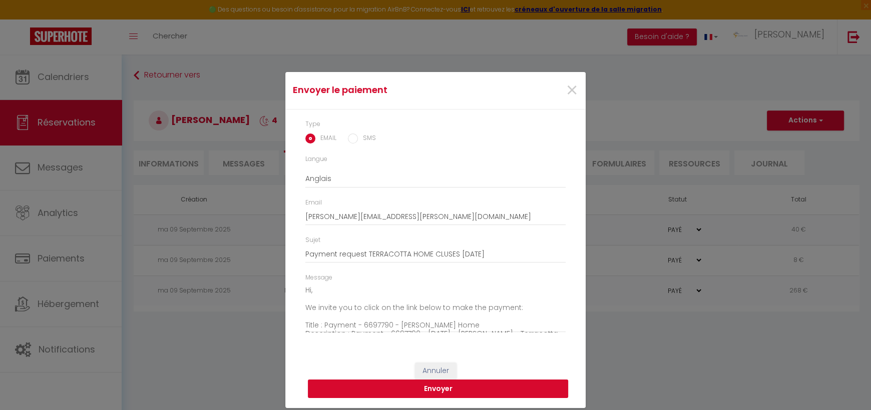
click at [450, 386] on button "Envoyer" at bounding box center [438, 389] width 260 height 19
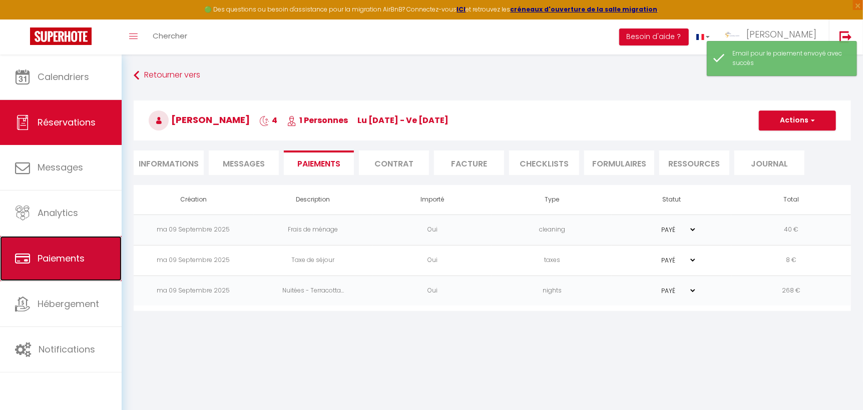
click at [85, 259] on link "Paiements" at bounding box center [61, 258] width 122 height 45
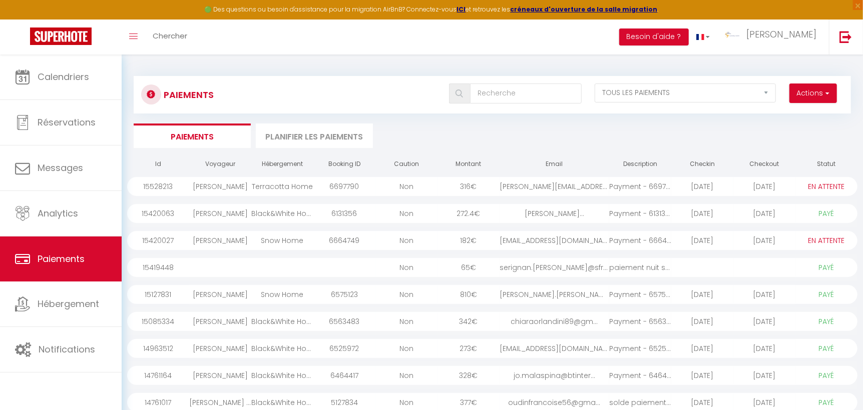
click at [560, 240] on div "maudandco@free.fr" at bounding box center [554, 240] width 110 height 19
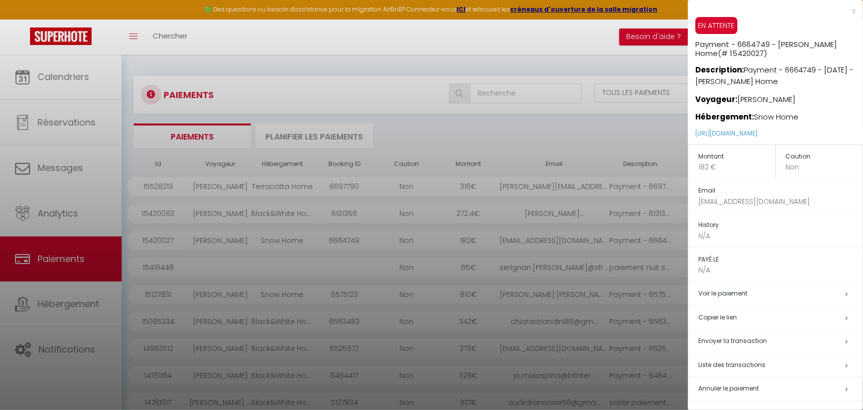
click at [846, 14] on div "x" at bounding box center [772, 11] width 168 height 12
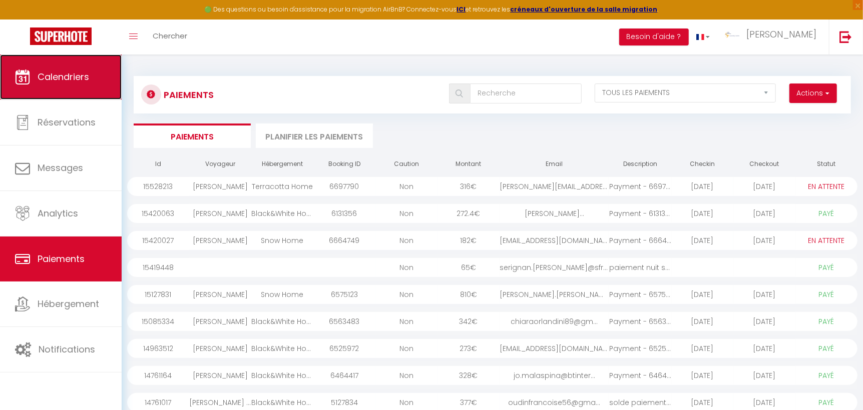
click at [94, 79] on link "Calendriers" at bounding box center [61, 77] width 122 height 45
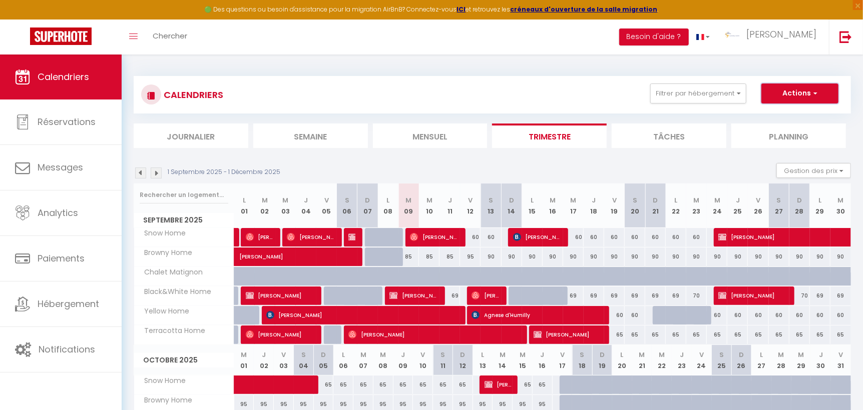
click at [816, 98] on span "button" at bounding box center [814, 93] width 6 height 10
click at [798, 114] on link "Nouvelle réservation" at bounding box center [789, 116] width 87 height 15
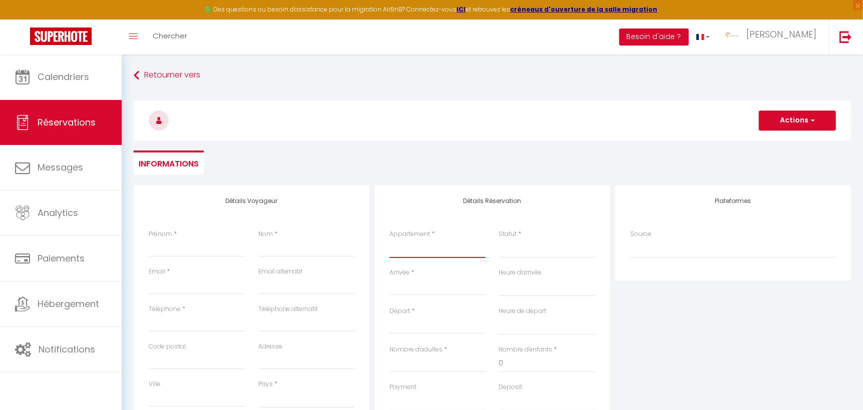
click at [405, 257] on select "Black&White Home Yellow Home Terracotta Home Chalet Matignon Browny Home Snow H…" at bounding box center [437, 248] width 96 height 19
click at [389, 239] on select "Black&White Home Yellow Home Terracotta Home Chalet Matignon Browny Home Snow H…" at bounding box center [437, 248] width 96 height 19
click at [510, 251] on select "Confirmé Non Confirmé [PERSON_NAME] par le voyageur No Show Request" at bounding box center [547, 248] width 96 height 19
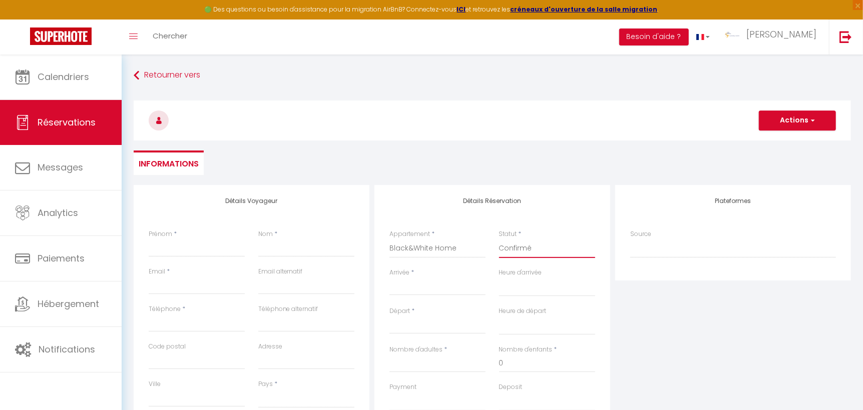
click at [499, 239] on select "Confirmé Non Confirmé [PERSON_NAME] par le voyageur No Show Request" at bounding box center [547, 248] width 96 height 19
click at [427, 288] on input "Arrivée" at bounding box center [437, 287] width 96 height 13
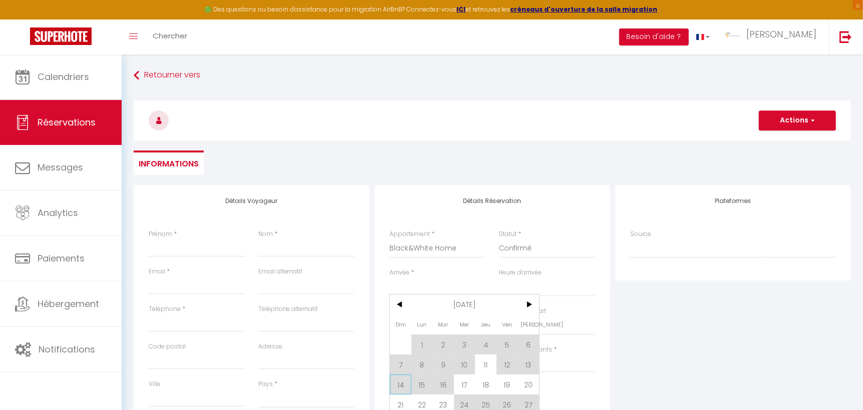
click at [401, 381] on span "14" at bounding box center [401, 385] width 22 height 20
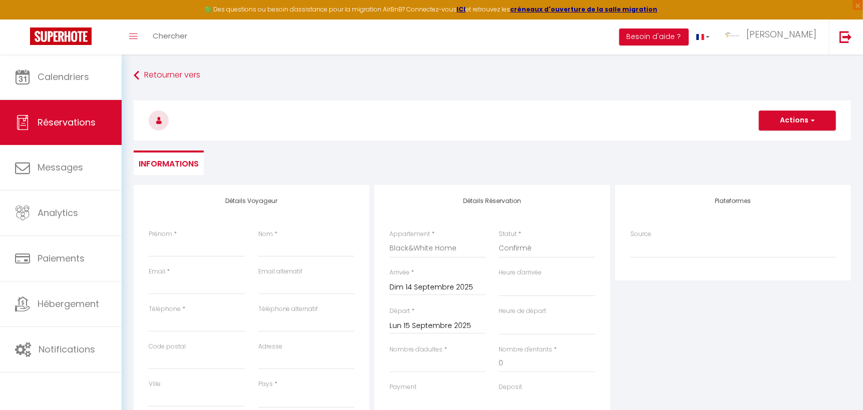
click at [444, 322] on input "Lun 15 Septembre 2025" at bounding box center [437, 326] width 96 height 13
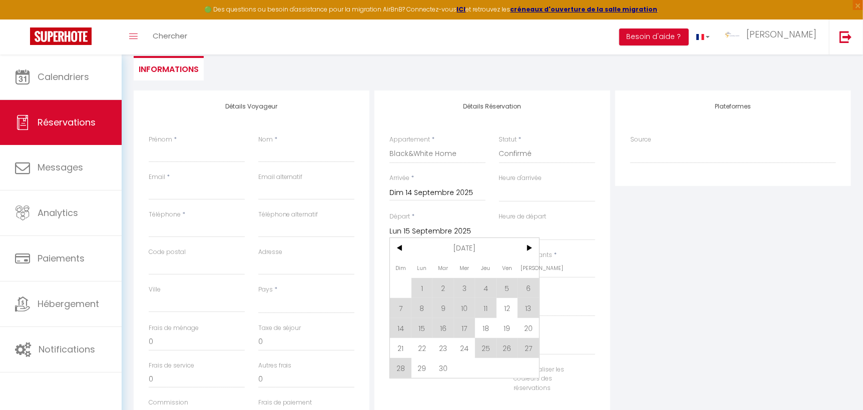
scroll to position [98, 0]
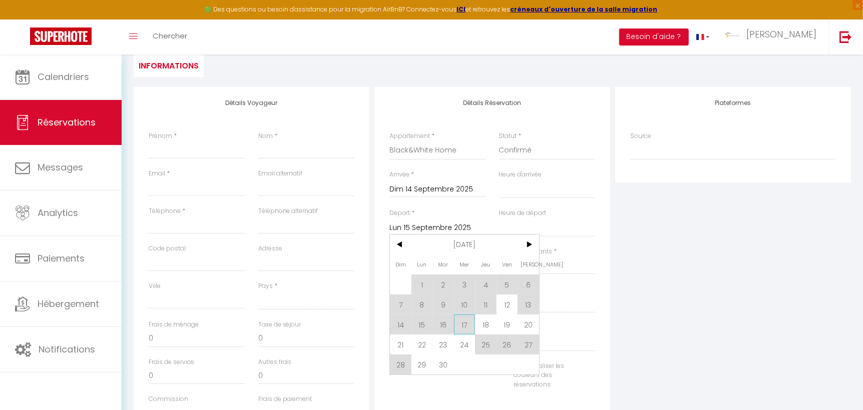
click at [466, 327] on span "17" at bounding box center [465, 325] width 22 height 20
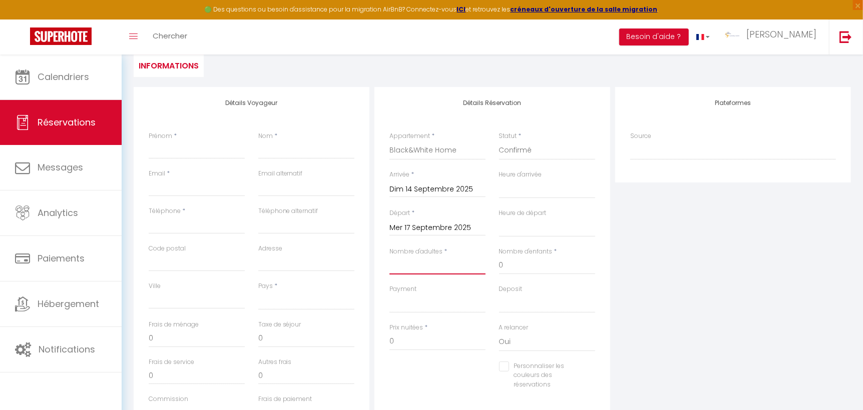
click at [420, 267] on input "Nombre d'adultes" at bounding box center [437, 266] width 96 height 18
click at [408, 305] on select "OK KO" at bounding box center [437, 303] width 96 height 19
click at [164, 150] on input "Prénom" at bounding box center [197, 150] width 96 height 18
click at [269, 152] on input "Nom" at bounding box center [306, 150] width 96 height 18
paste input "BENDRIHAM"
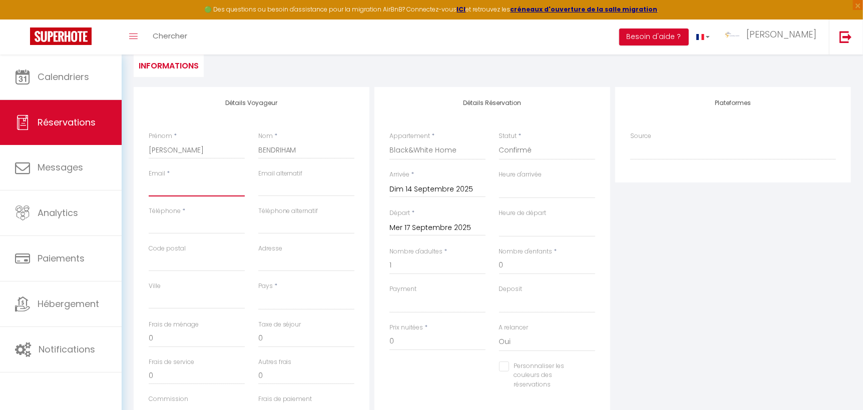
click at [187, 189] on input "Email client" at bounding box center [197, 188] width 96 height 18
